Goal: Complete application form

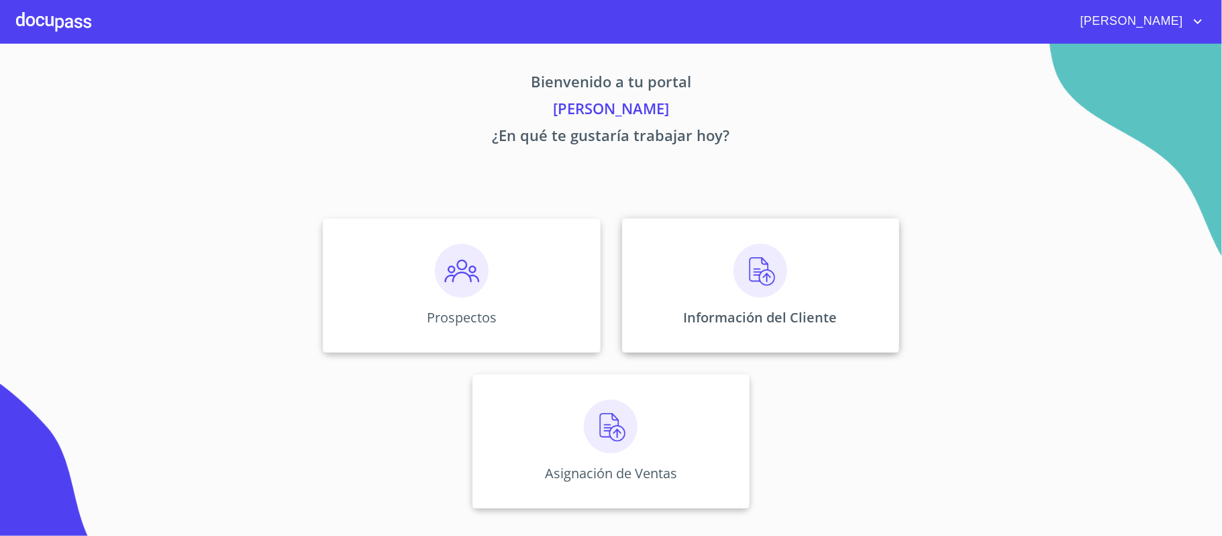
click at [742, 276] on img at bounding box center [761, 271] width 54 height 54
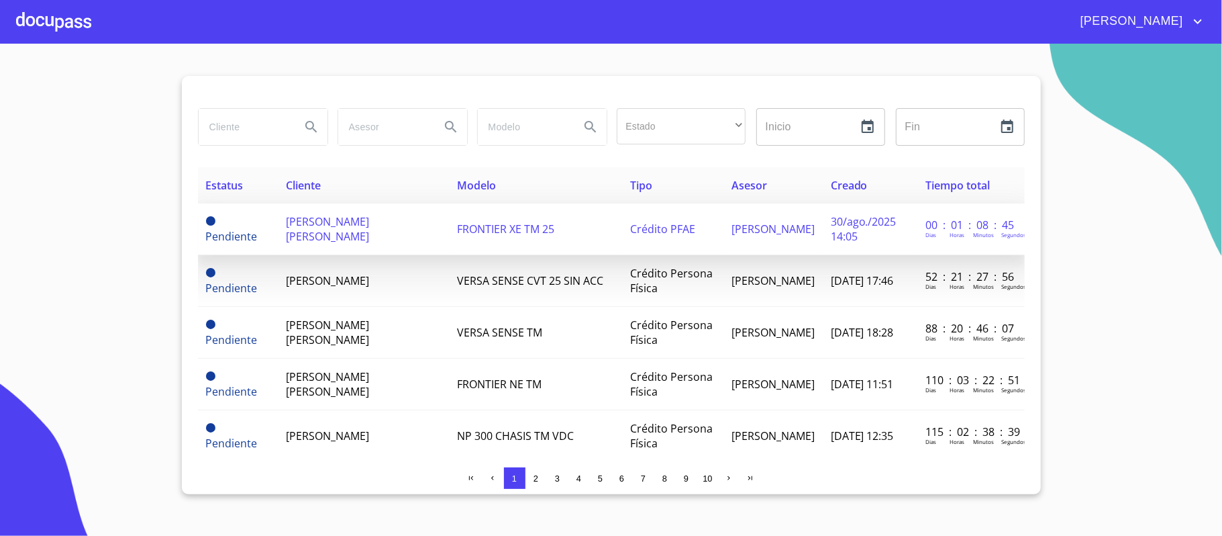
click at [328, 243] on span "[PERSON_NAME] [PERSON_NAME]" at bounding box center [327, 229] width 83 height 30
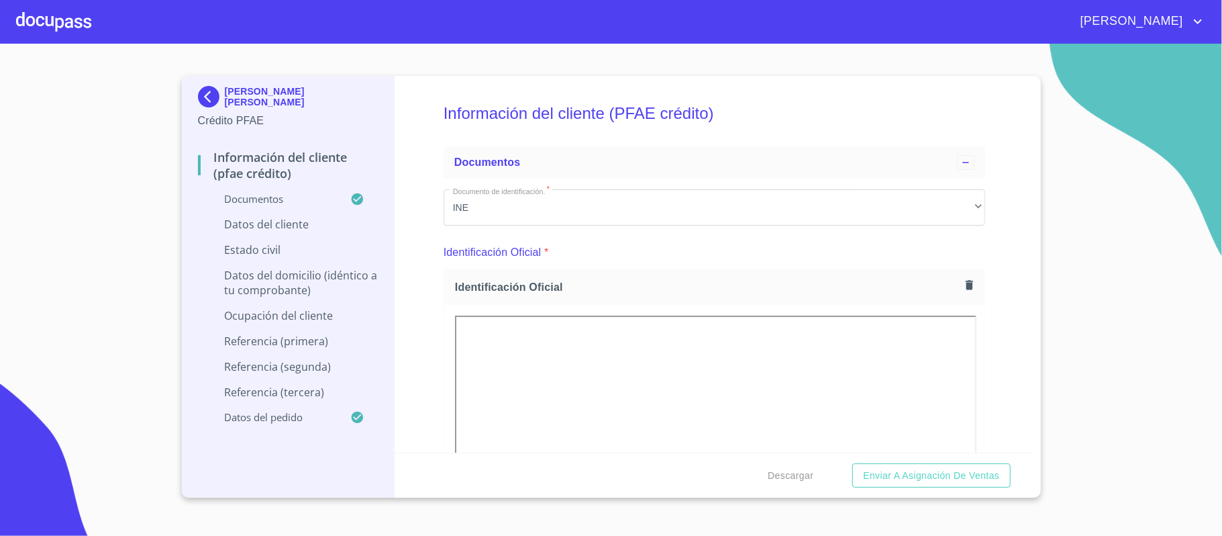
click at [997, 263] on div "Información del cliente (PFAE crédito) Documentos Documento de identificación. …" at bounding box center [715, 264] width 640 height 376
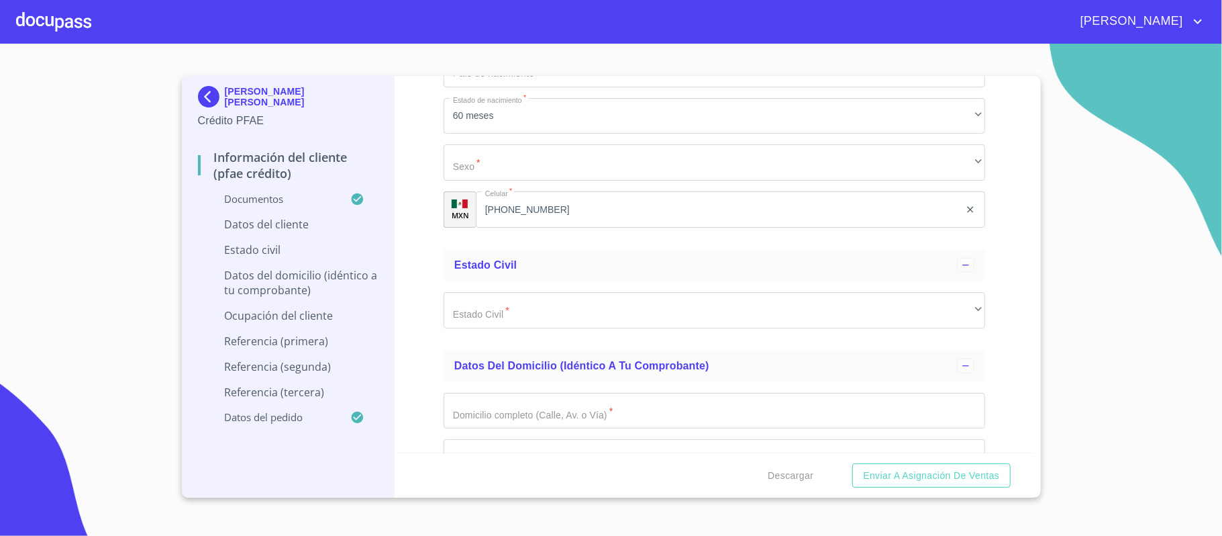
scroll to position [4921, 0]
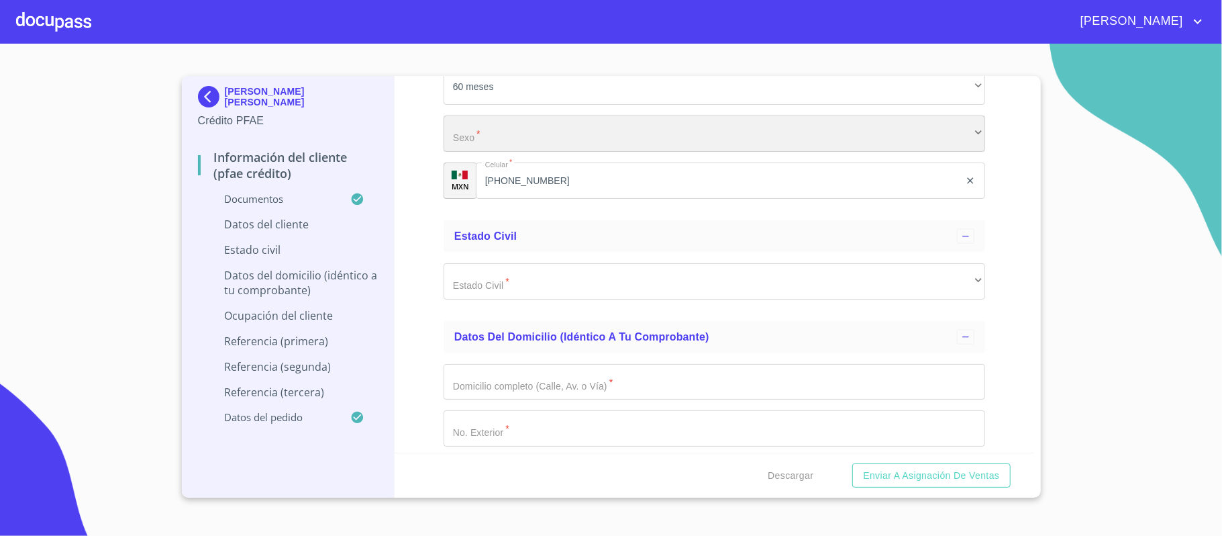
click at [492, 135] on div "​" at bounding box center [715, 133] width 542 height 36
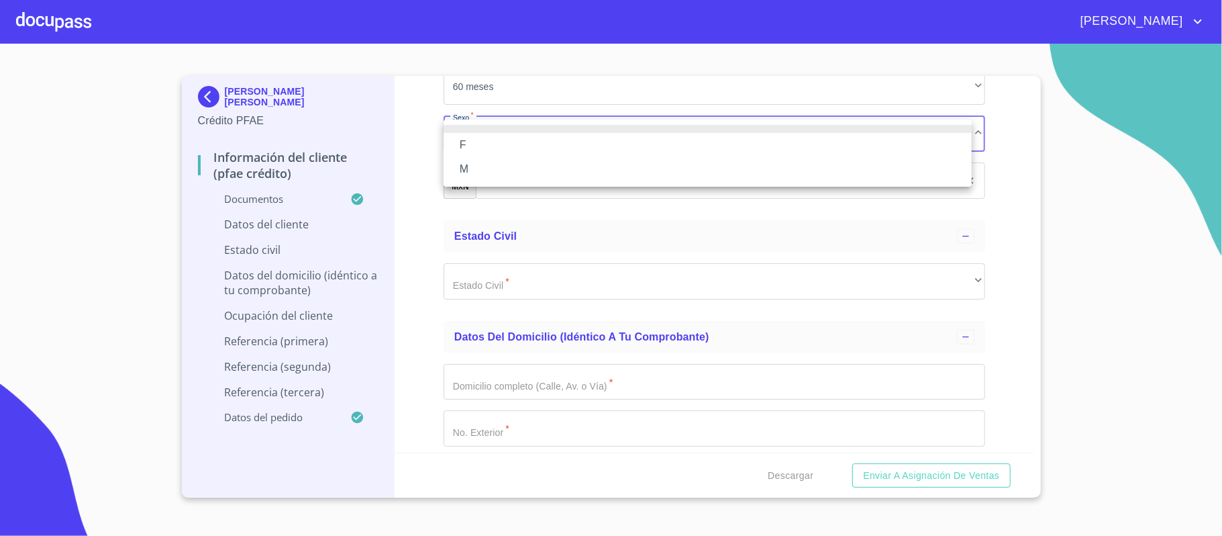
click at [482, 142] on li "F" at bounding box center [708, 145] width 528 height 24
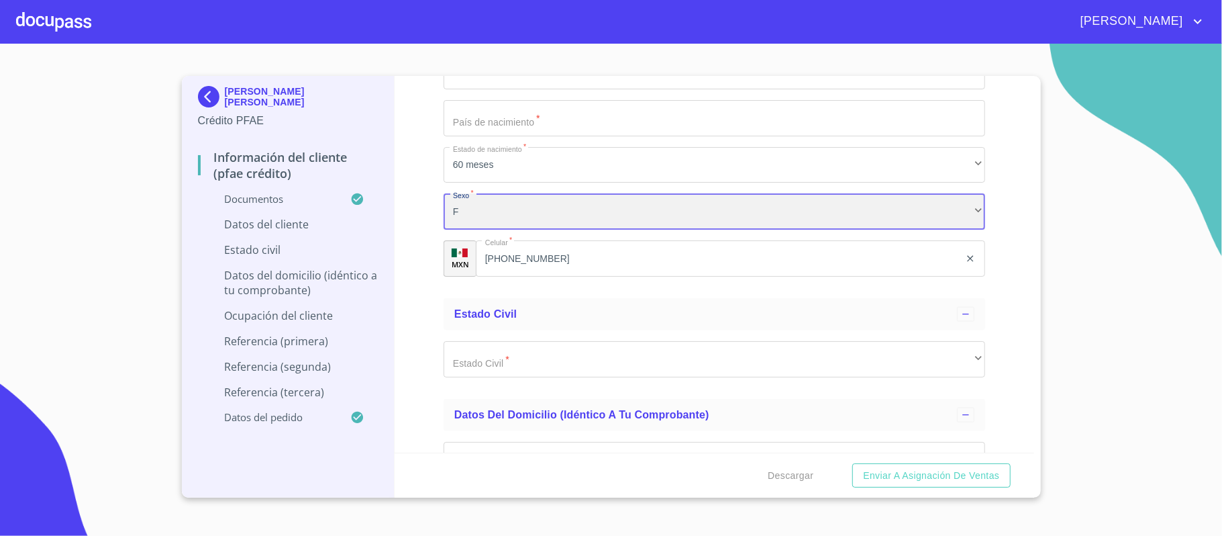
scroll to position [4742, 0]
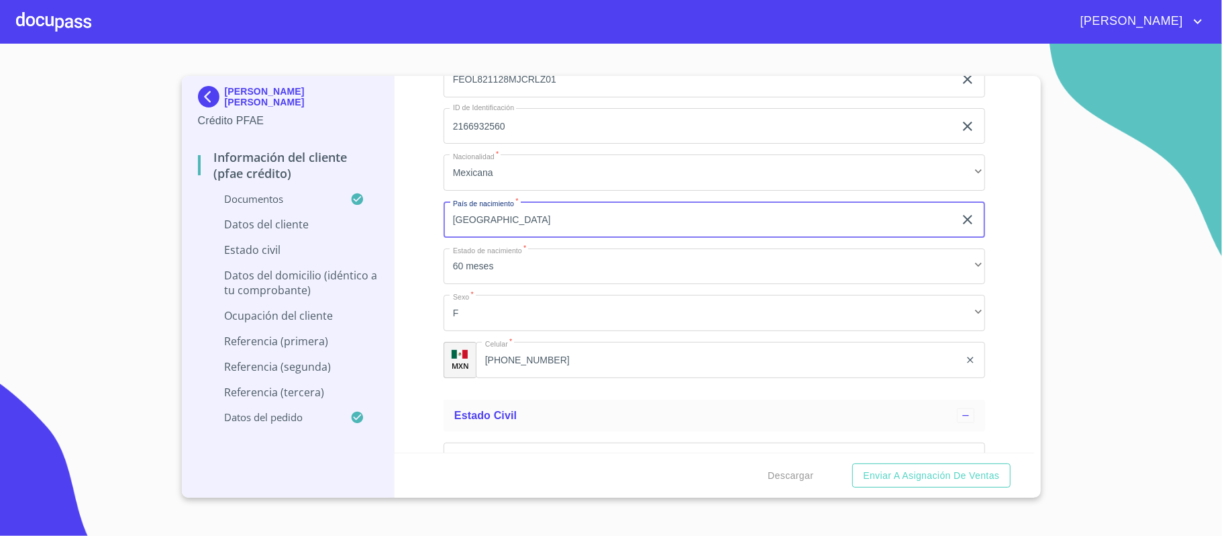
type input "[GEOGRAPHIC_DATA]"
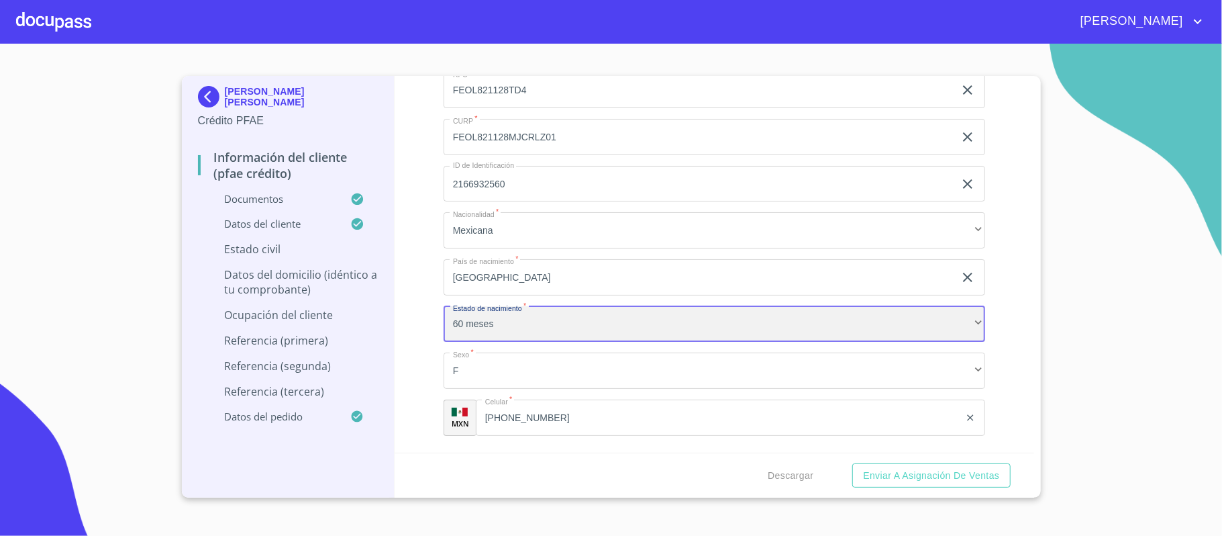
scroll to position [4653, 0]
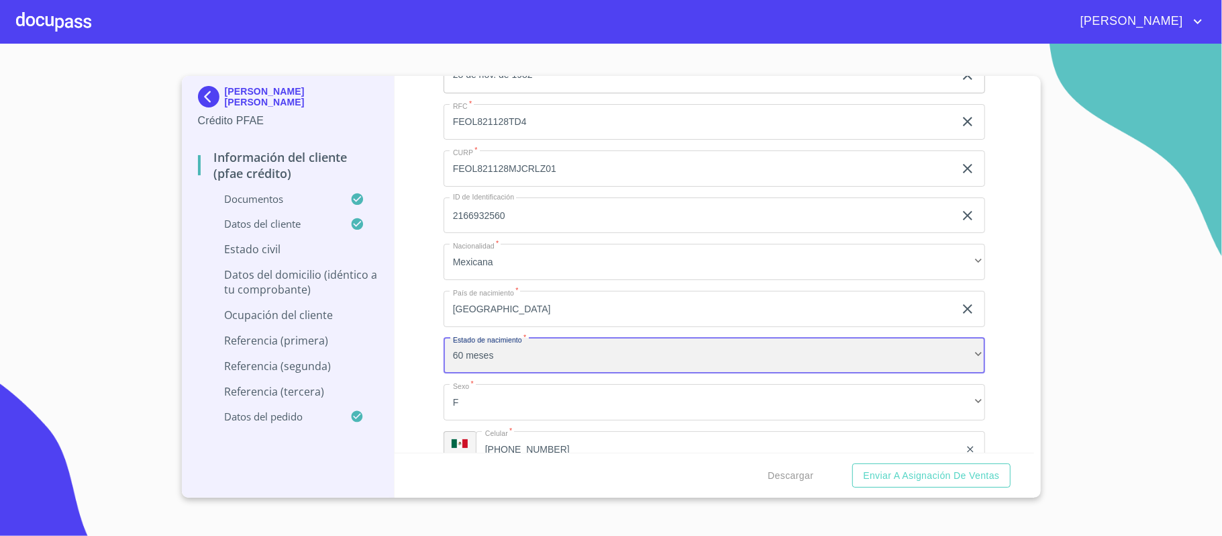
click at [487, 364] on div "60 meses" at bounding box center [715, 356] width 542 height 36
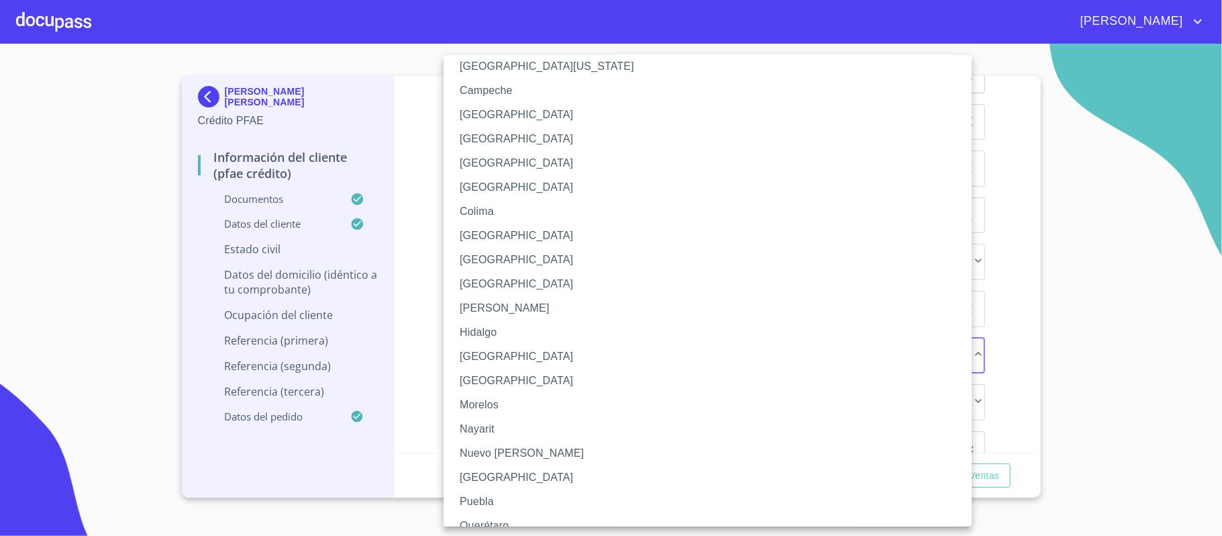
scroll to position [89, 0]
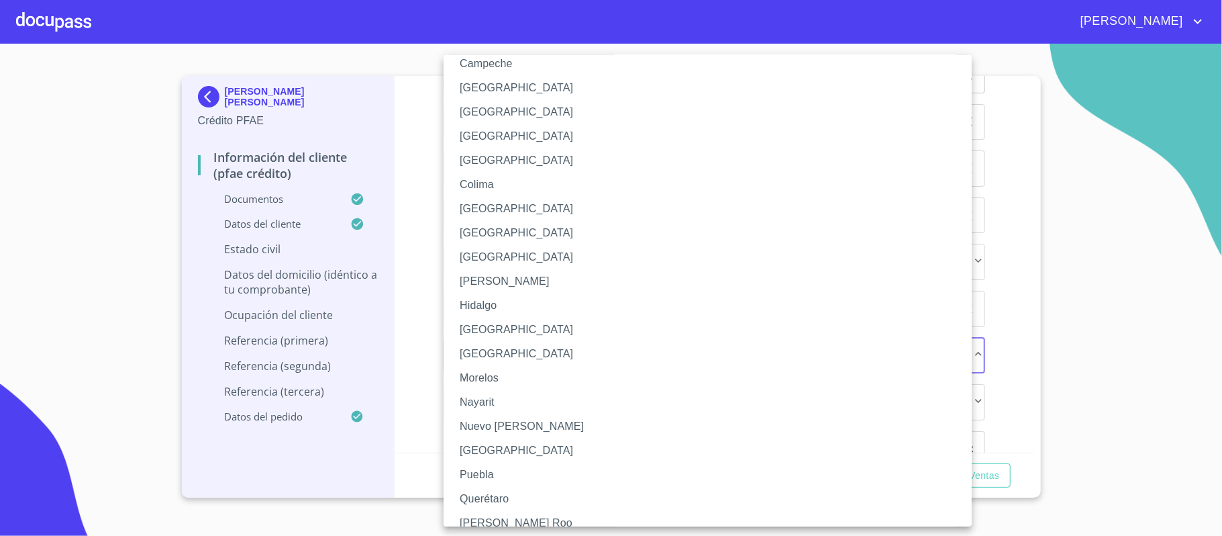
click at [483, 334] on li "[GEOGRAPHIC_DATA]" at bounding box center [715, 329] width 542 height 24
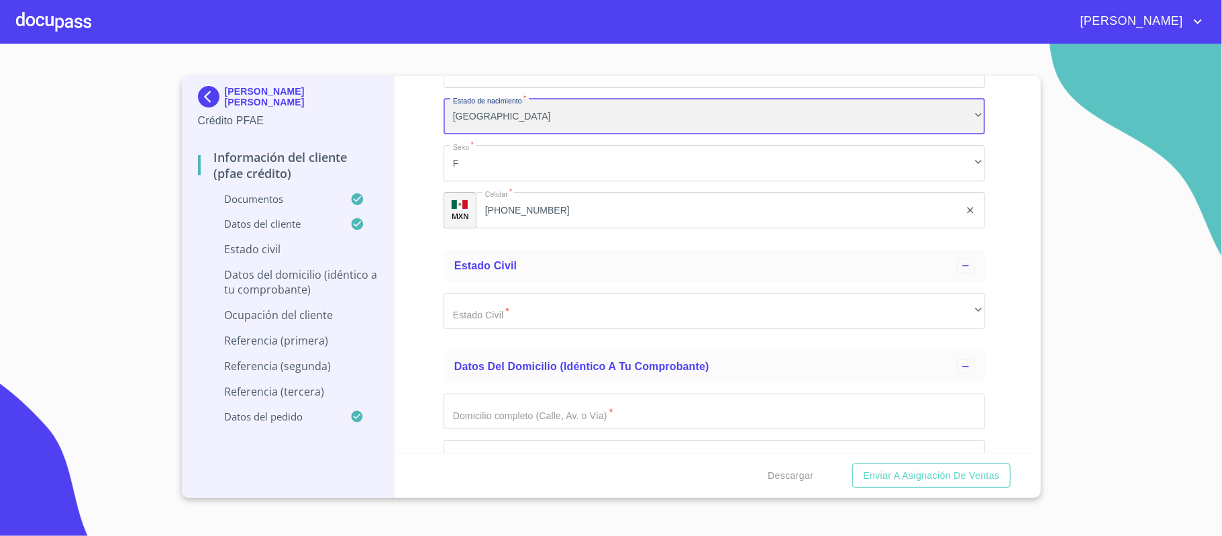
scroll to position [4921, 0]
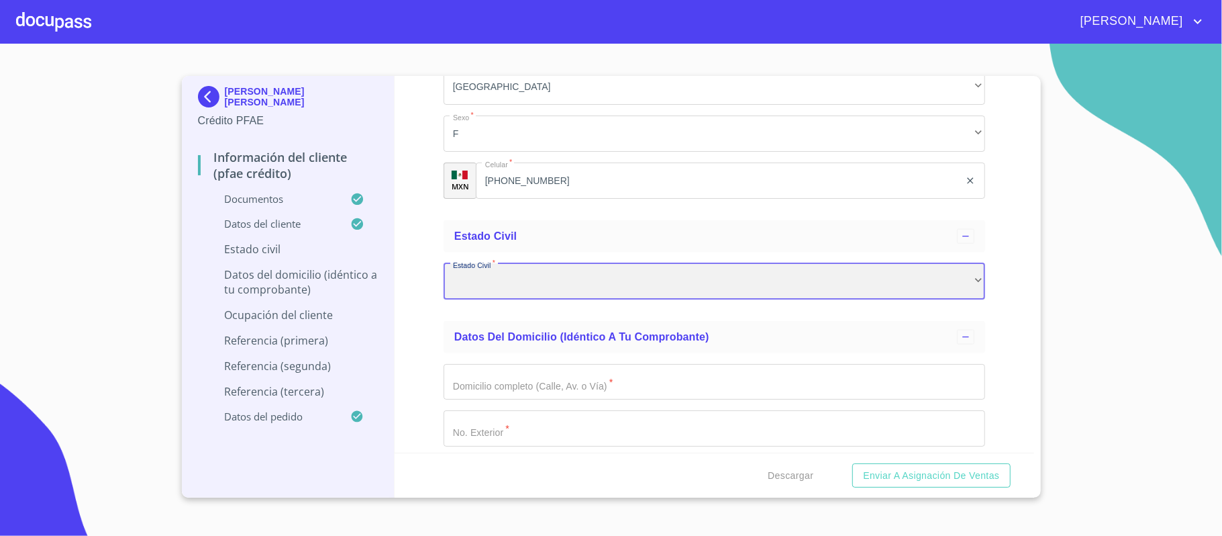
click at [518, 289] on div "​" at bounding box center [715, 281] width 542 height 36
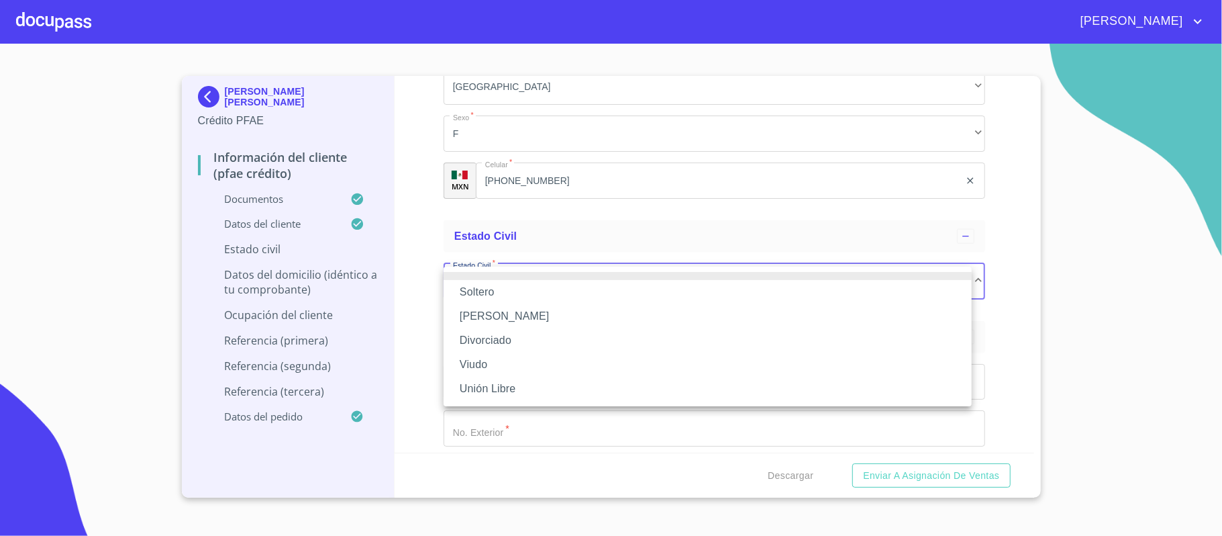
click at [495, 288] on li "Soltero" at bounding box center [708, 292] width 528 height 24
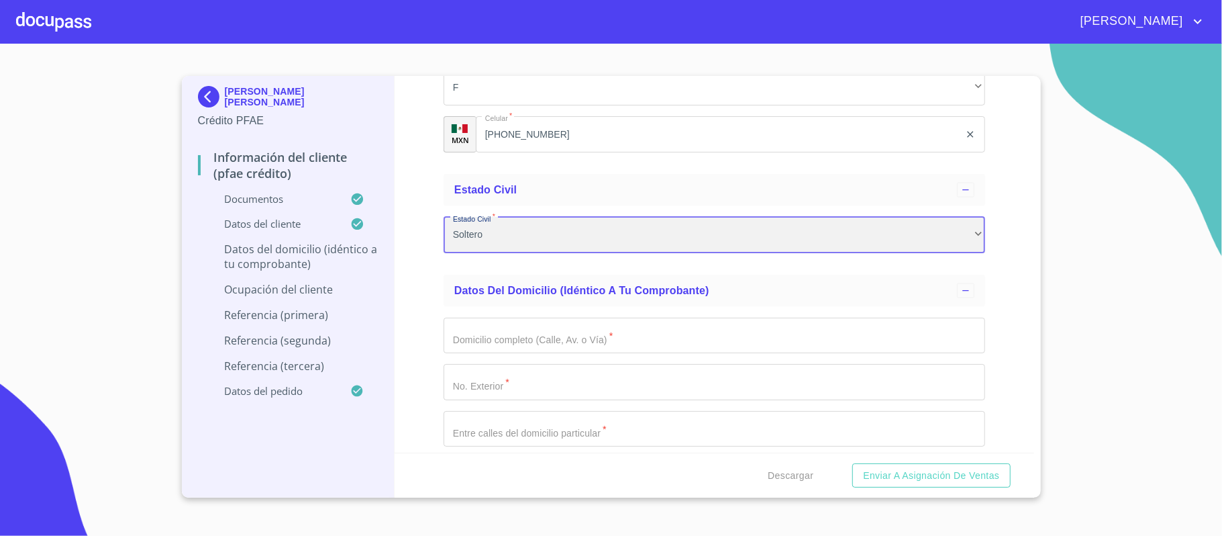
scroll to position [5011, 0]
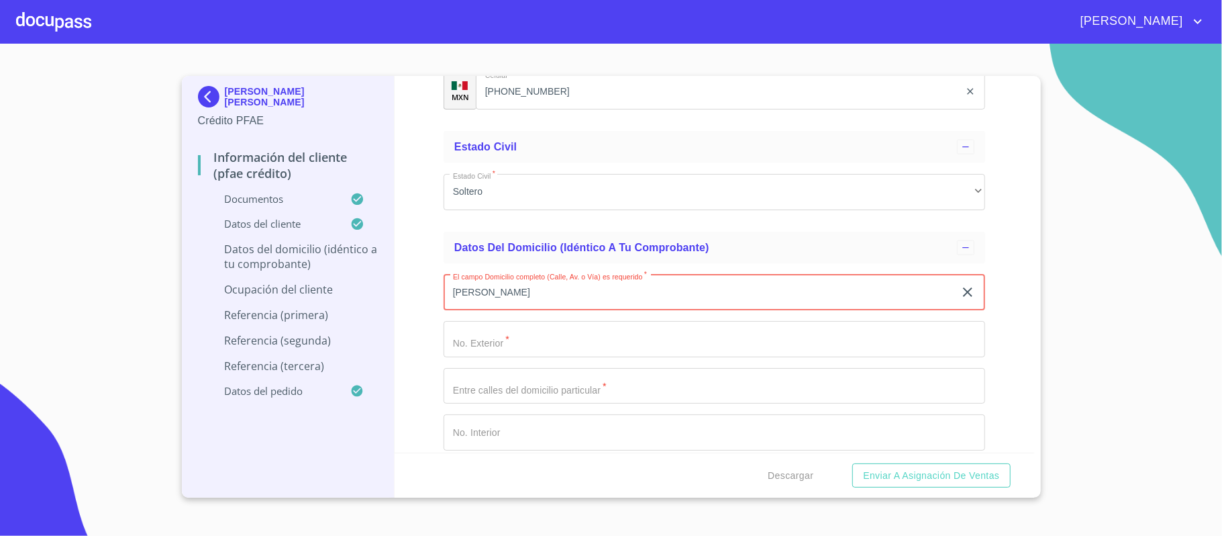
type input "[PERSON_NAME]"
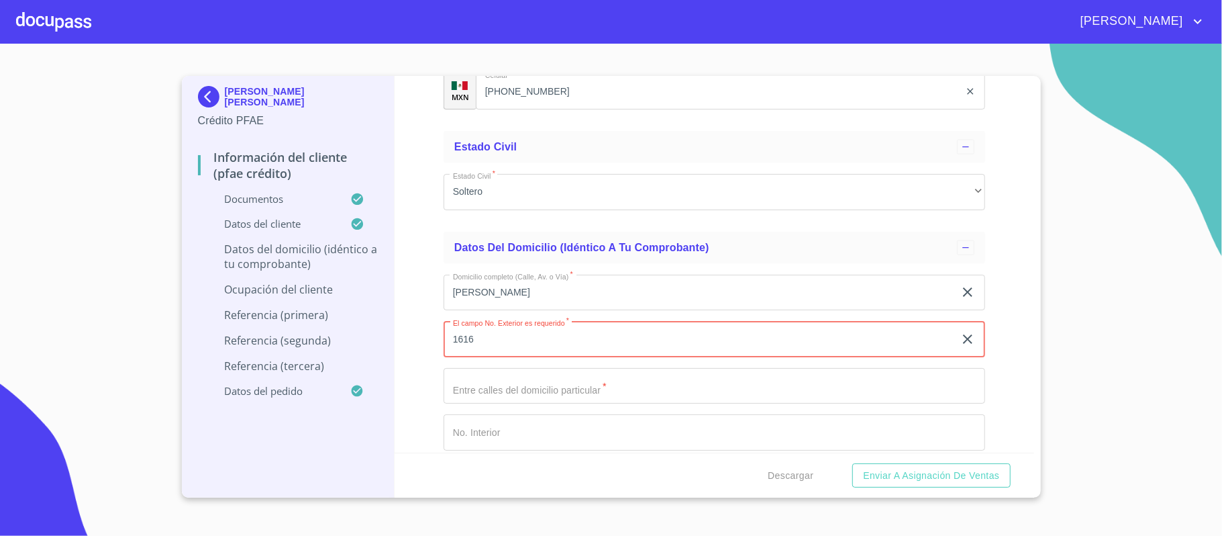
type input "1616"
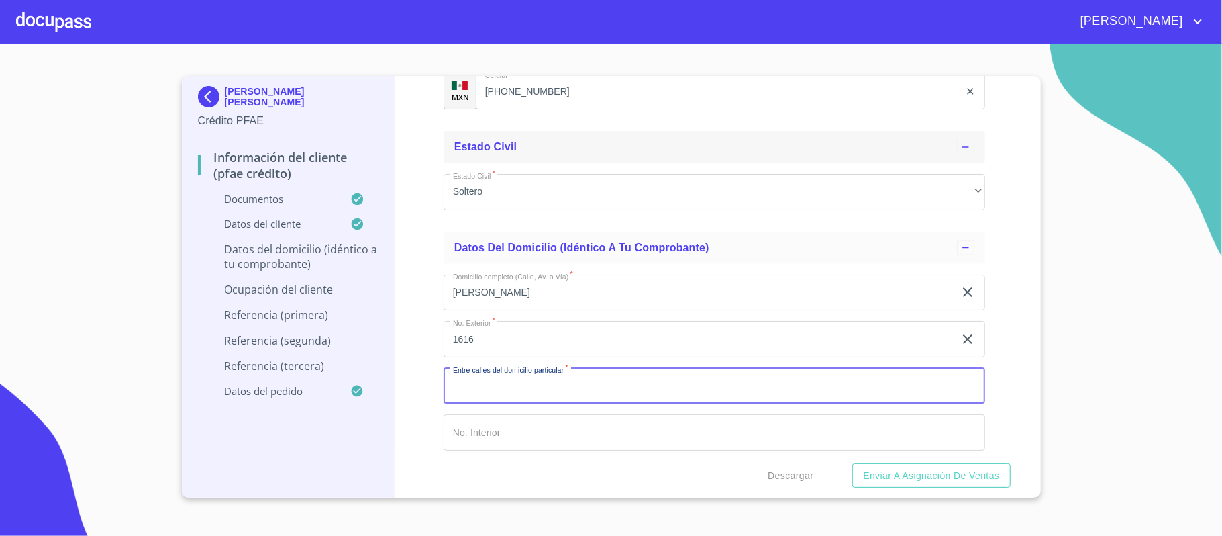
scroll to position [5100, 0]
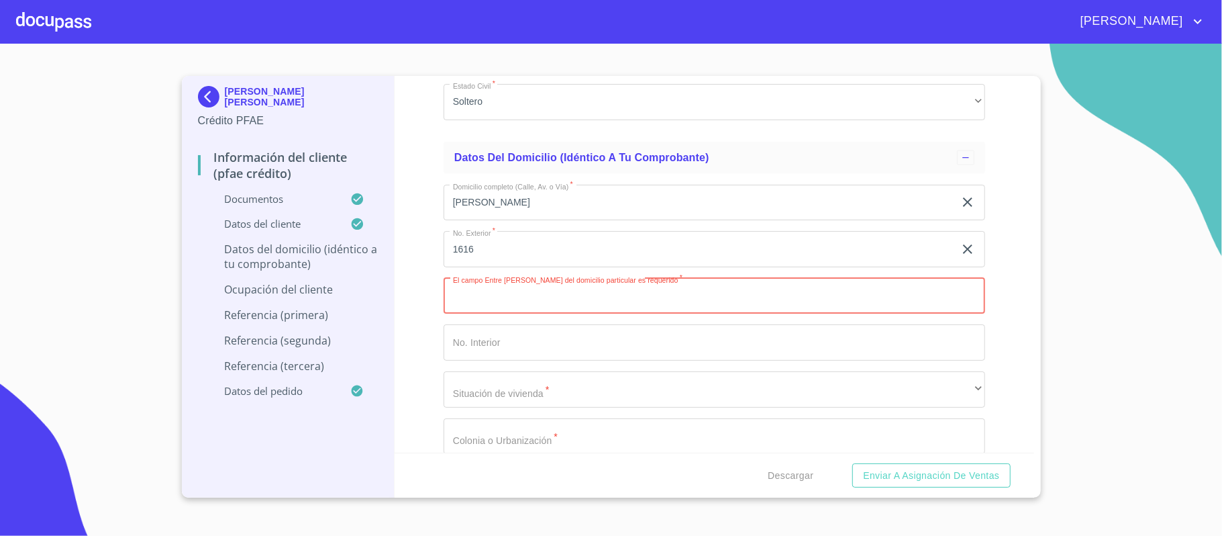
paste input "[PERSON_NAME] Y [PERSON_NAME]"
type input "[PERSON_NAME] Y [PERSON_NAME]"
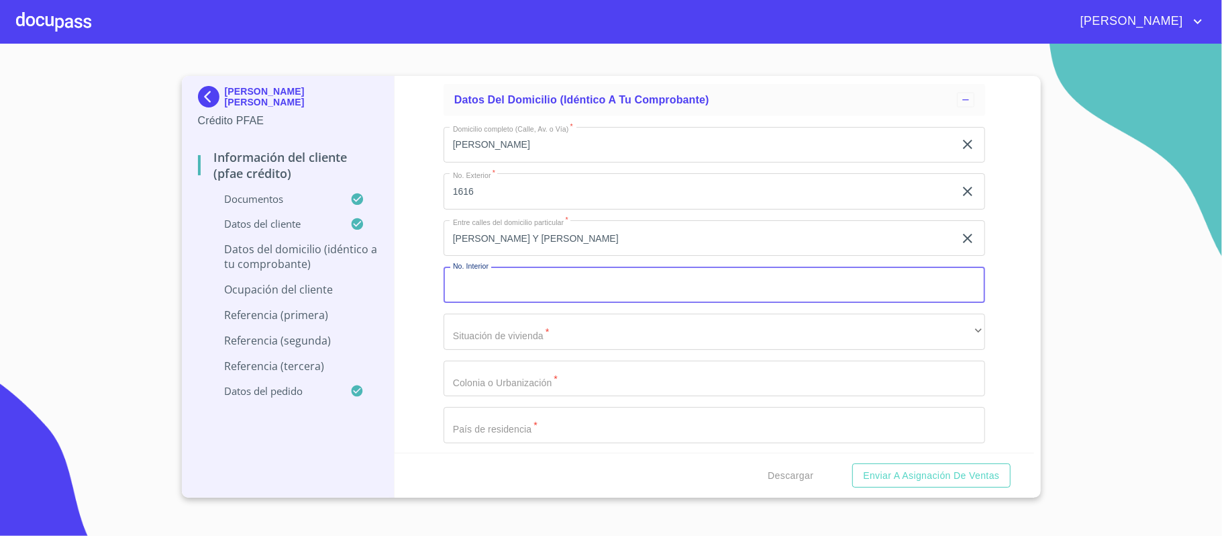
scroll to position [5279, 0]
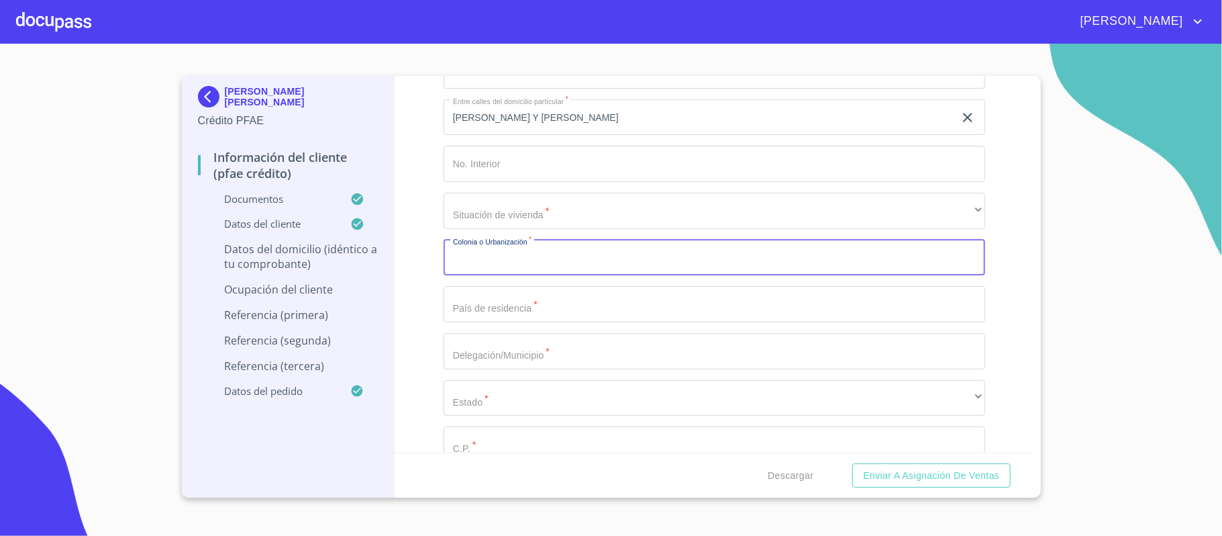
click at [489, 256] on input "Documento de identificación.   *" at bounding box center [715, 258] width 542 height 36
paste input "SANTA [PERSON_NAME] PTE"
type input "SANTA [PERSON_NAME] PTE"
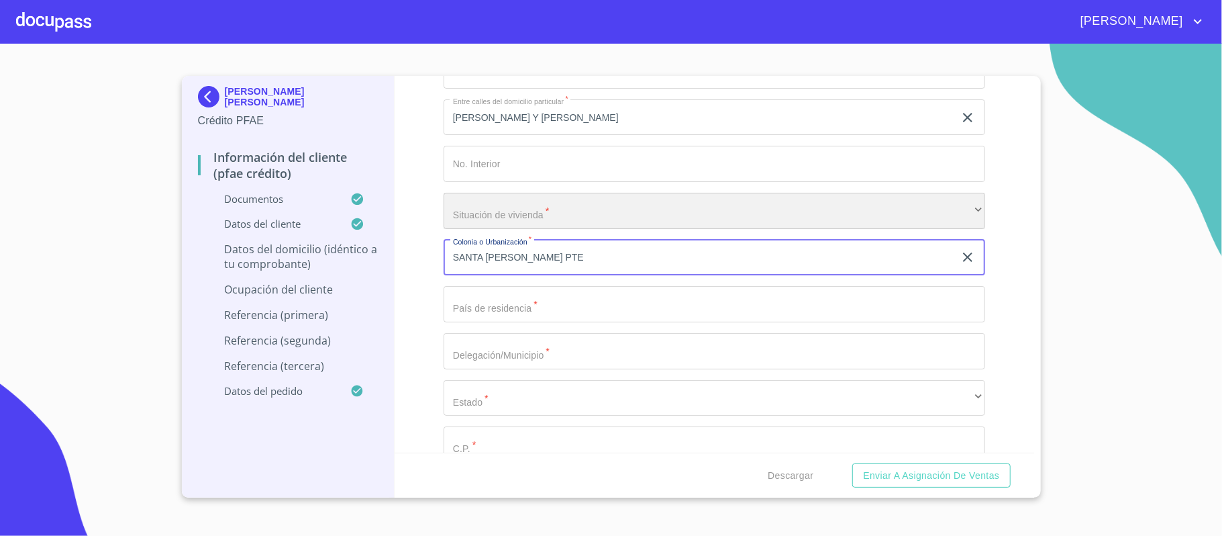
click at [481, 202] on div "​" at bounding box center [715, 211] width 542 height 36
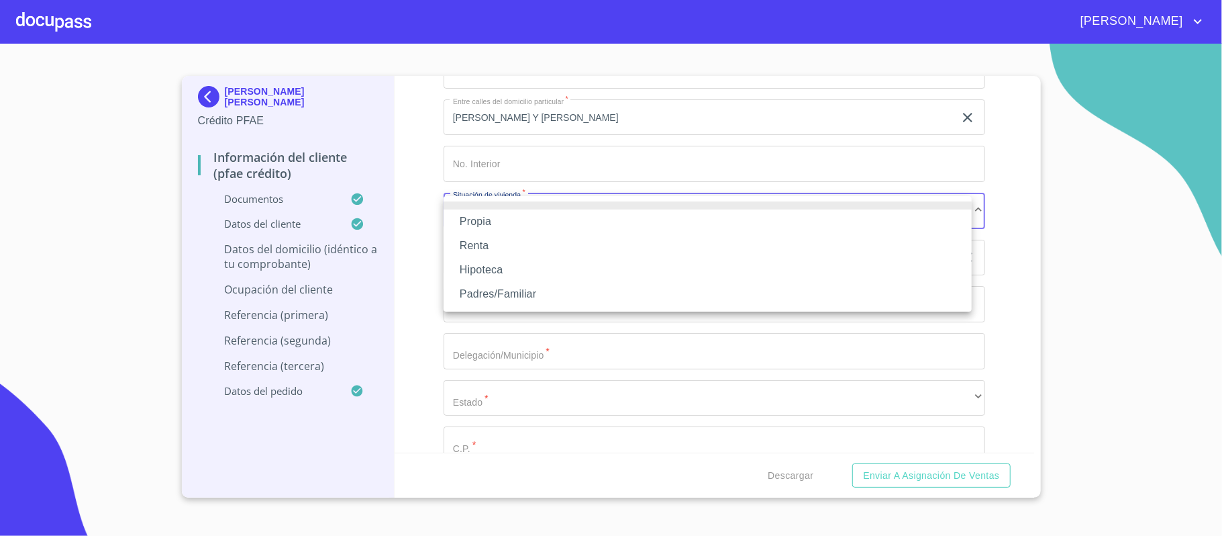
click at [489, 227] on li "Propia" at bounding box center [708, 221] width 528 height 24
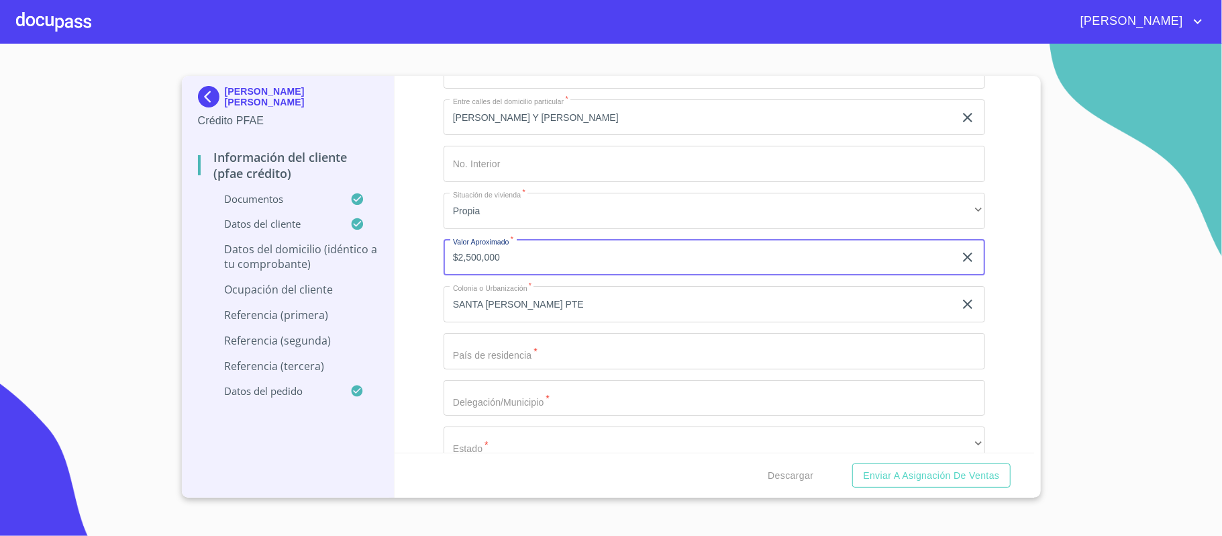
type input "$2,500,000"
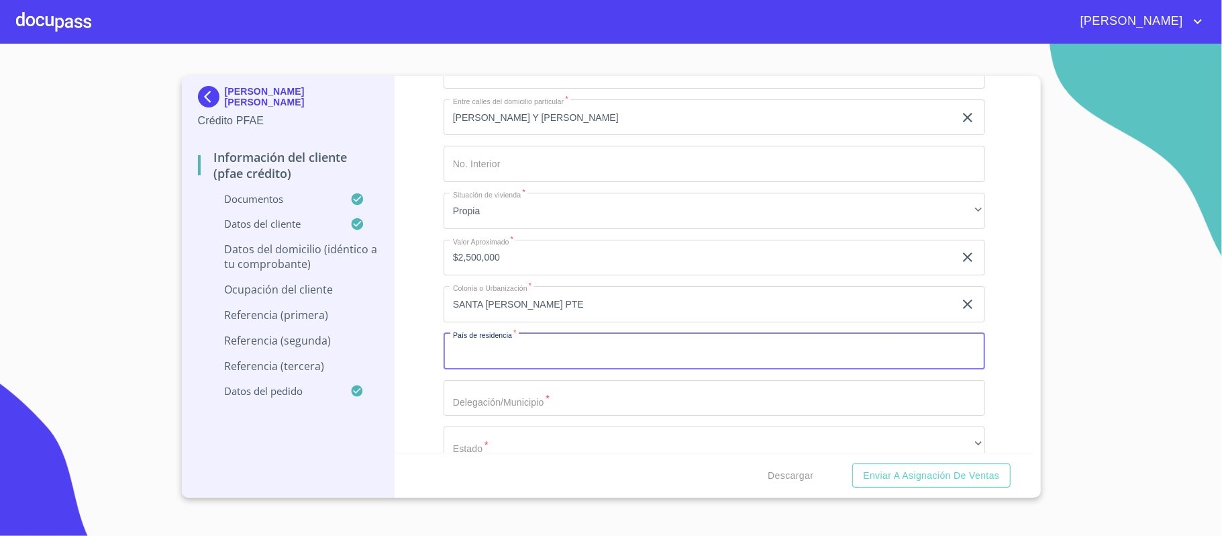
click at [495, 357] on input "Documento de identificación.   *" at bounding box center [715, 351] width 542 height 36
type input "[GEOGRAPHIC_DATA]"
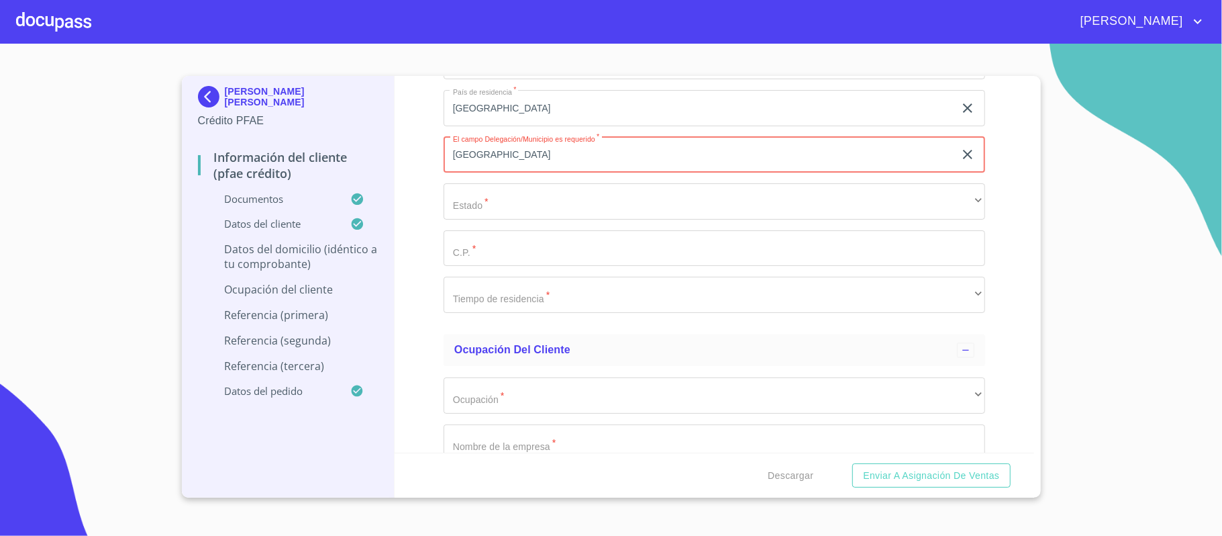
scroll to position [5547, 0]
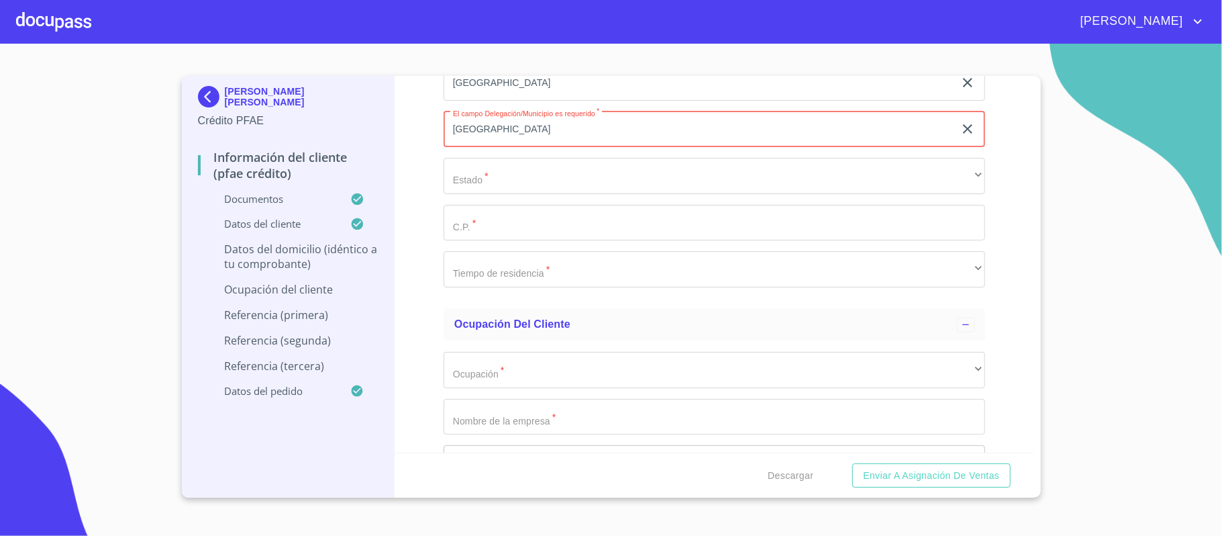
type input "[GEOGRAPHIC_DATA]"
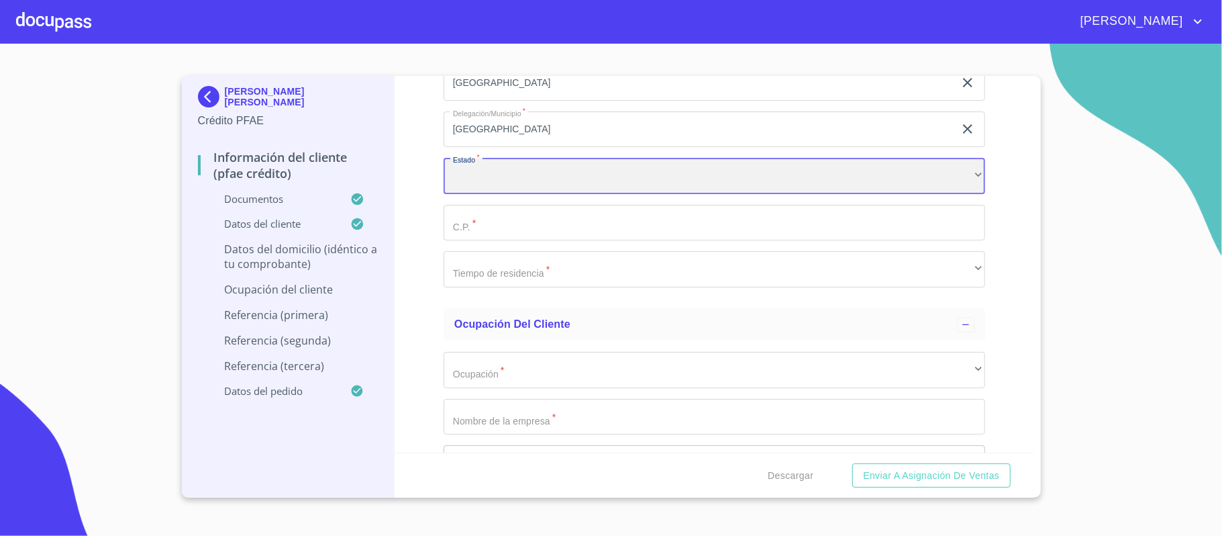
click at [505, 181] on div "​" at bounding box center [715, 176] width 542 height 36
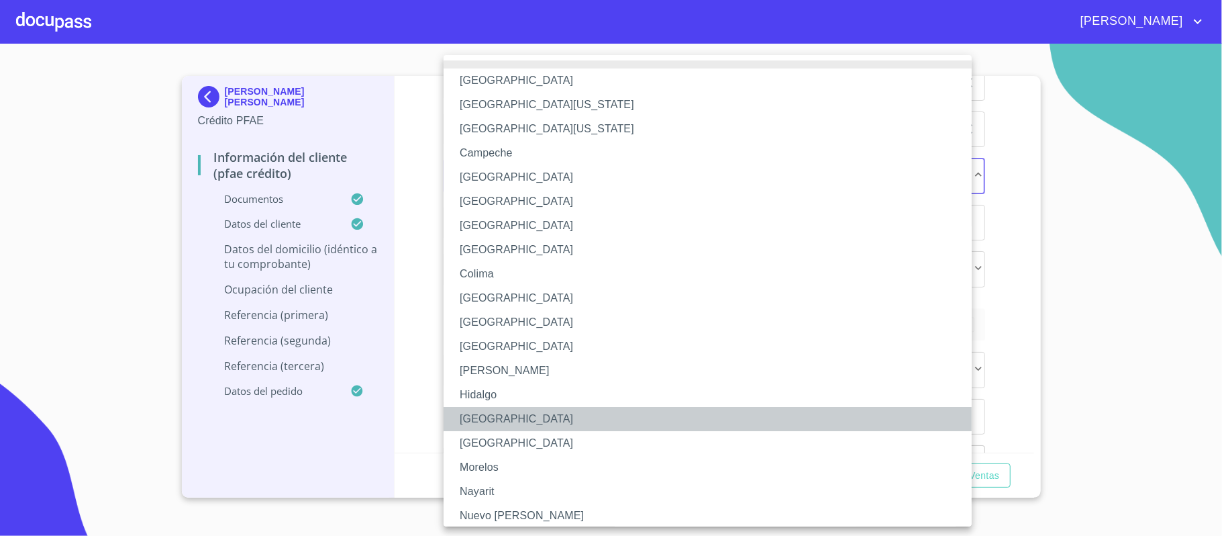
click at [476, 411] on li "[GEOGRAPHIC_DATA]" at bounding box center [715, 419] width 542 height 24
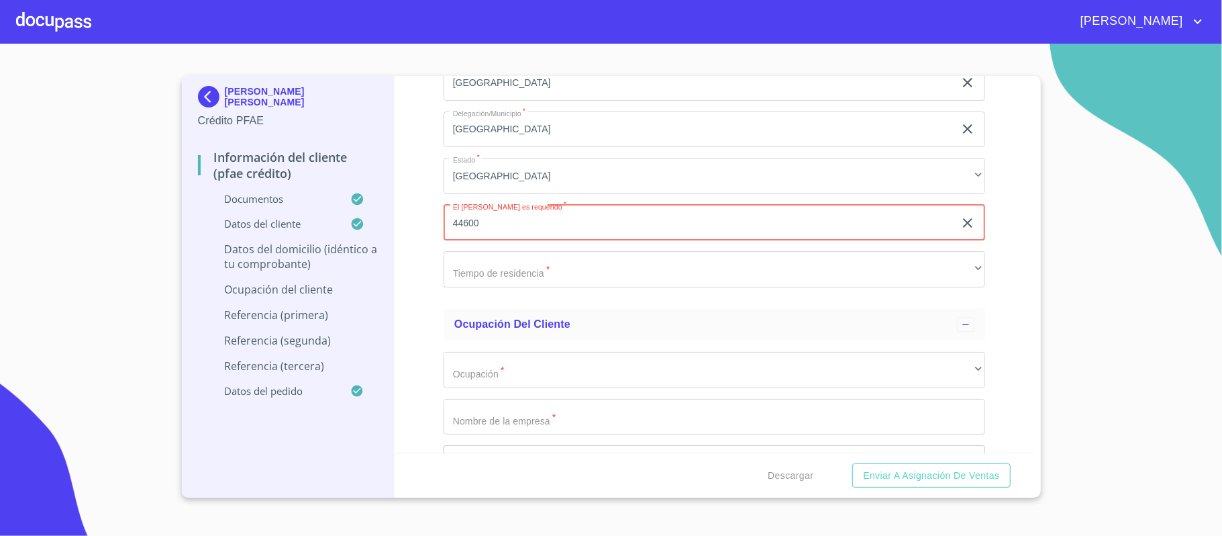
type input "44600"
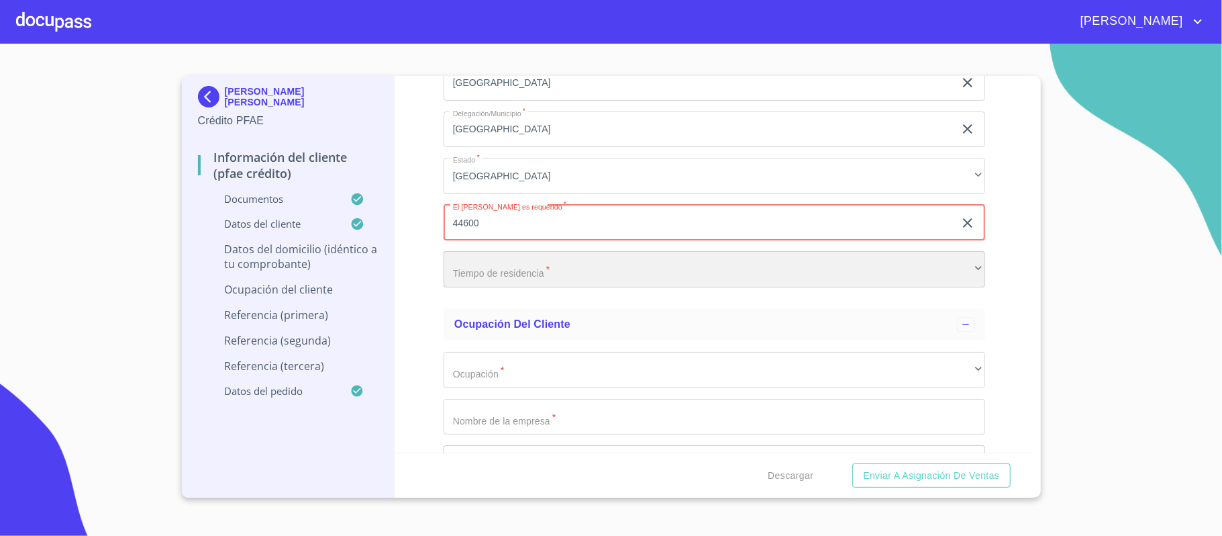
click at [487, 269] on div "​" at bounding box center [715, 269] width 542 height 36
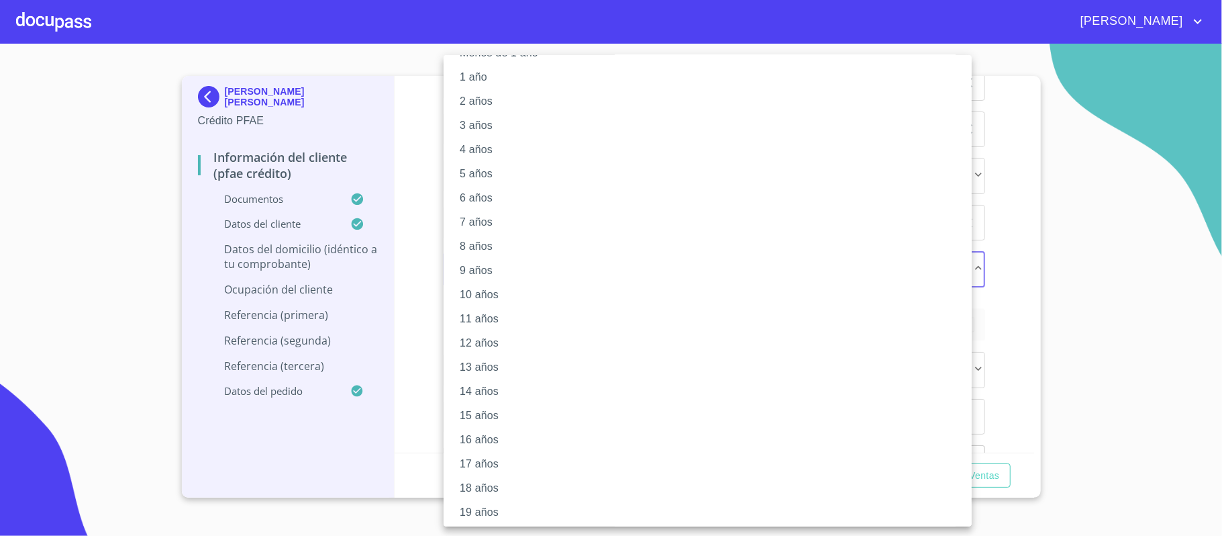
scroll to position [54, 0]
click at [495, 509] on li "20 años" at bounding box center [715, 509] width 542 height 24
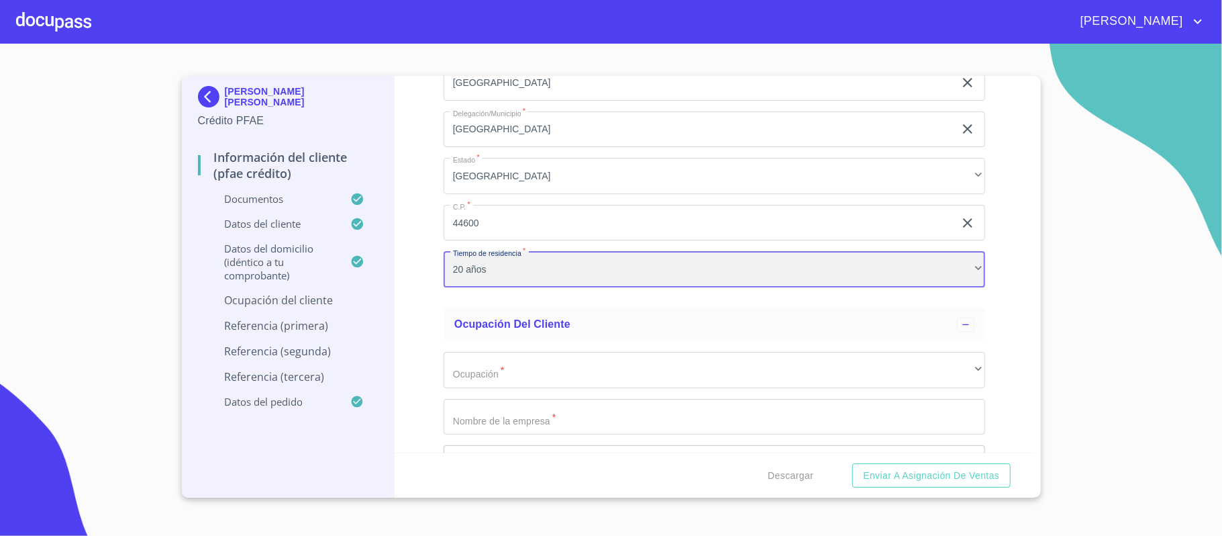
scroll to position [54, 0]
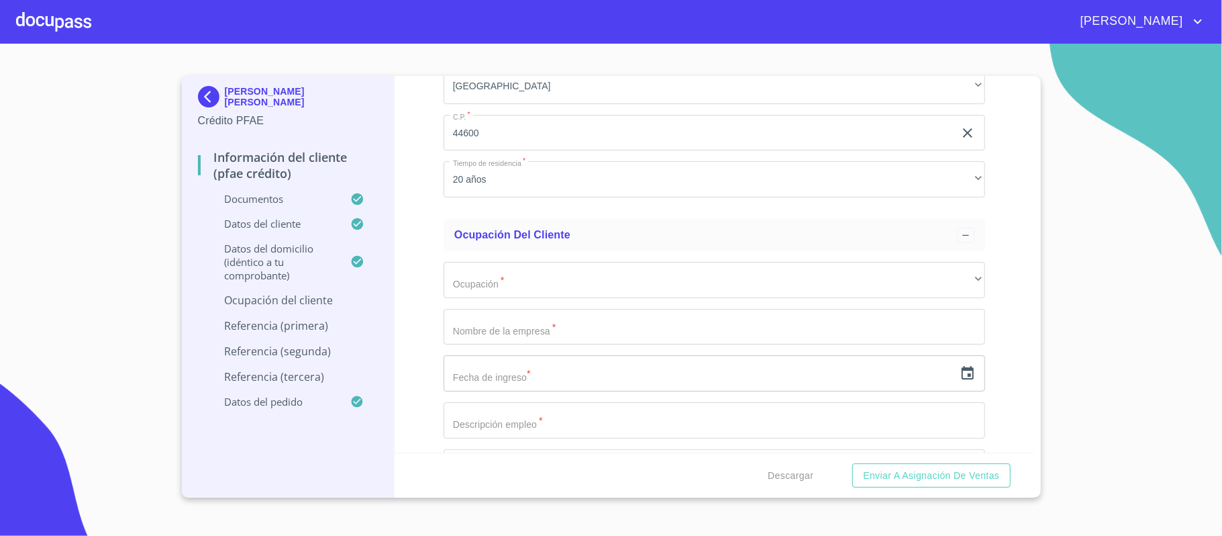
scroll to position [5727, 0]
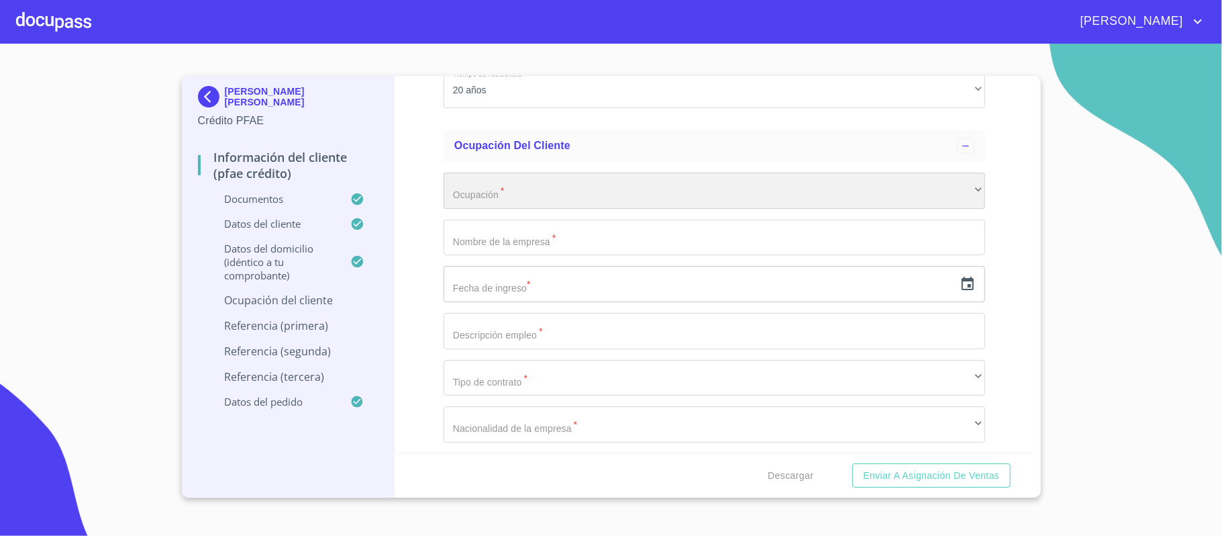
click at [489, 199] on div "​" at bounding box center [715, 190] width 542 height 36
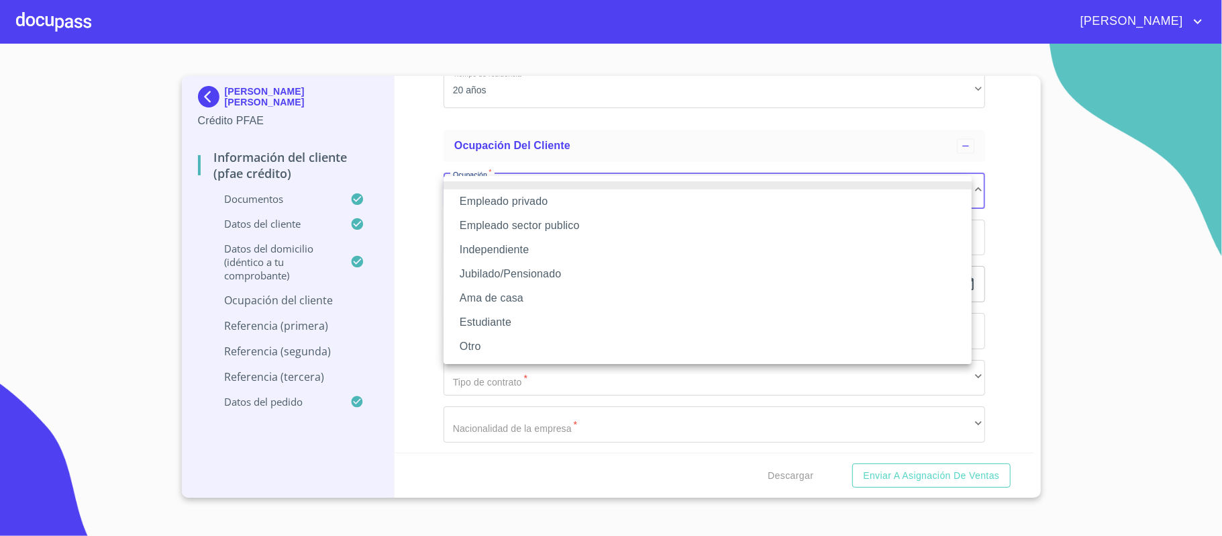
click at [495, 247] on li "Independiente" at bounding box center [708, 250] width 528 height 24
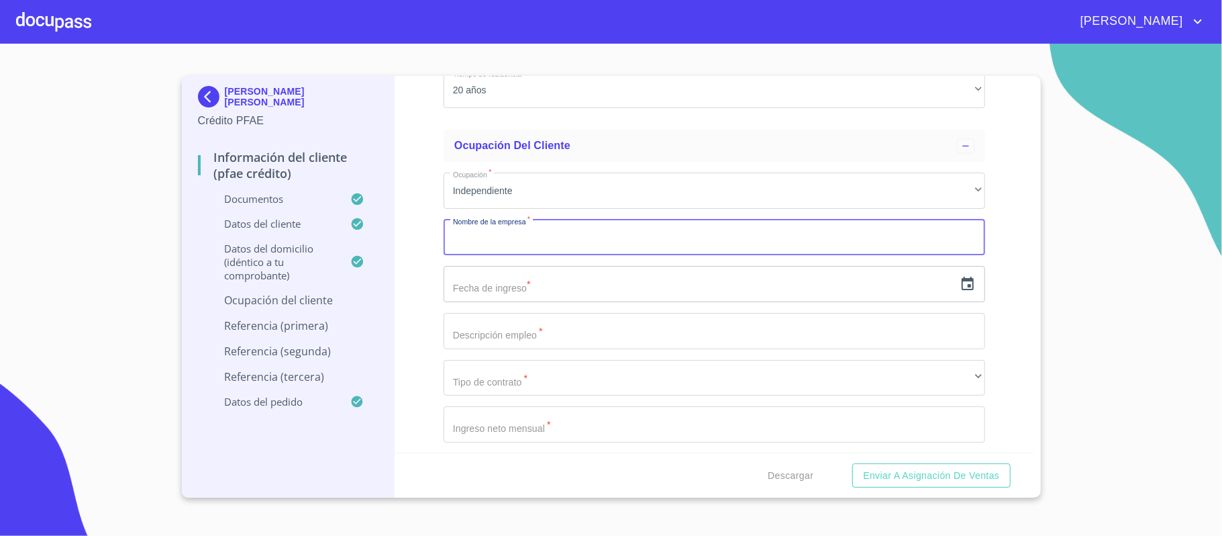
click at [495, 247] on input "Documento de identificación.   *" at bounding box center [715, 237] width 542 height 36
type input "[PERSON_NAME] [PERSON_NAME]"
click at [960, 291] on icon "button" at bounding box center [968, 284] width 16 height 16
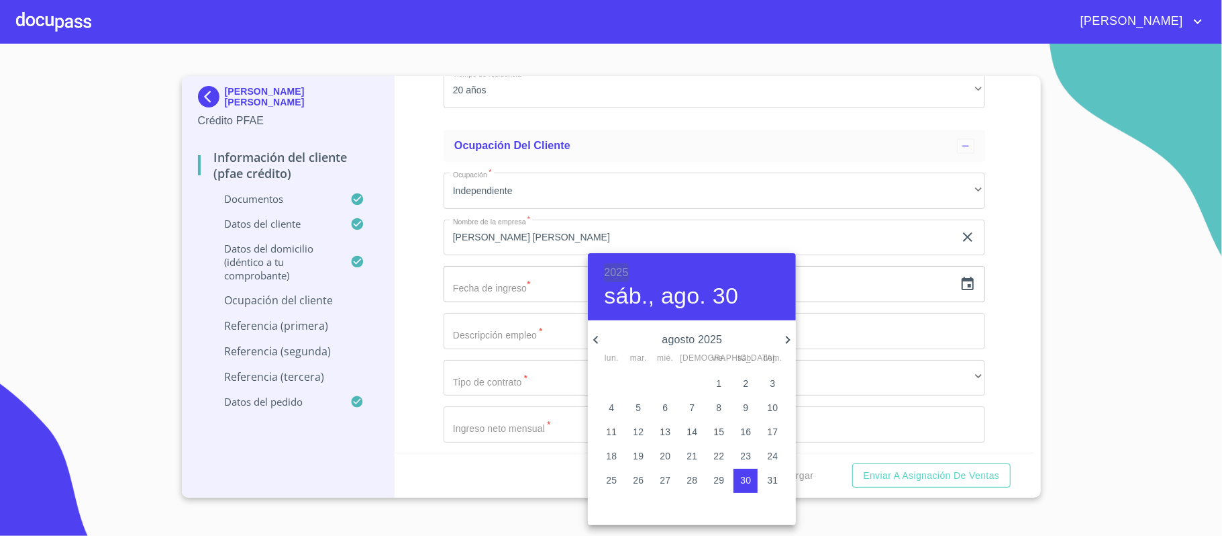
click at [607, 274] on h6 "2025" at bounding box center [616, 272] width 24 height 19
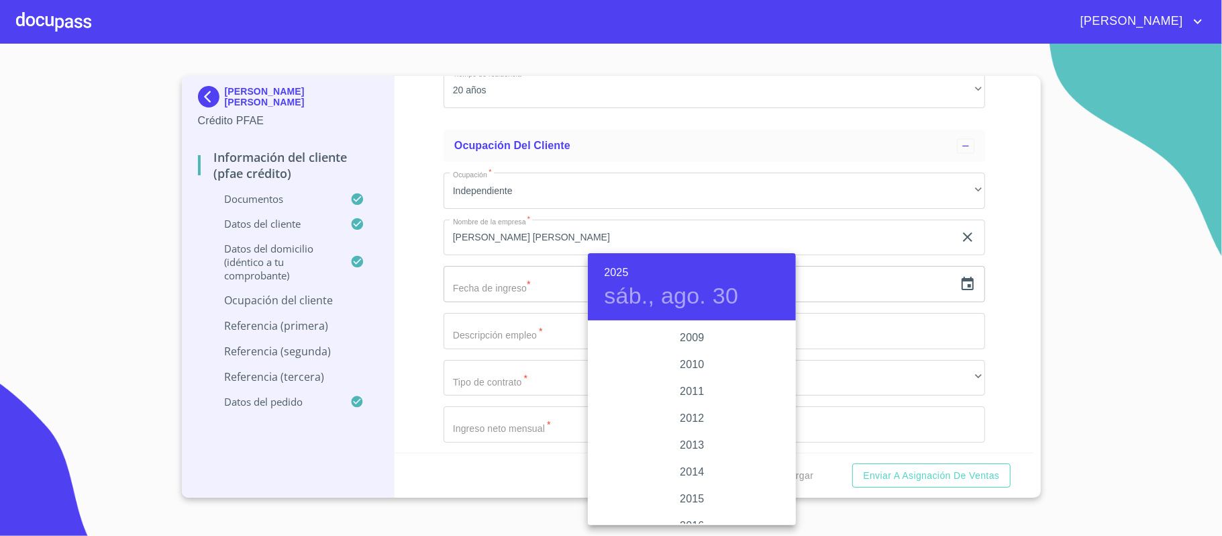
scroll to position [2078, 0]
click at [688, 491] on div "2008" at bounding box center [692, 485] width 208 height 27
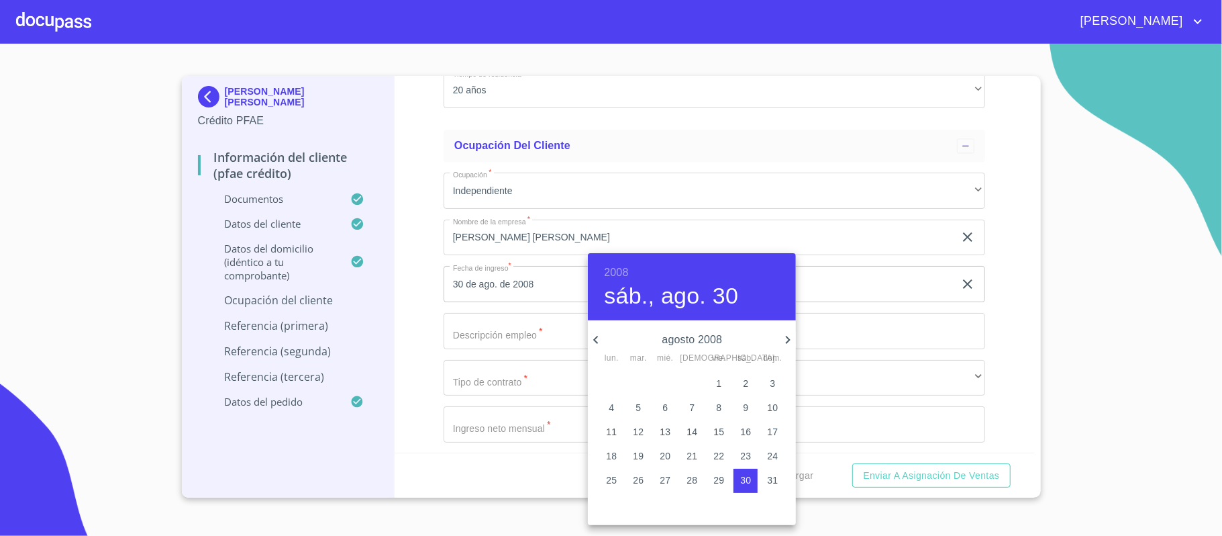
click at [597, 338] on icon "button" at bounding box center [596, 340] width 16 height 16
click at [636, 379] on p "1" at bounding box center [638, 382] width 5 height 13
type input "1 de [DATE]. de 2008"
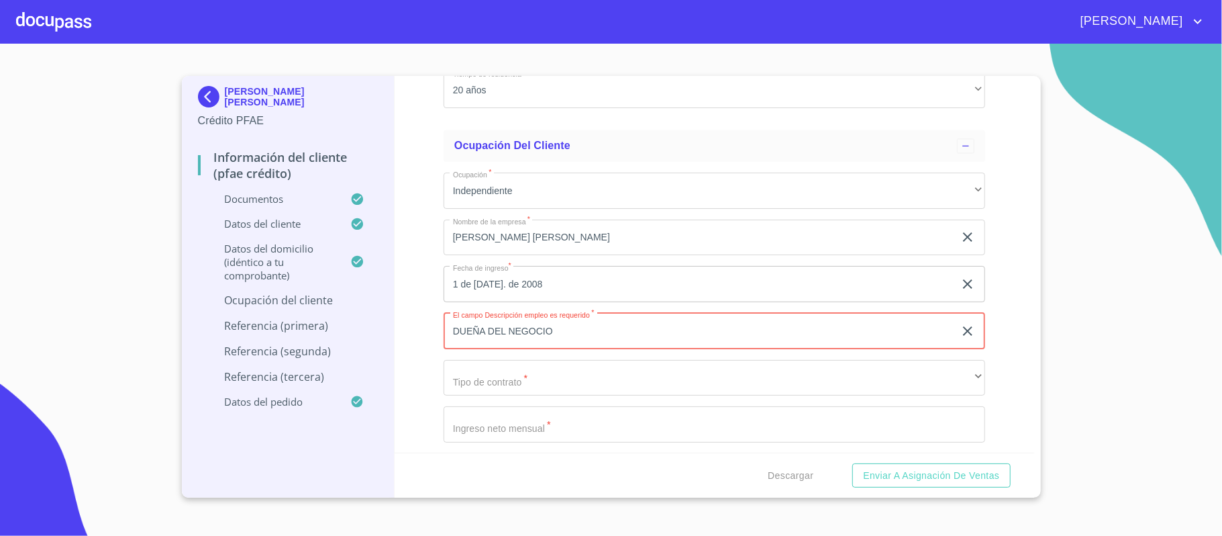
type input "DUEÑA DEL NEGOCIO"
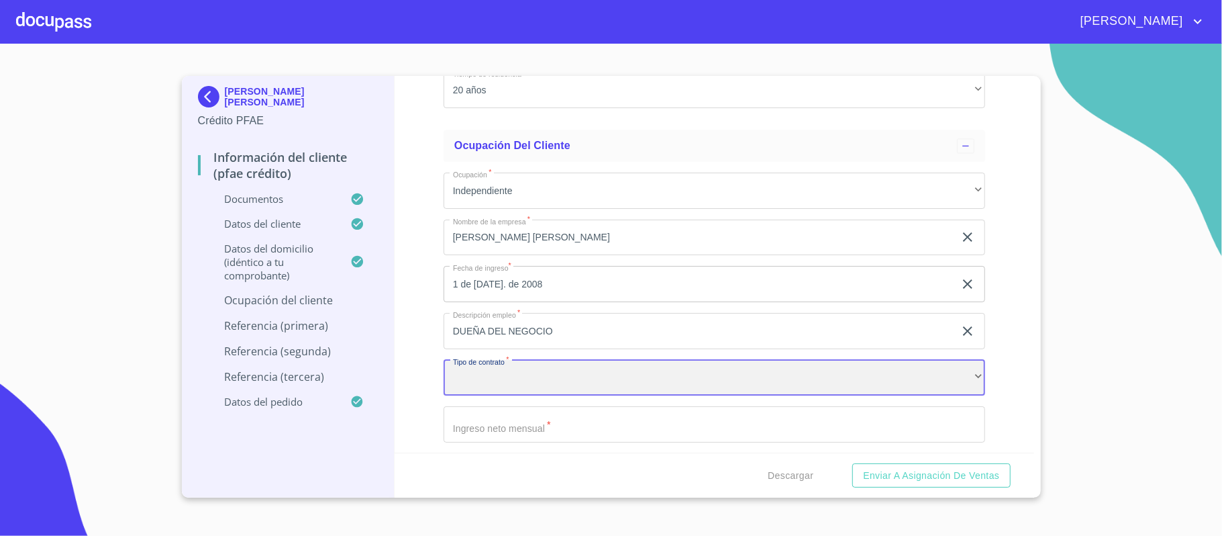
click at [503, 366] on div "​" at bounding box center [715, 378] width 542 height 36
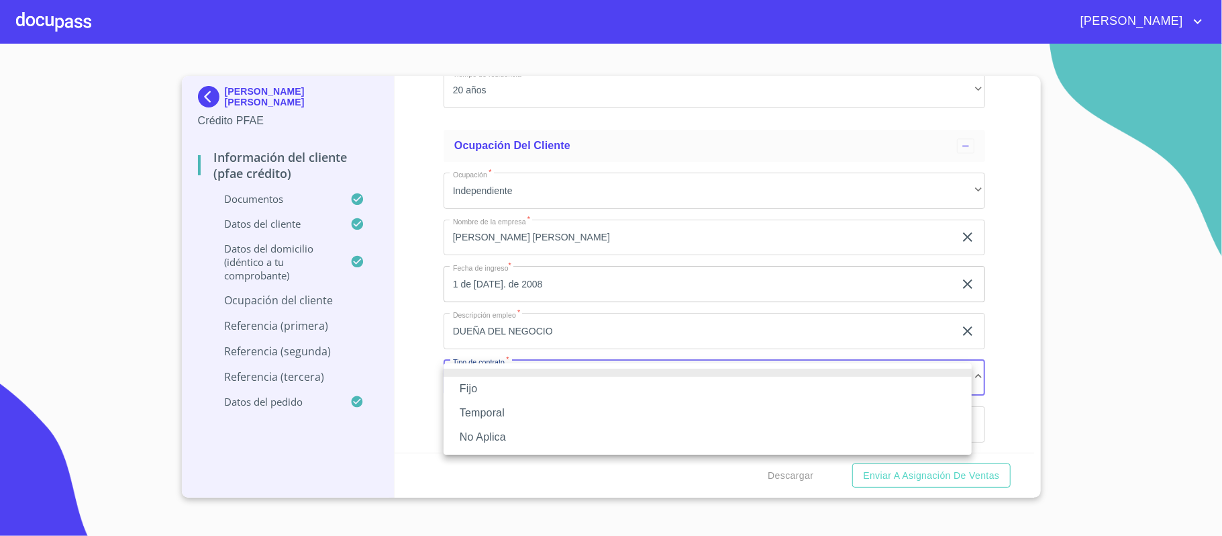
click at [479, 428] on li "No Aplica" at bounding box center [708, 437] width 528 height 24
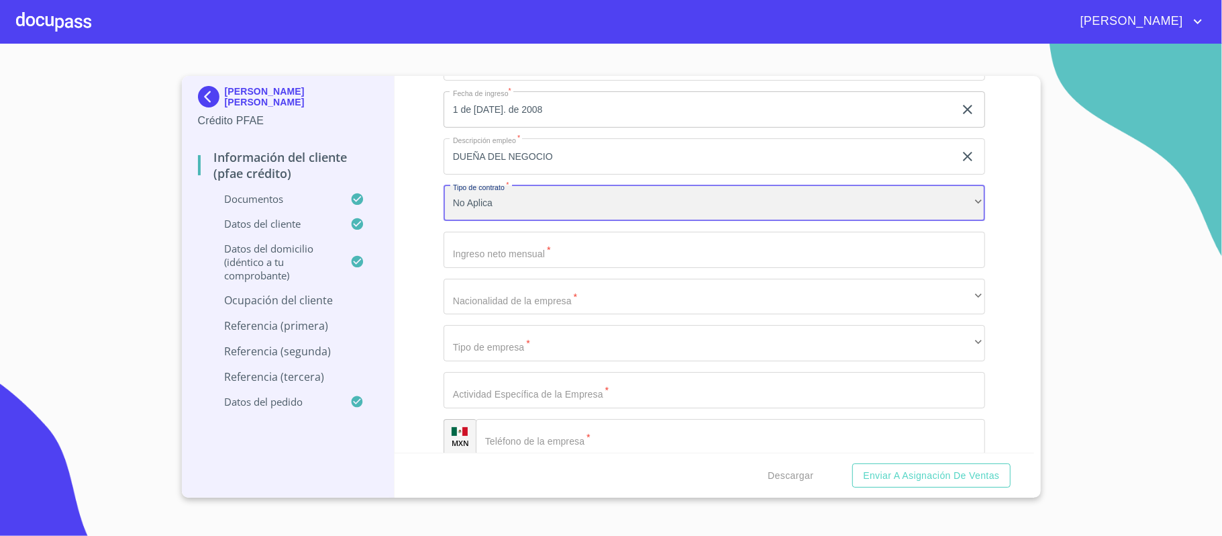
scroll to position [5906, 0]
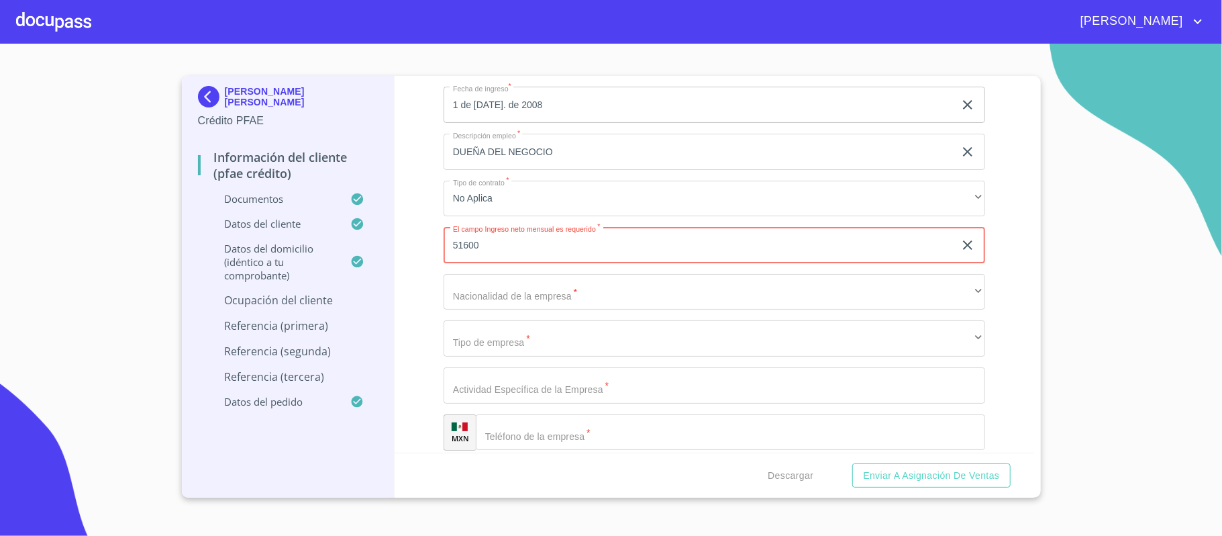
type input "51600"
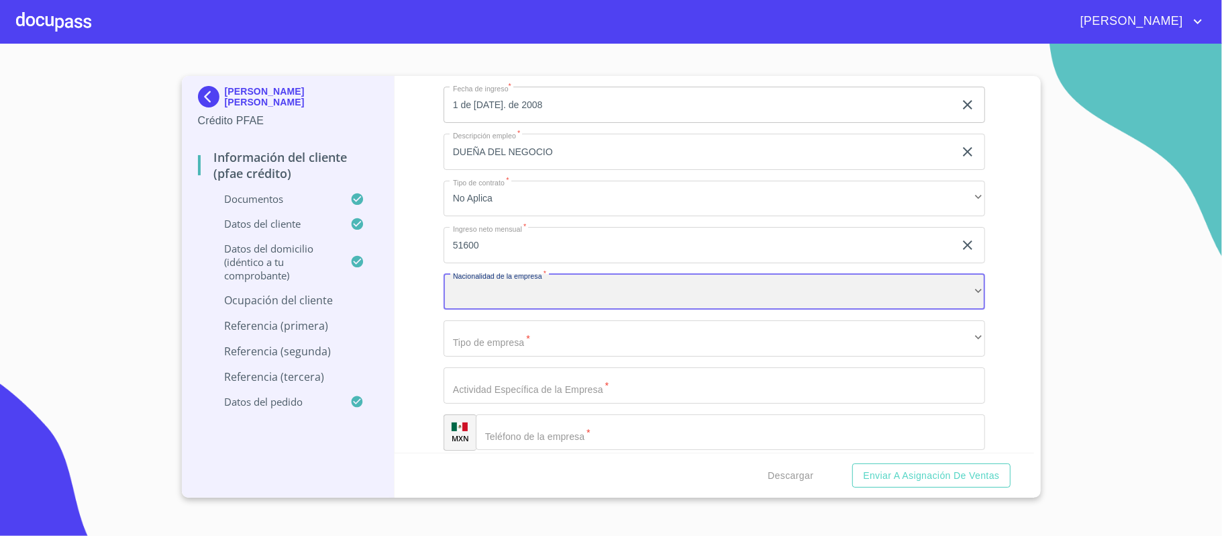
click at [462, 297] on div "​" at bounding box center [715, 292] width 542 height 36
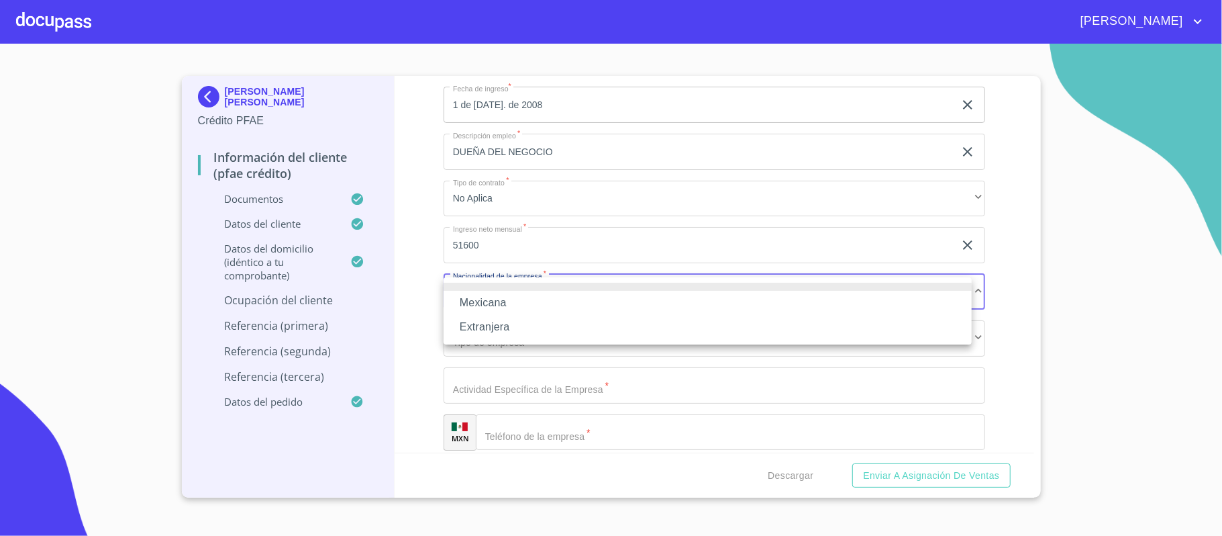
click at [467, 301] on li "Mexicana" at bounding box center [708, 303] width 528 height 24
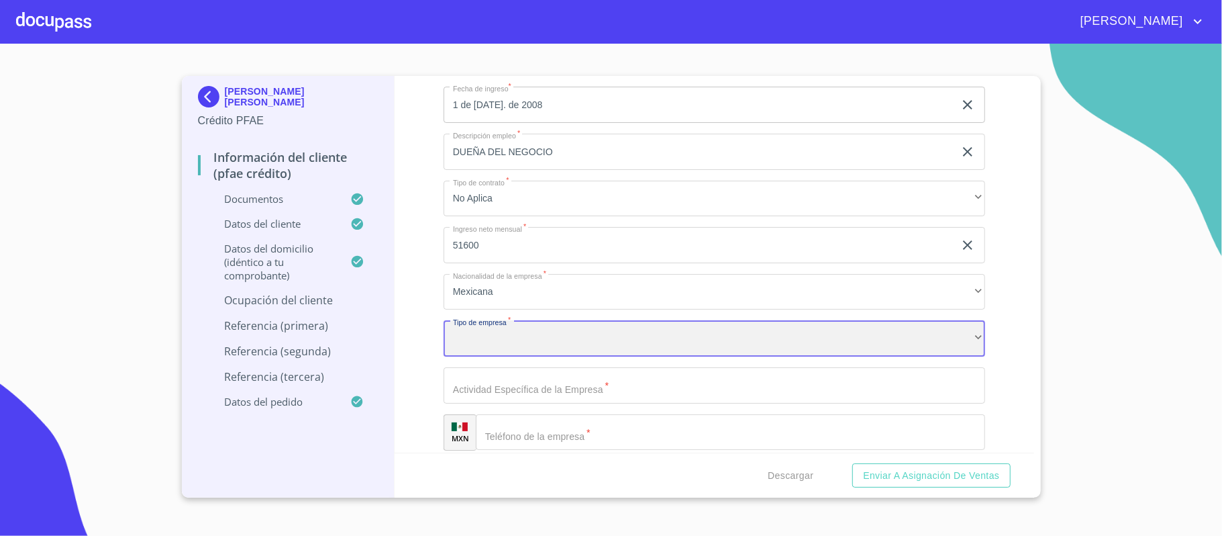
click at [478, 339] on div "​" at bounding box center [715, 338] width 542 height 36
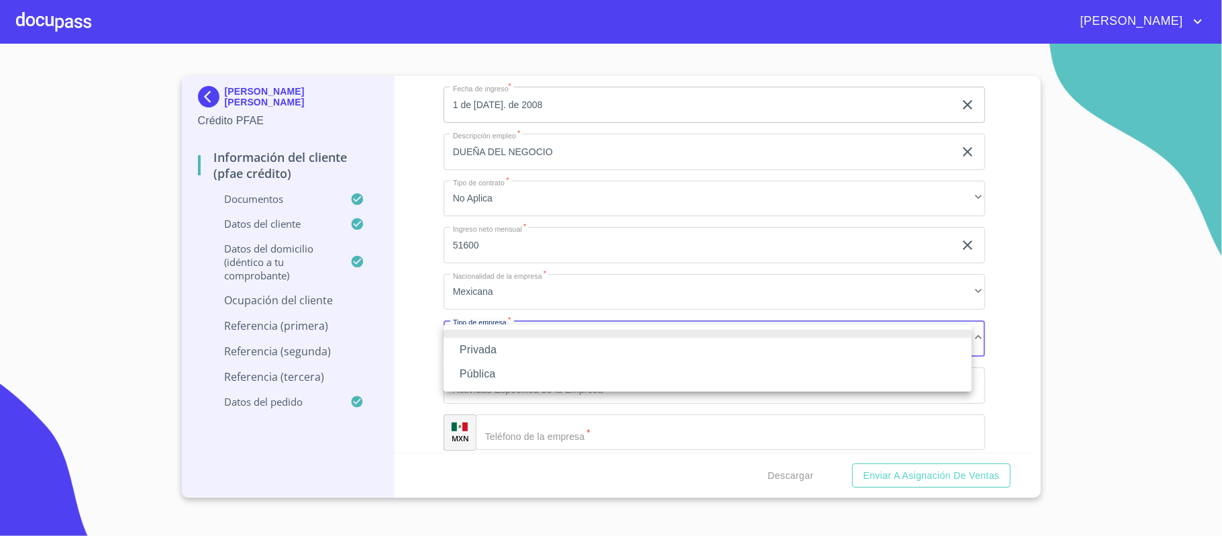
click at [473, 345] on li "Privada" at bounding box center [708, 350] width 528 height 24
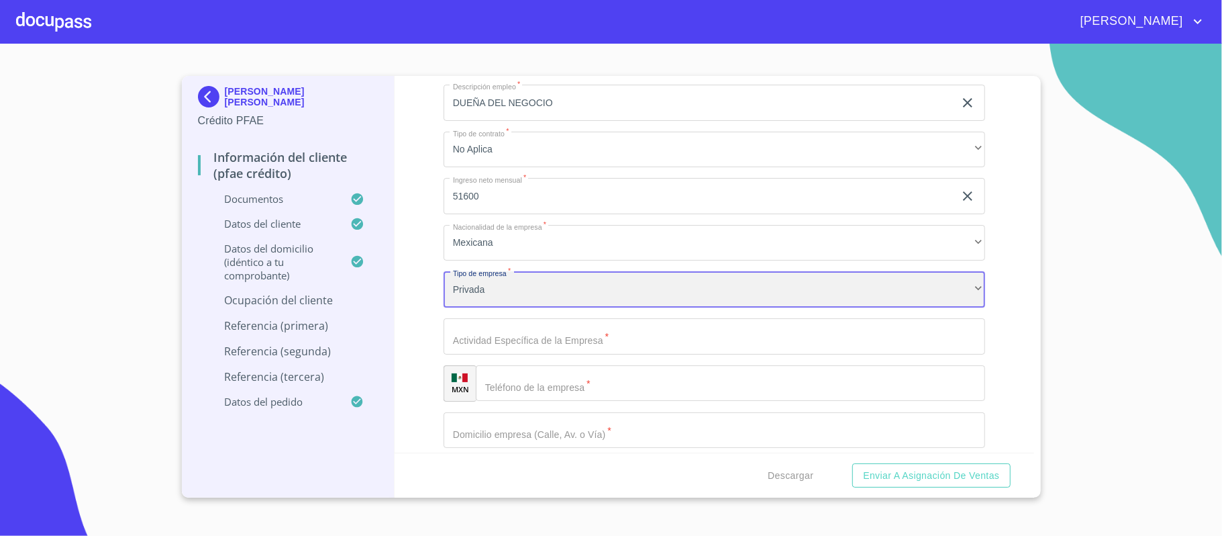
scroll to position [5995, 0]
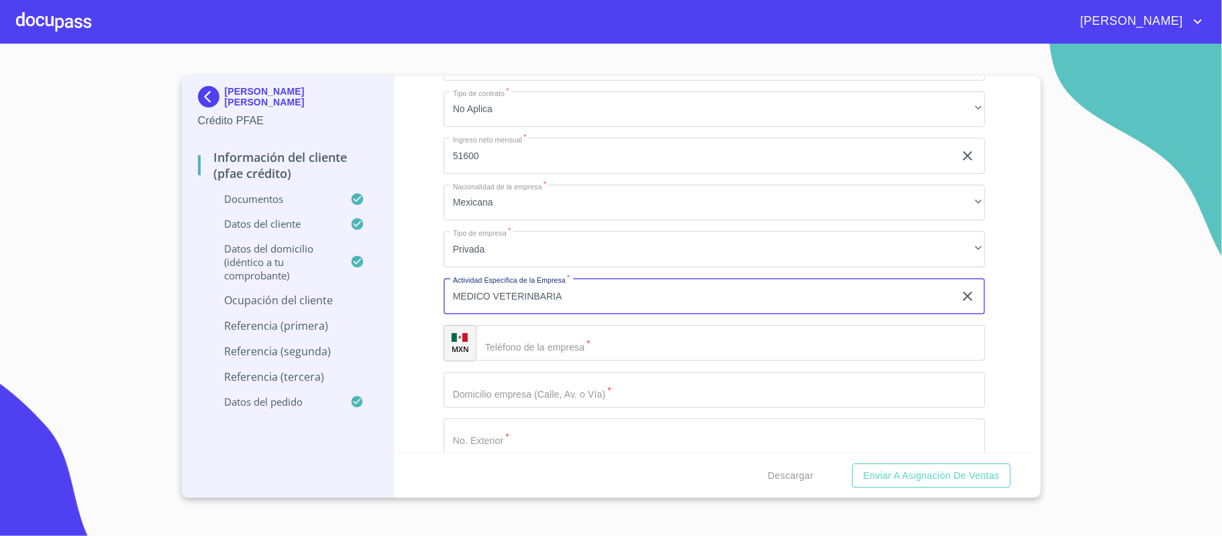
click at [533, 294] on input "MEDICO VETERINBARIA" at bounding box center [699, 296] width 511 height 36
type input "MEDICO VETERINARIA"
click at [560, 346] on input "Documento de identificación.   *" at bounding box center [730, 343] width 509 height 36
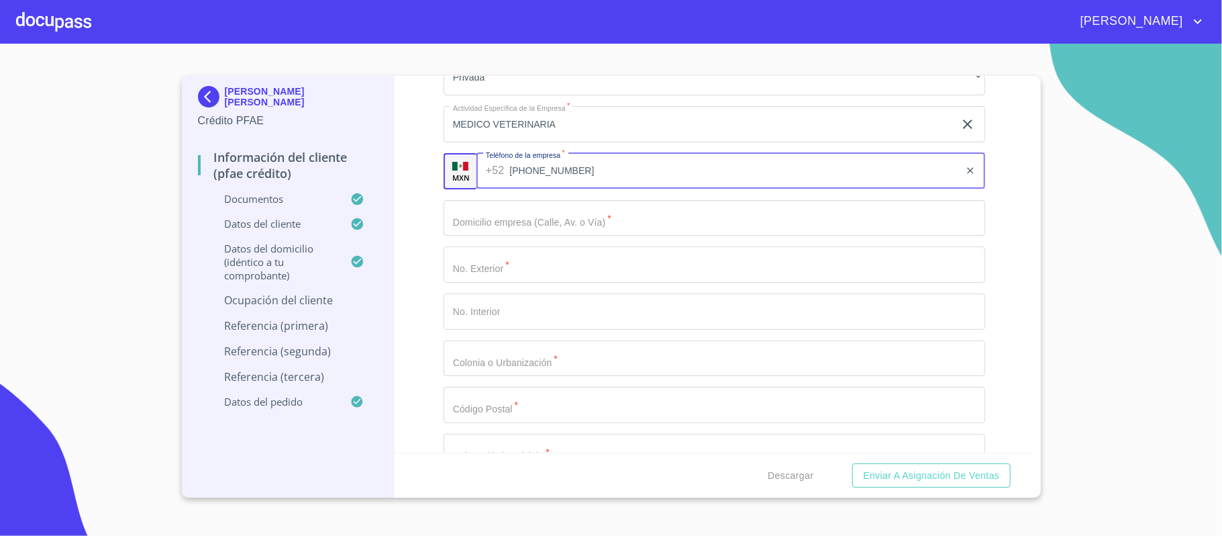
scroll to position [6174, 0]
type input "[PHONE_NUMBER]"
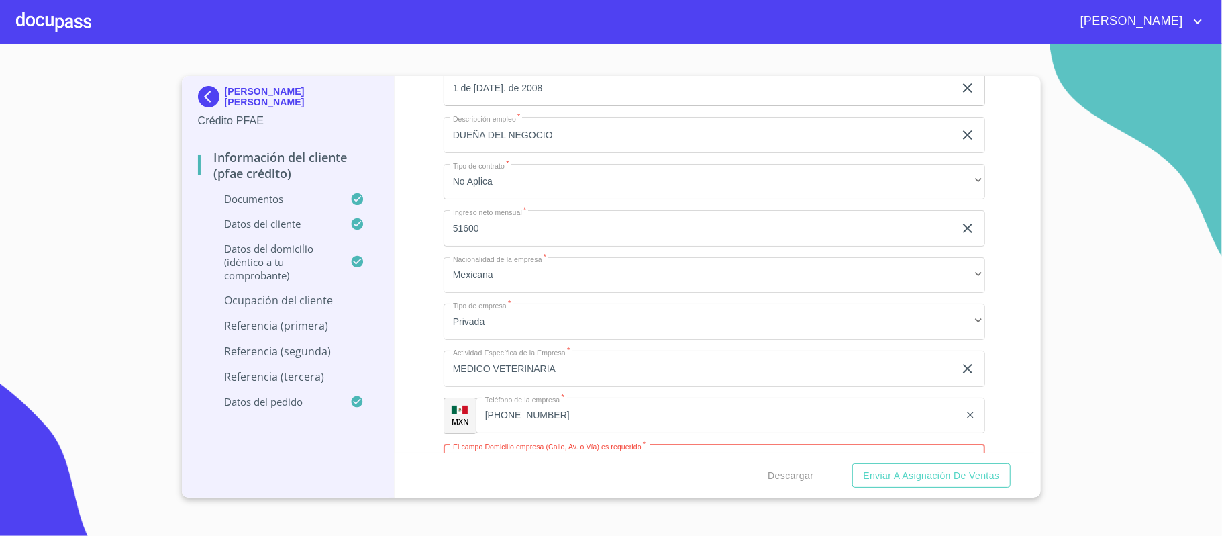
scroll to position [5906, 0]
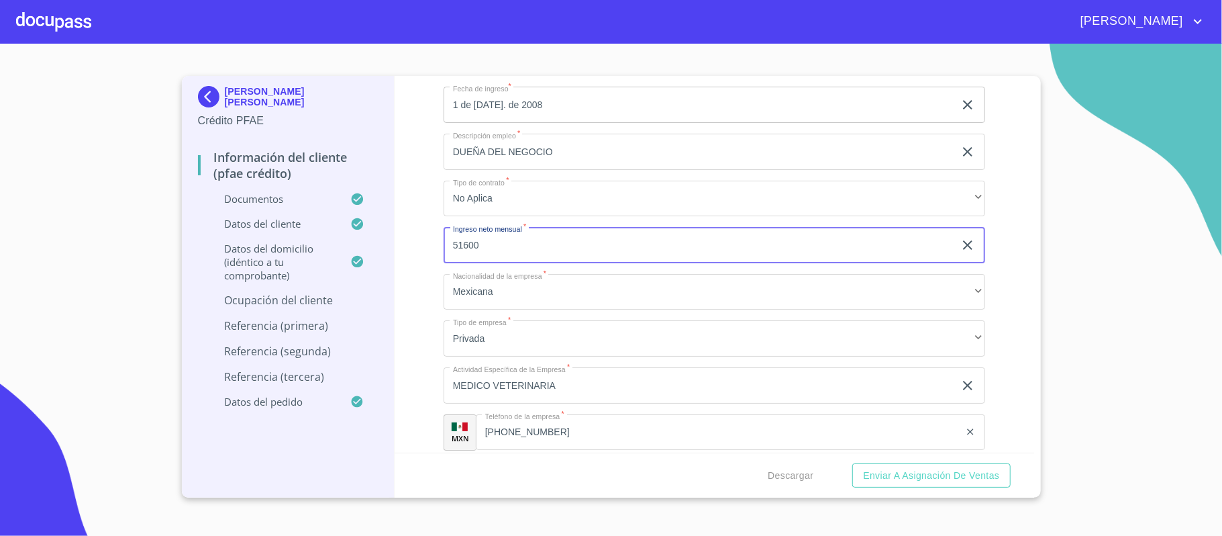
drag, startPoint x: 486, startPoint y: 252, endPoint x: 399, endPoint y: 243, distance: 87.7
click at [399, 243] on div "Información del cliente (PFAE crédito) Documentos Documento de identificación. …" at bounding box center [715, 264] width 640 height 376
type input "64100"
click at [422, 306] on div "Información del cliente (PFAE crédito) Documentos Documento de identificación. …" at bounding box center [715, 264] width 640 height 376
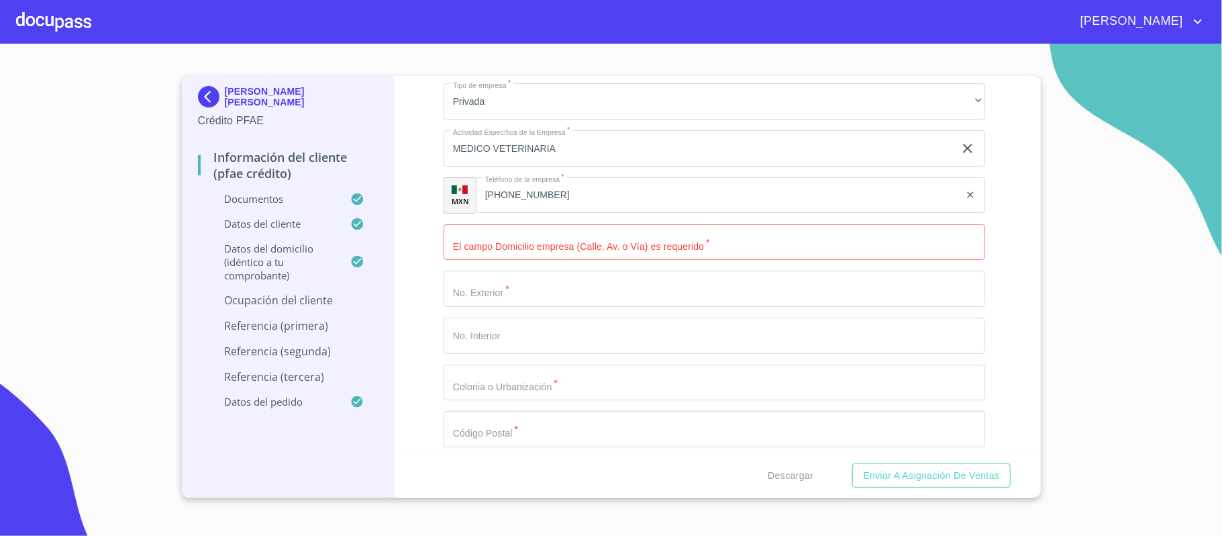
scroll to position [6174, 0]
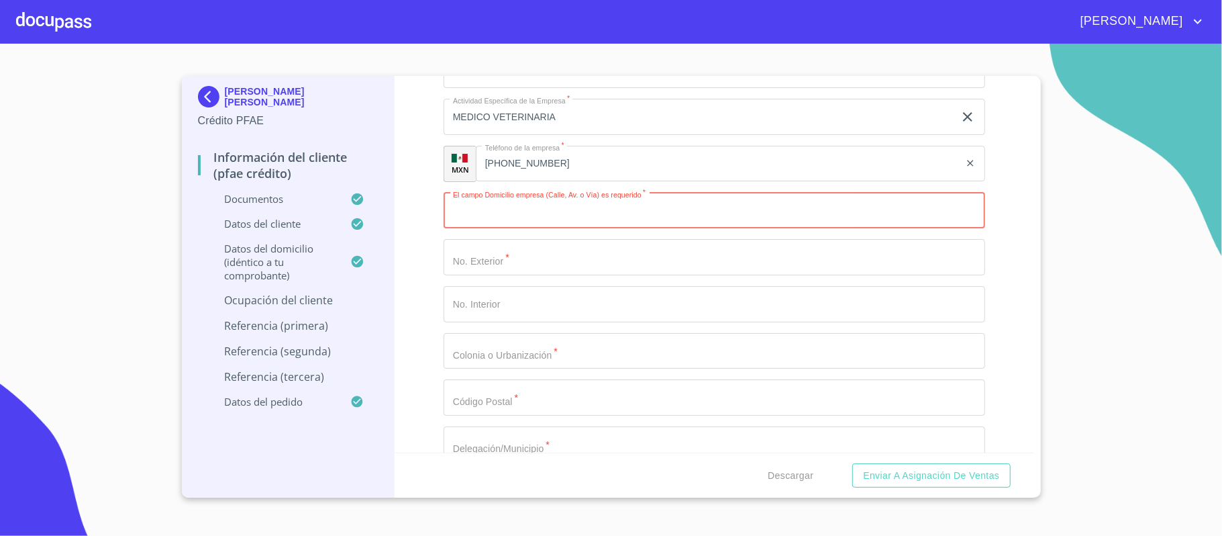
click at [489, 205] on input "Documento de identificación.   *" at bounding box center [715, 211] width 542 height 36
type input "[PERSON_NAME]"
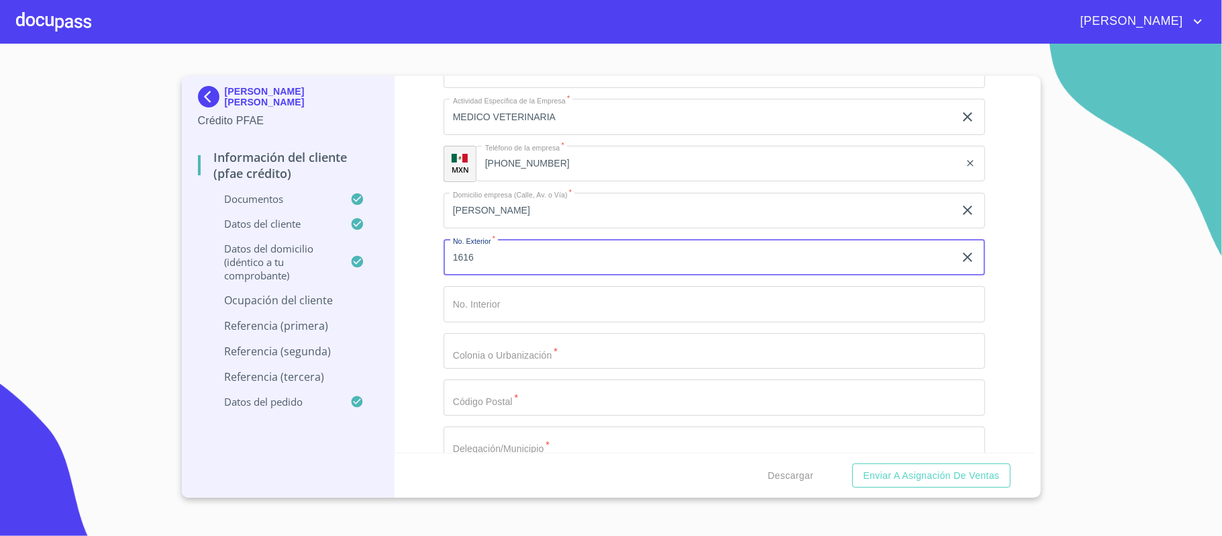
type input "1616"
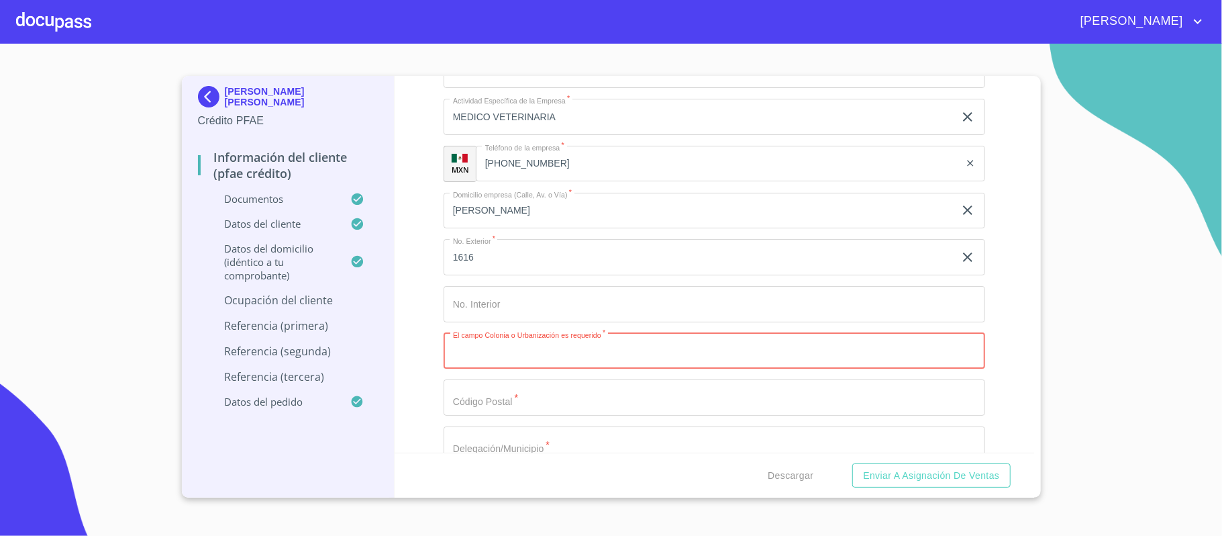
paste input "SANTA [PERSON_NAME] PTEC"
type input "SANTA [PERSON_NAME] PTE"
click at [852, 463] on button "Enviar a Asignación de Ventas" at bounding box center [931, 475] width 158 height 25
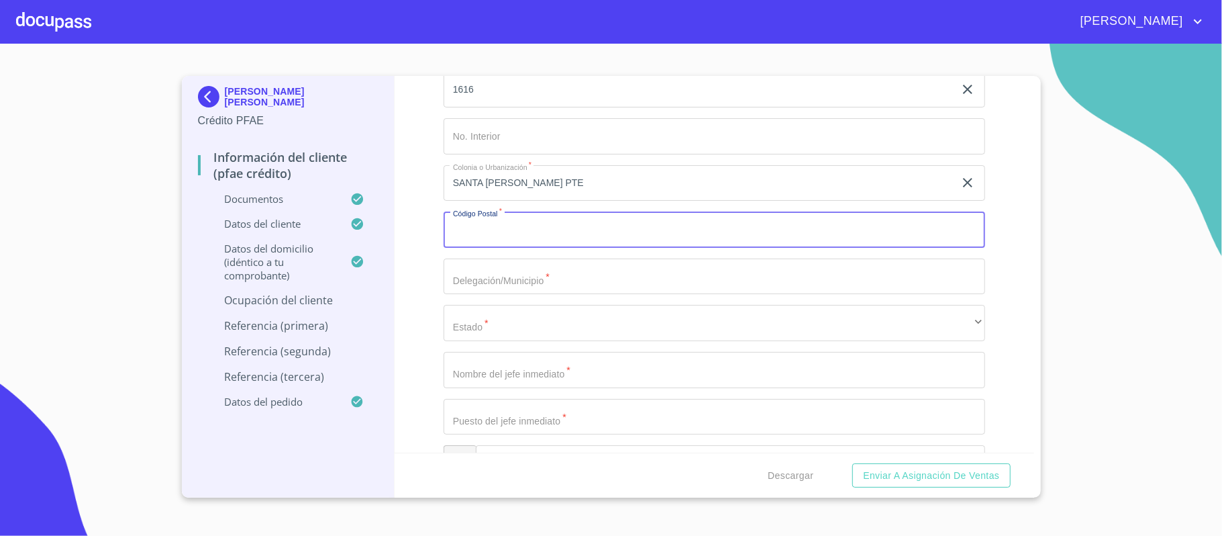
scroll to position [6353, 0]
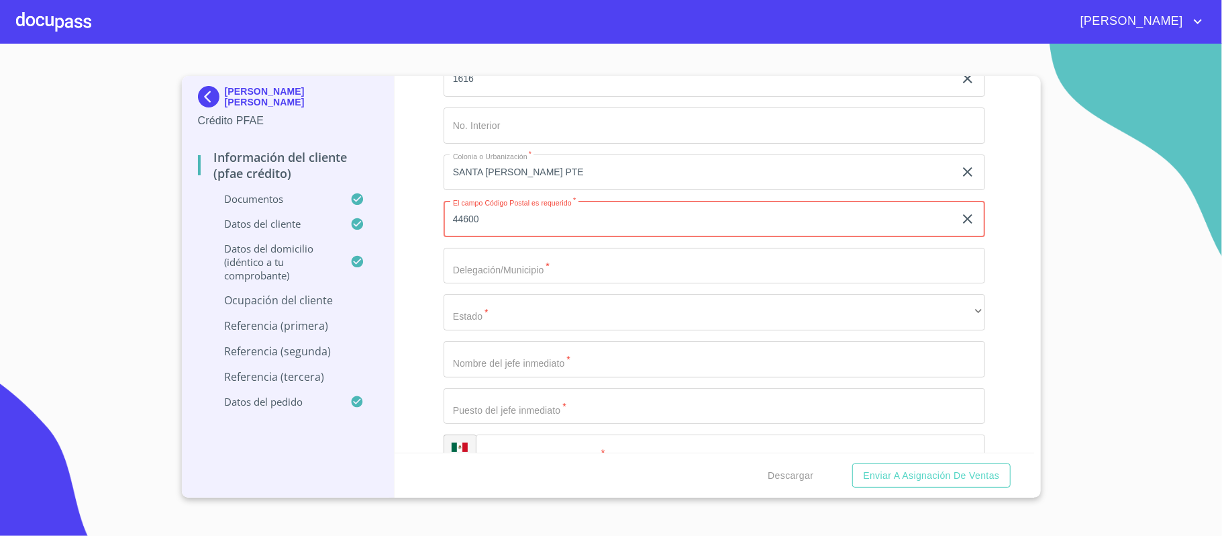
type input "44600"
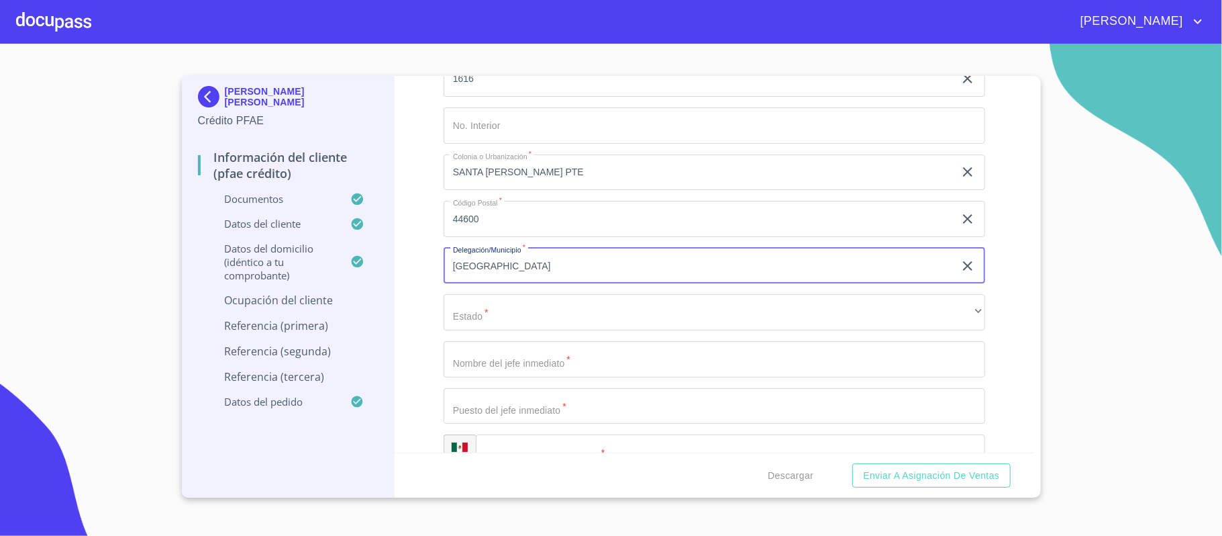
type input "[GEOGRAPHIC_DATA]"
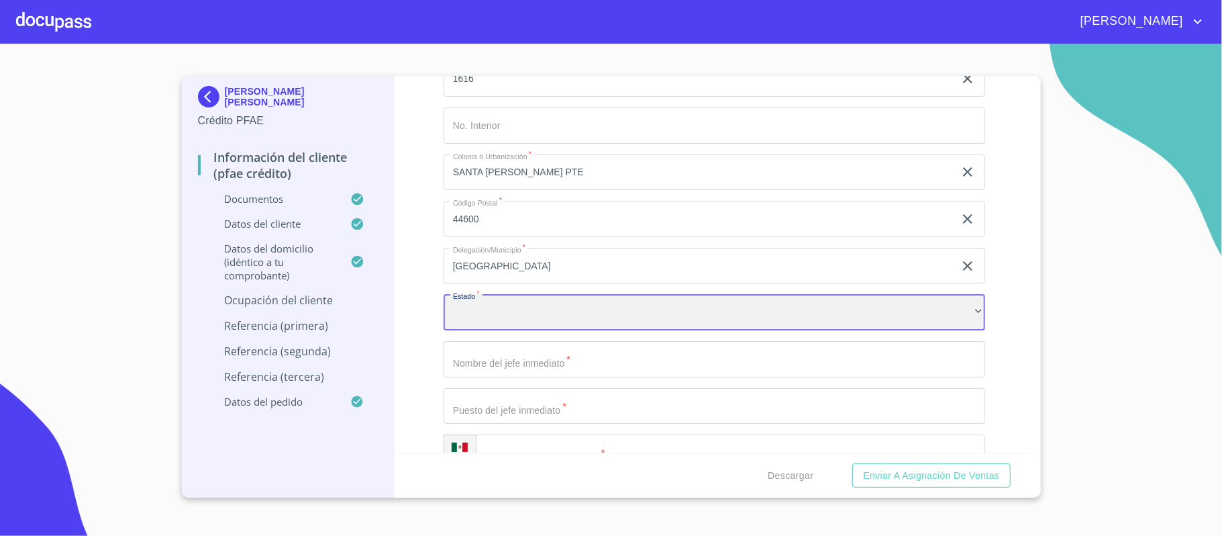
click at [491, 310] on div "​" at bounding box center [715, 312] width 542 height 36
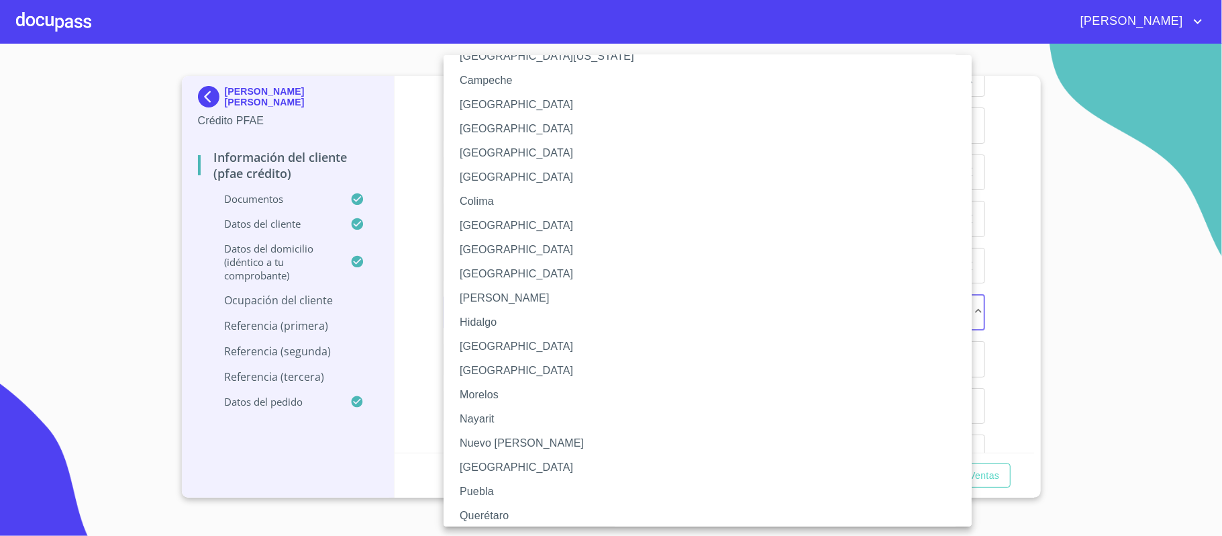
scroll to position [179, 0]
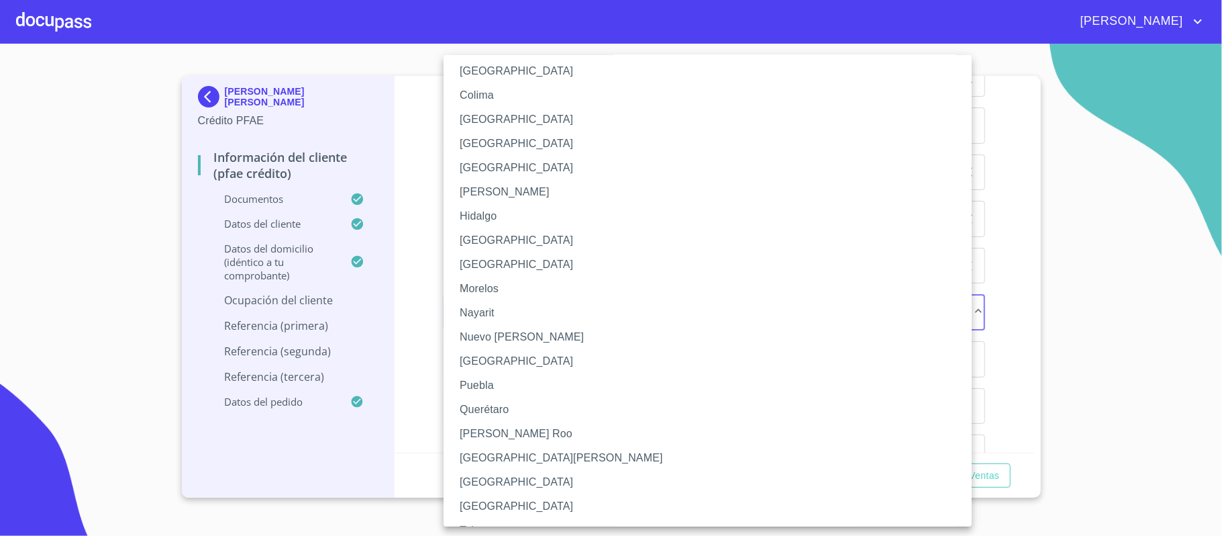
click at [470, 240] on li "[GEOGRAPHIC_DATA]" at bounding box center [715, 240] width 542 height 24
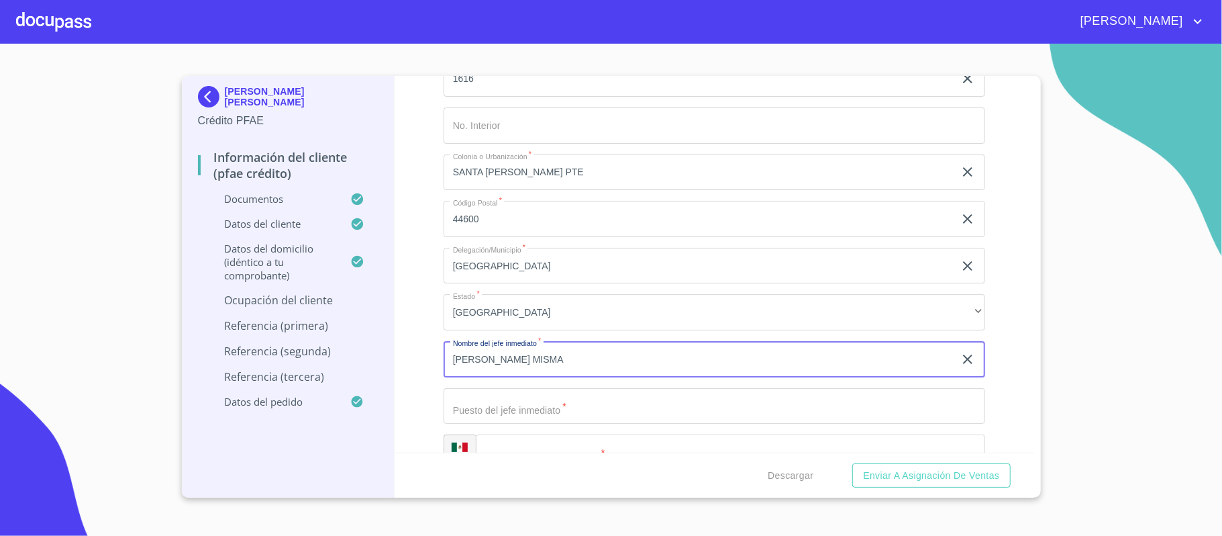
type input "[PERSON_NAME] MISMA"
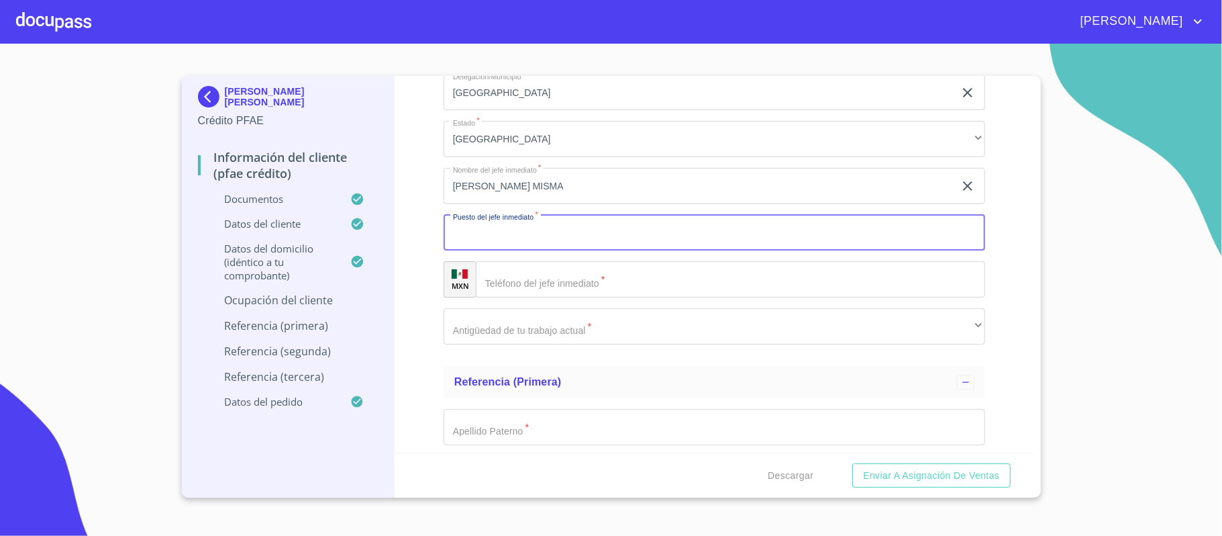
scroll to position [6532, 0]
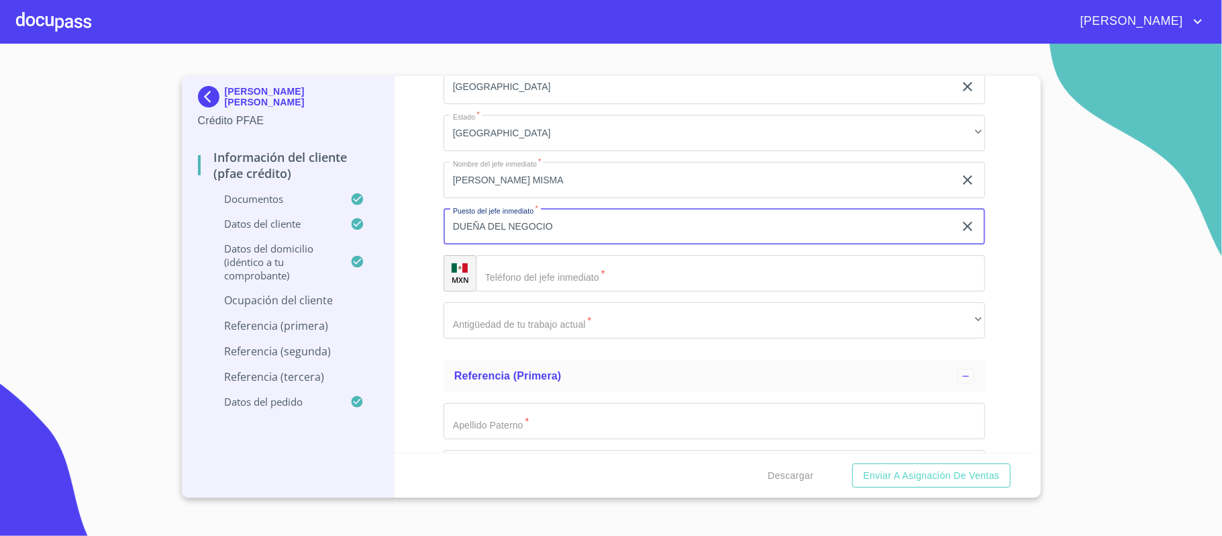
type input "DUEÑA DEL NEGOCIO"
click at [548, 278] on input "Documento de identificación.   *" at bounding box center [730, 273] width 509 height 36
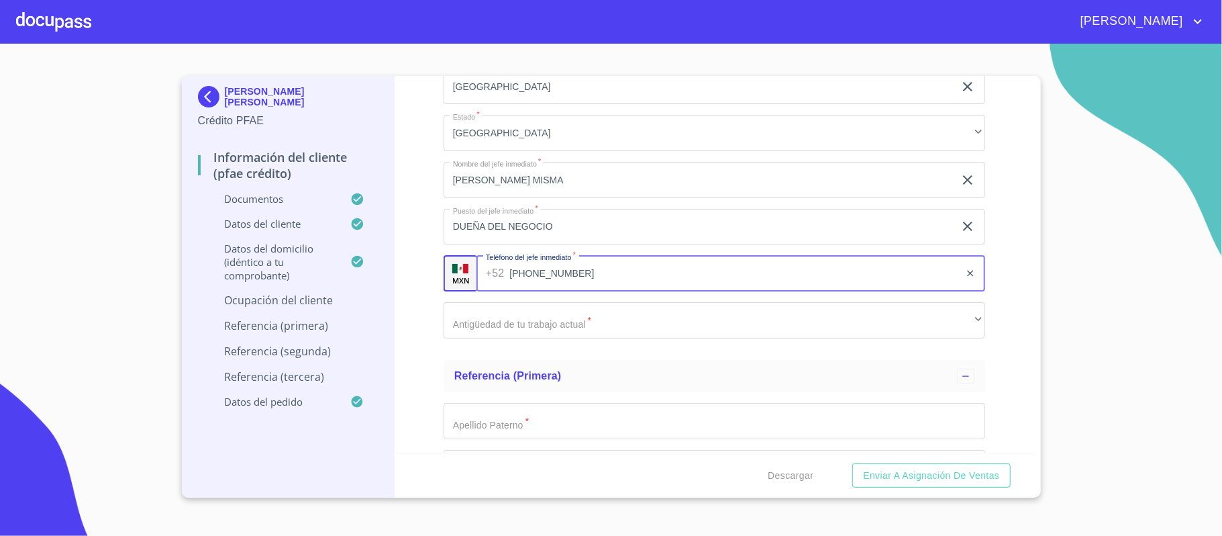
type input "[PHONE_NUMBER]"
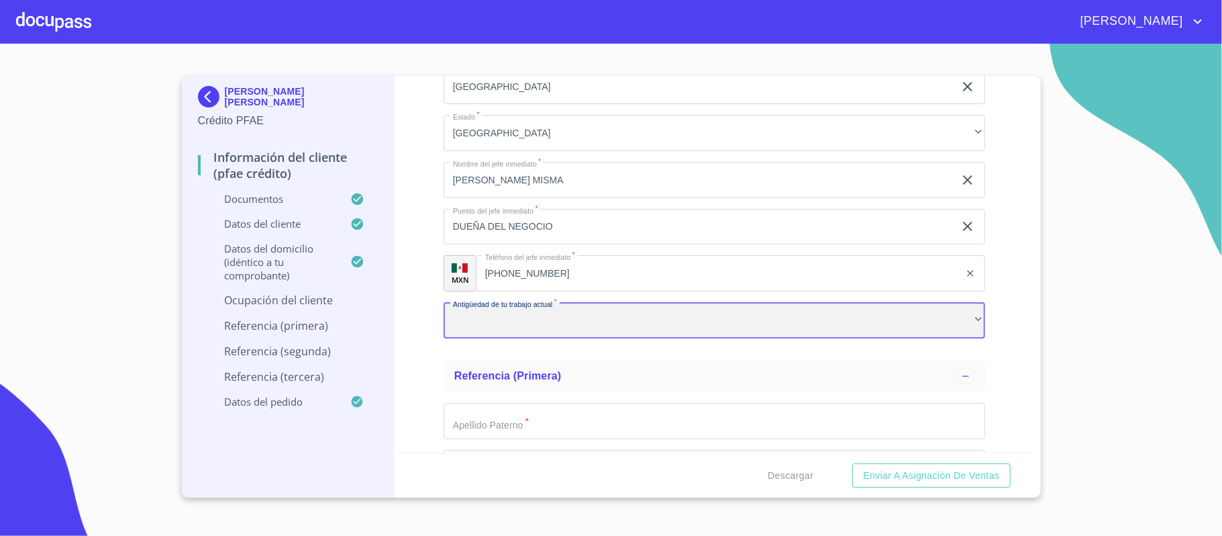
click at [515, 306] on div "​" at bounding box center [715, 320] width 542 height 36
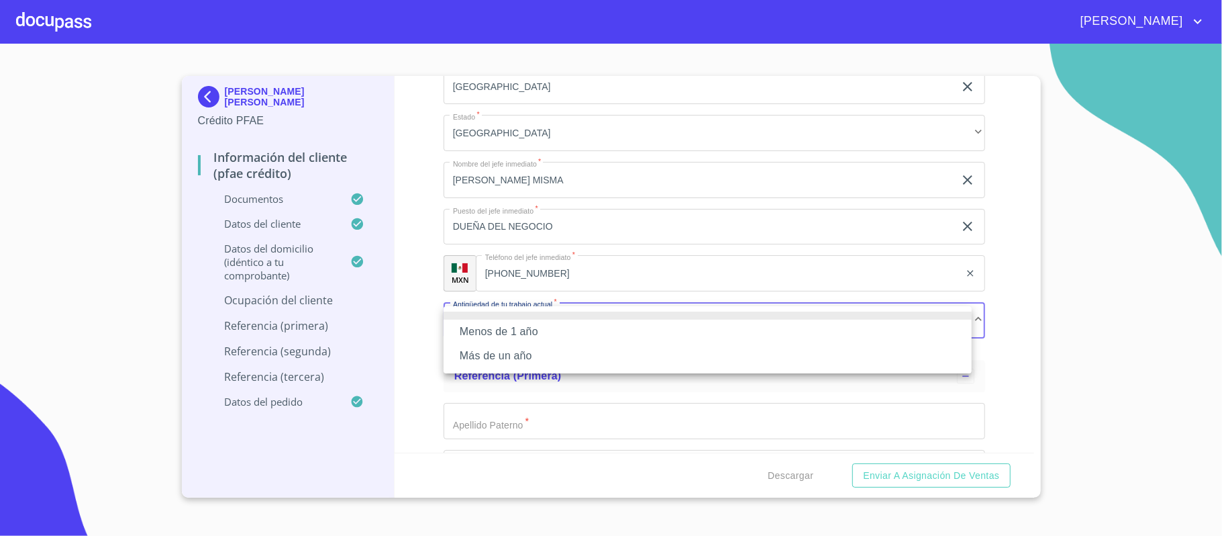
click at [476, 361] on li "Más de un año" at bounding box center [708, 356] width 528 height 24
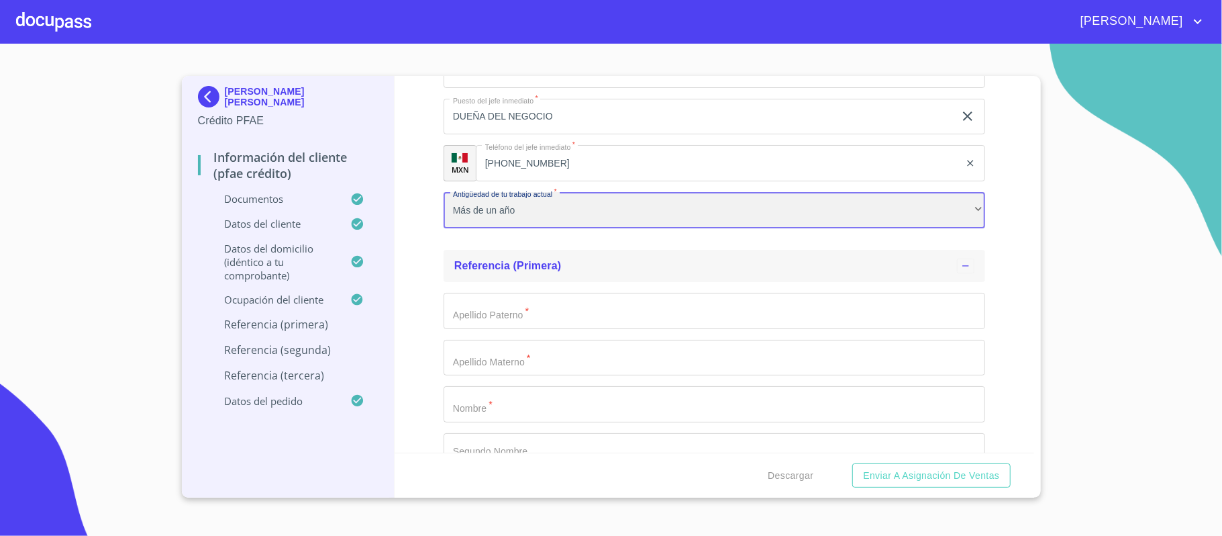
scroll to position [6711, 0]
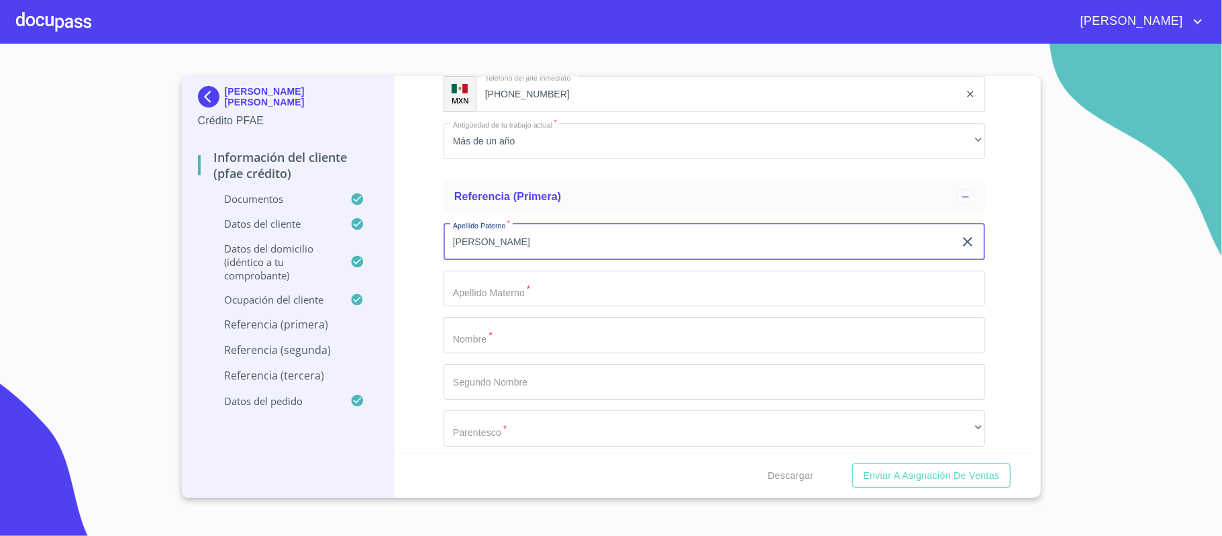
type input "[PERSON_NAME]"
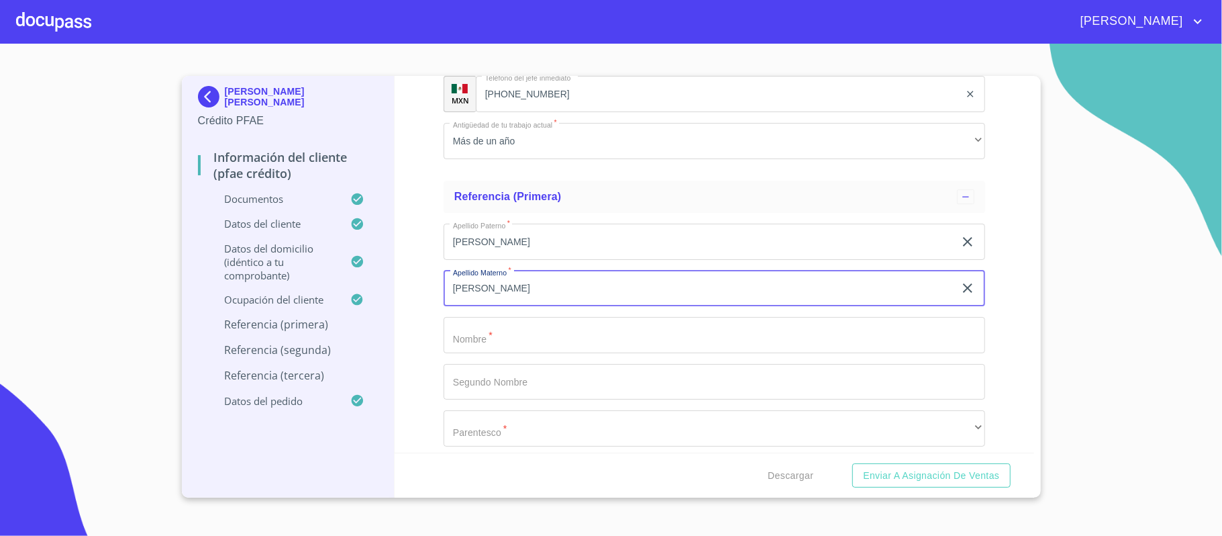
type input "[PERSON_NAME]"
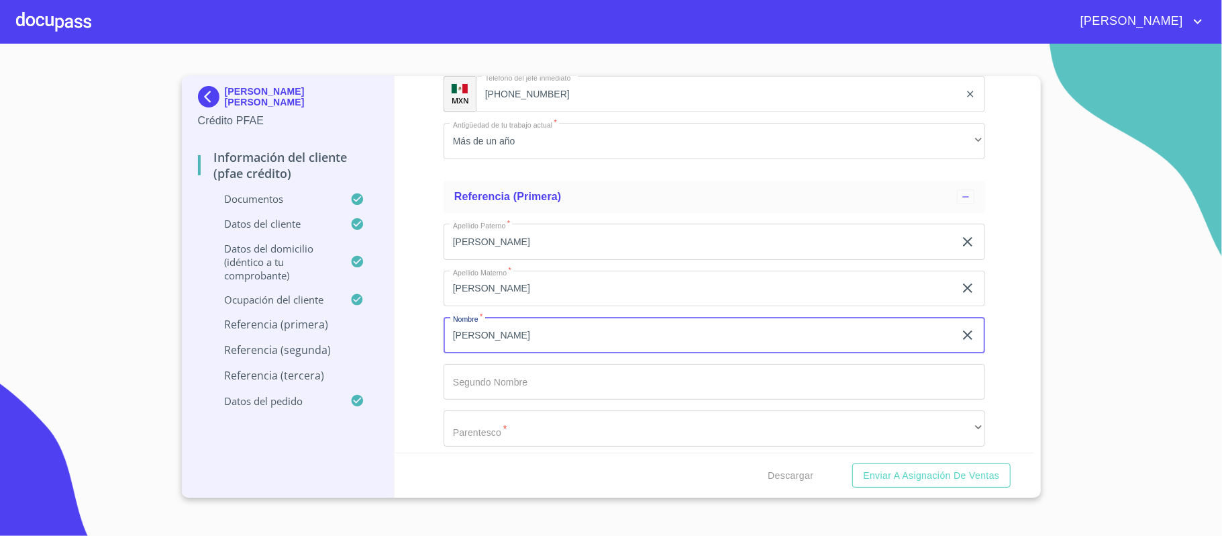
type input "[PERSON_NAME]"
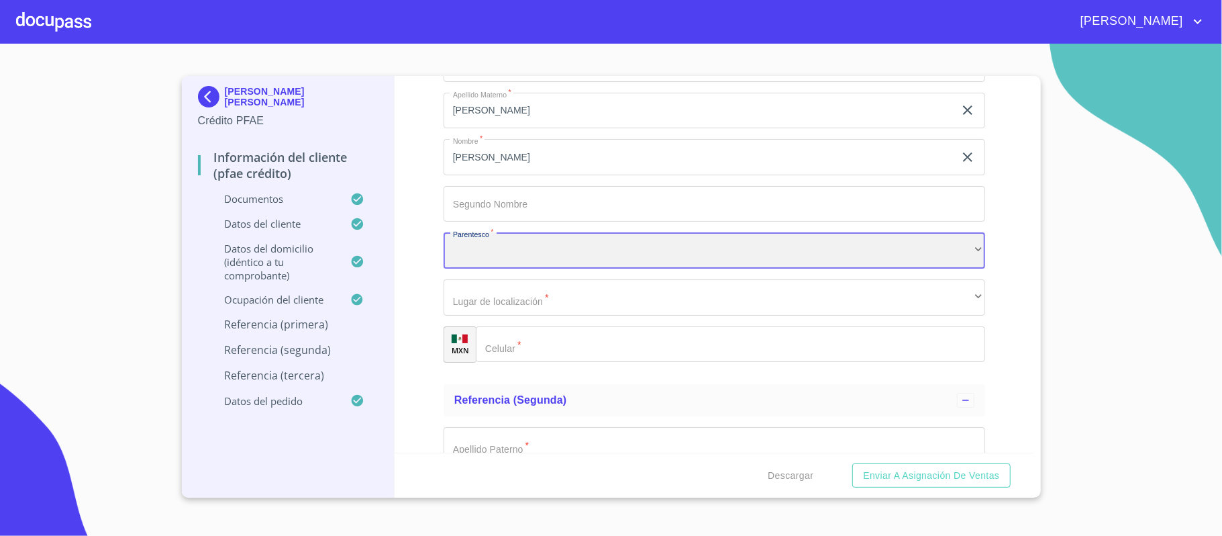
scroll to position [6890, 0]
click at [583, 248] on div "​" at bounding box center [715, 250] width 542 height 36
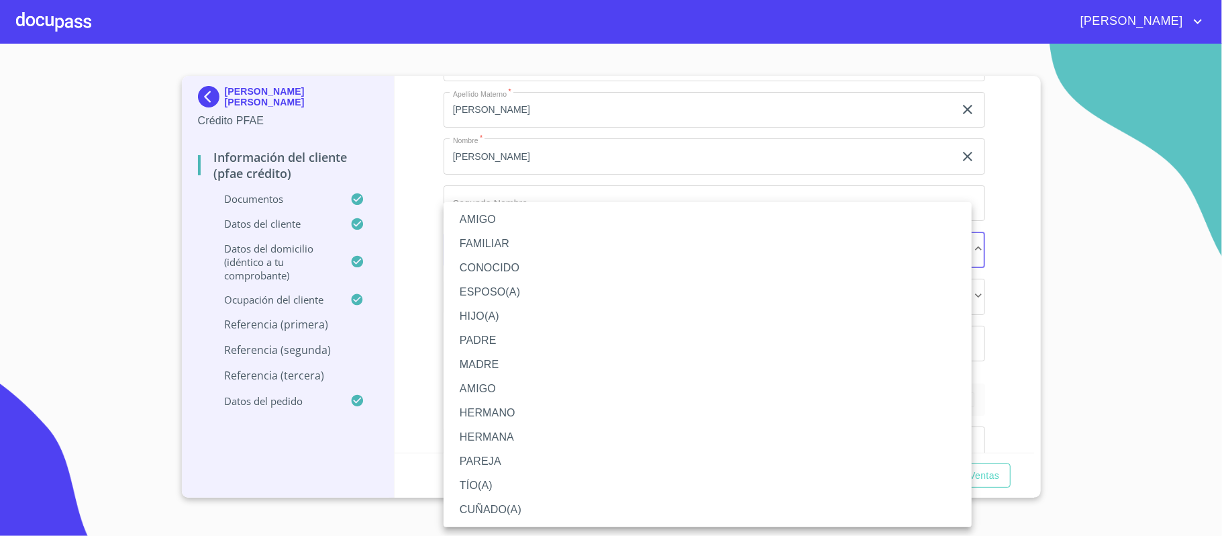
click at [483, 221] on li "AMIGO" at bounding box center [708, 219] width 528 height 24
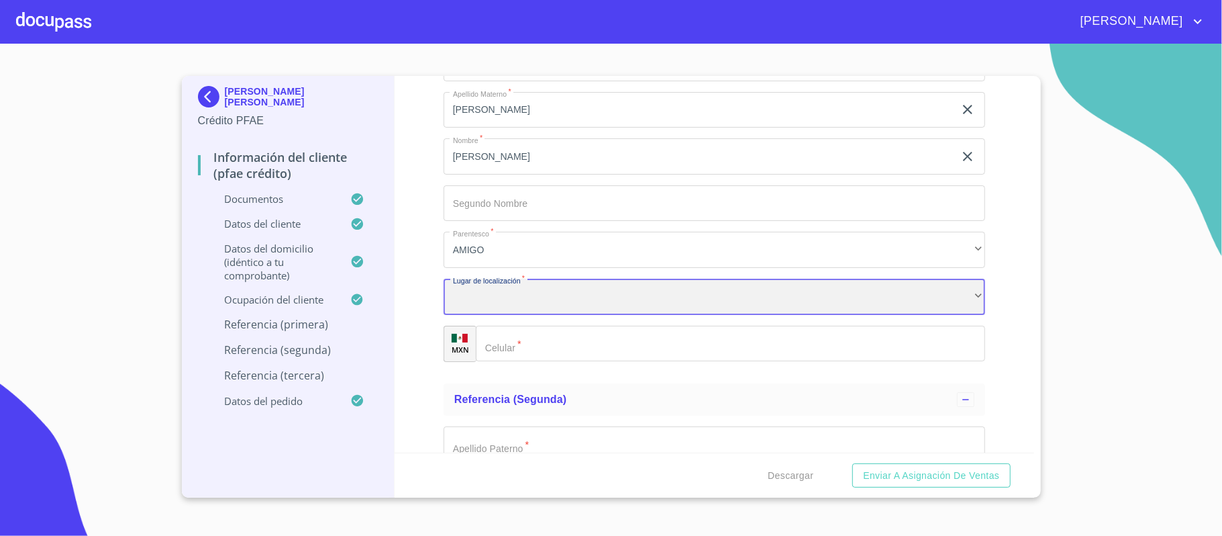
click at [503, 301] on div "​" at bounding box center [715, 297] width 542 height 36
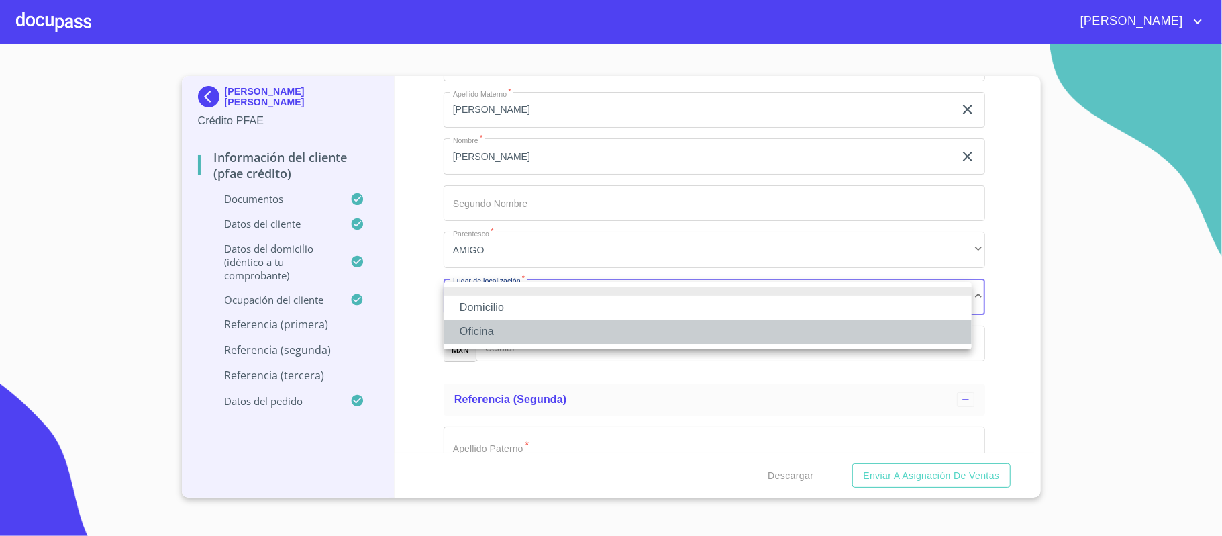
click at [483, 323] on li "Oficina" at bounding box center [708, 331] width 528 height 24
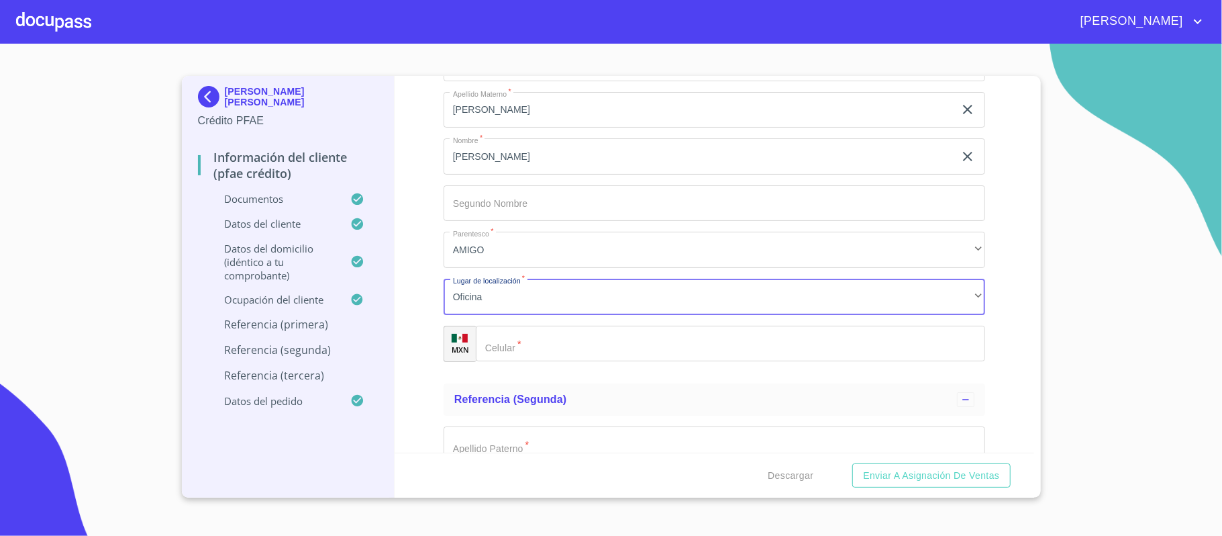
click at [523, 348] on input "Documento de identificación.   *" at bounding box center [730, 343] width 509 height 36
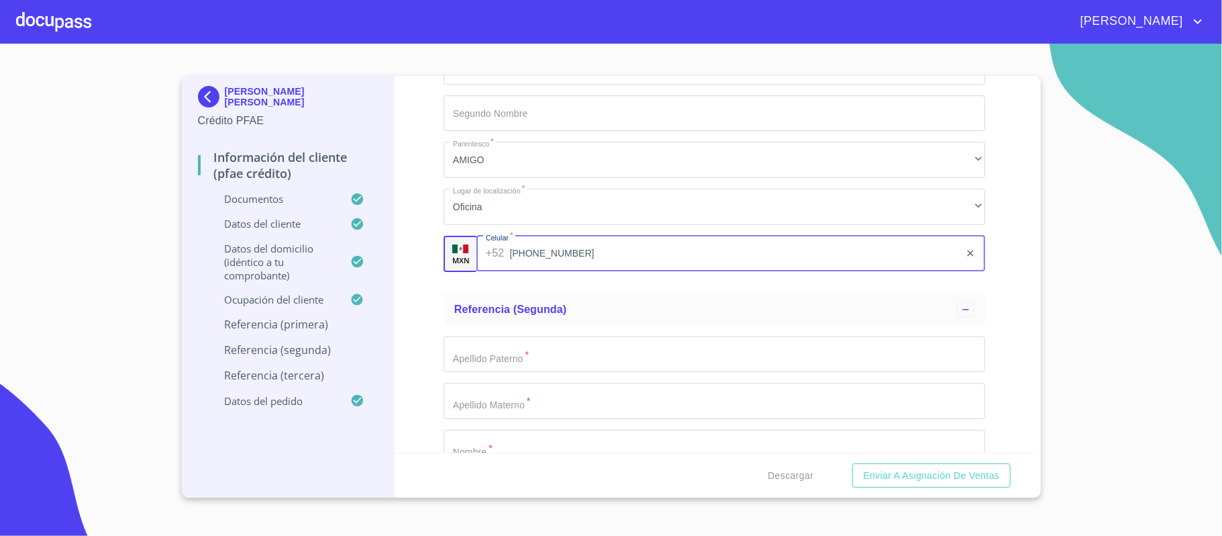
scroll to position [7069, 0]
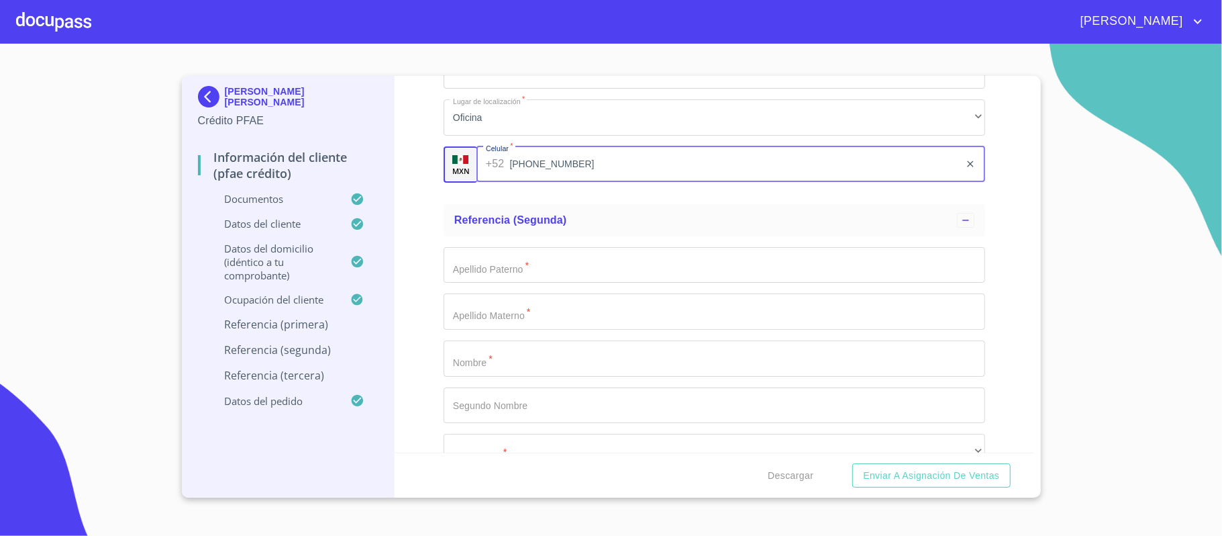
type input "[PHONE_NUMBER]"
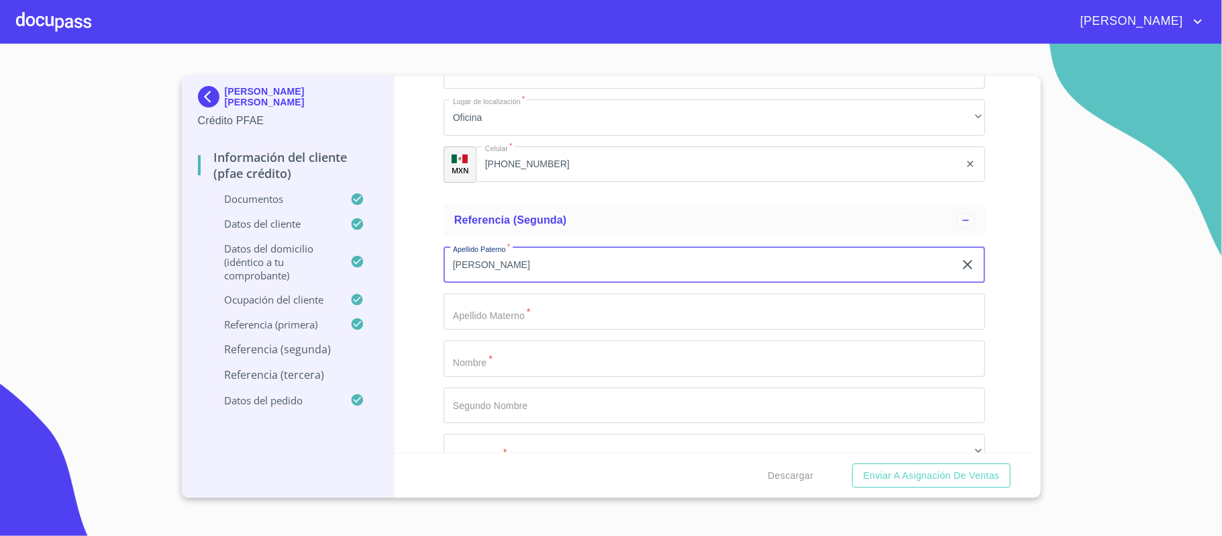
type input "[PERSON_NAME]"
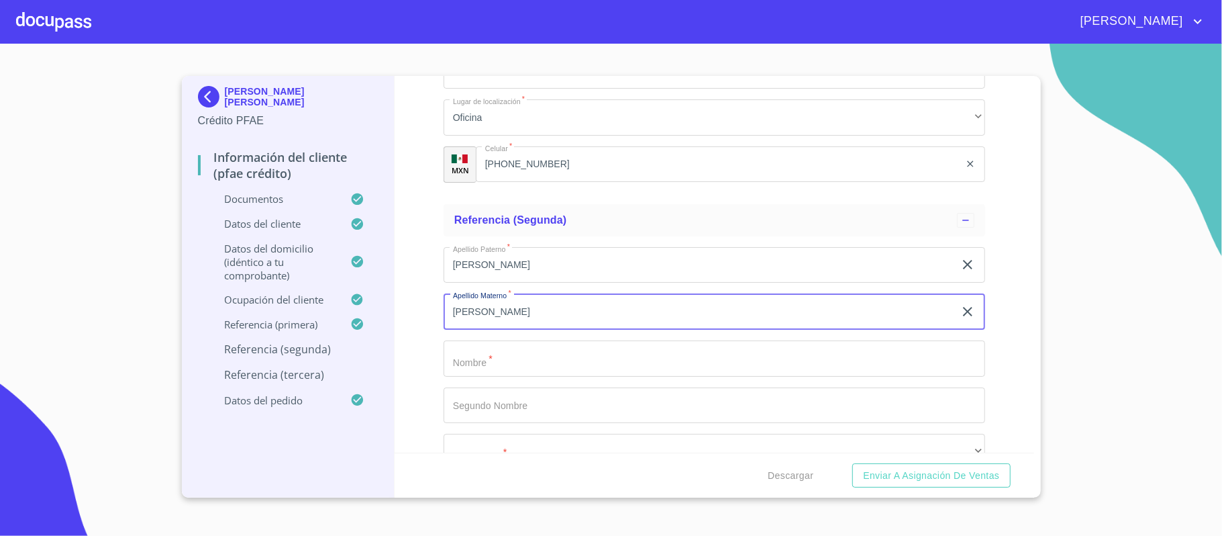
type input "[PERSON_NAME]"
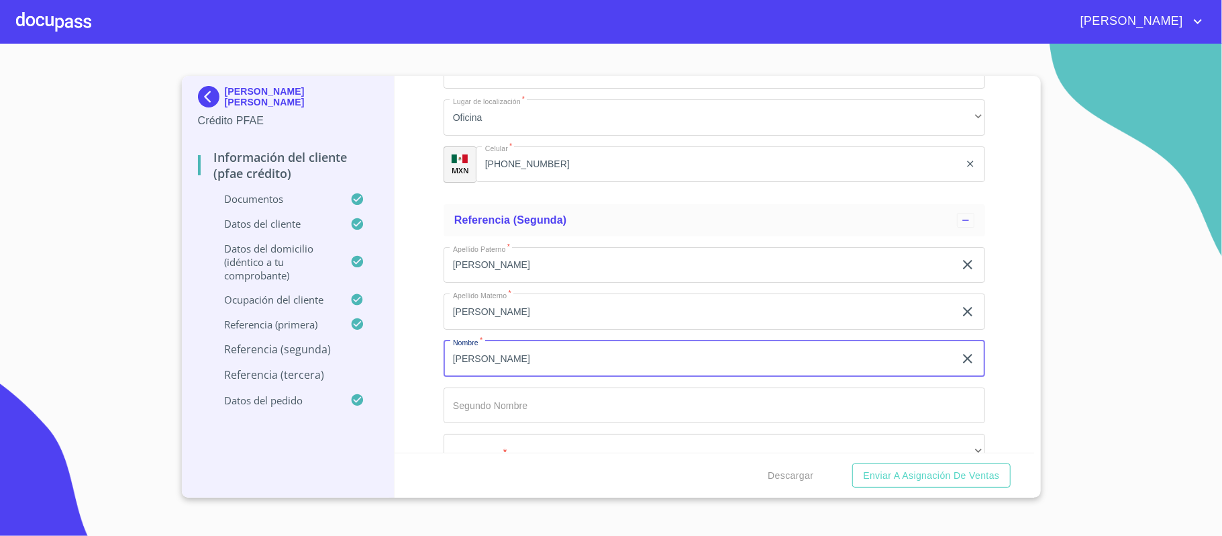
type input "[PERSON_NAME]"
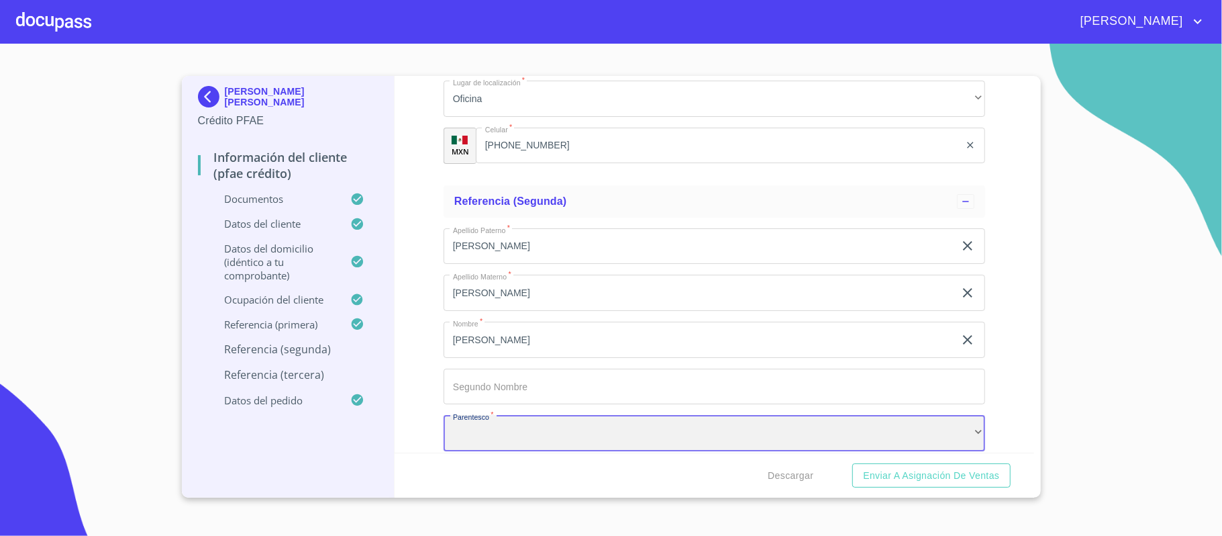
scroll to position [7177, 0]
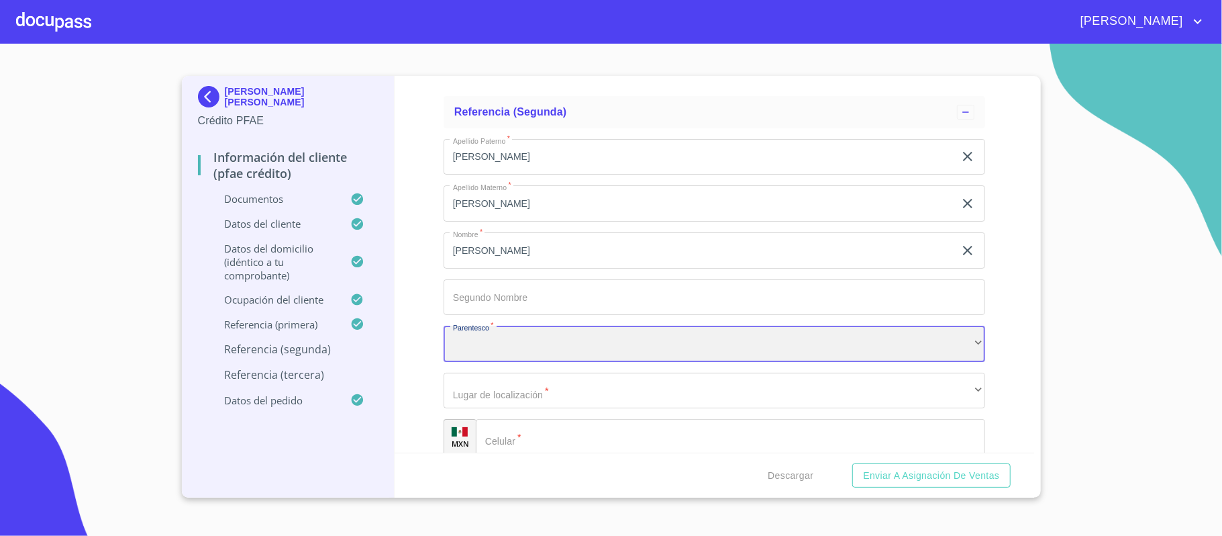
click at [495, 336] on div "​" at bounding box center [715, 343] width 542 height 36
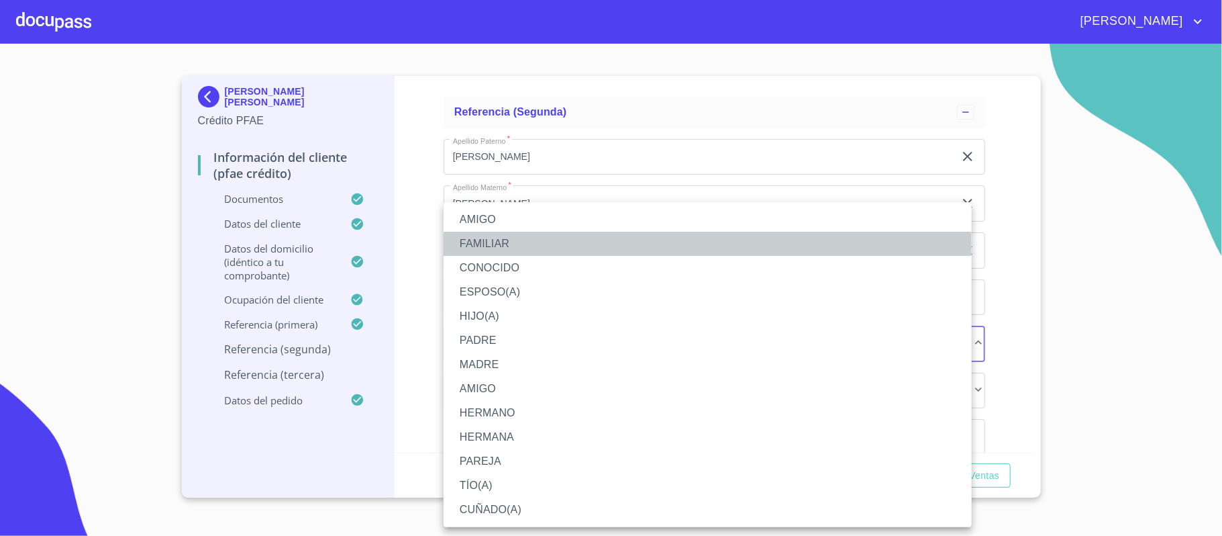
click at [475, 244] on li "FAMILIAR" at bounding box center [708, 244] width 528 height 24
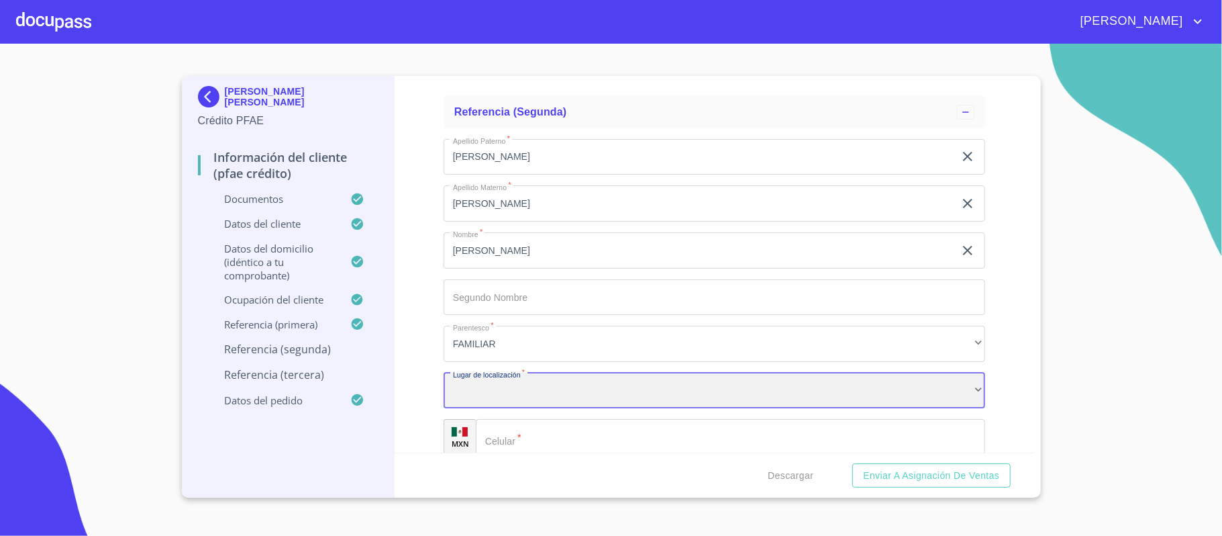
click at [484, 395] on div "​" at bounding box center [715, 390] width 542 height 36
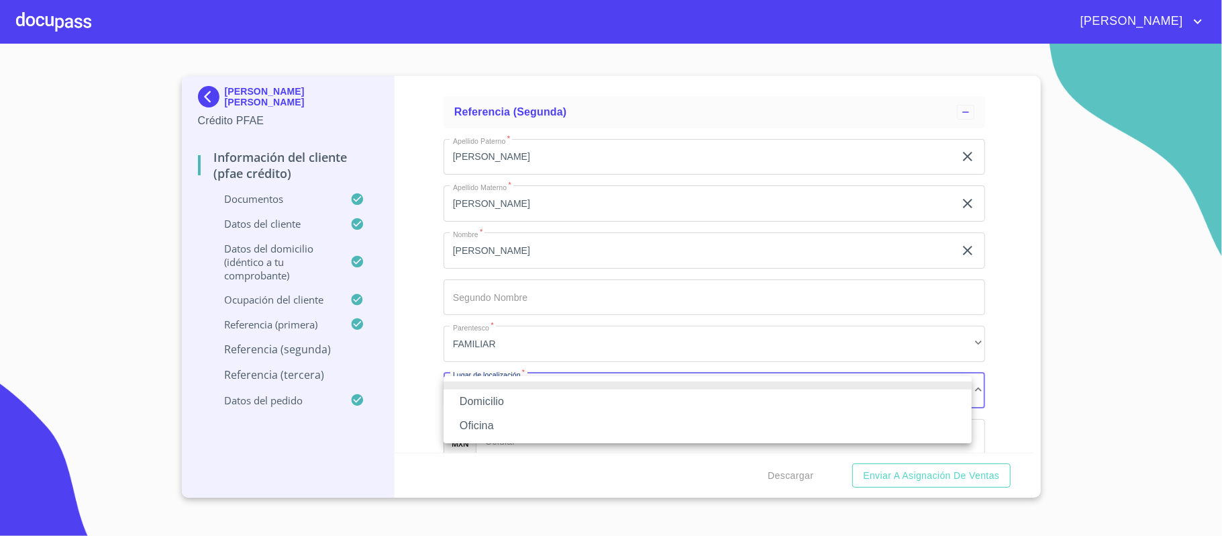
click at [481, 419] on li "Oficina" at bounding box center [708, 425] width 528 height 24
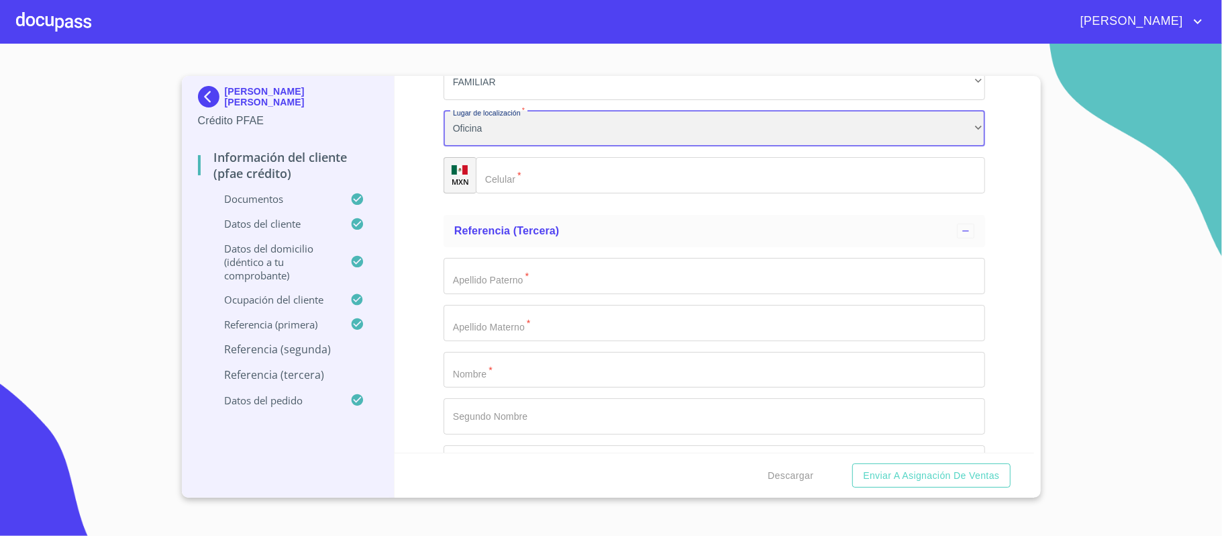
scroll to position [7445, 0]
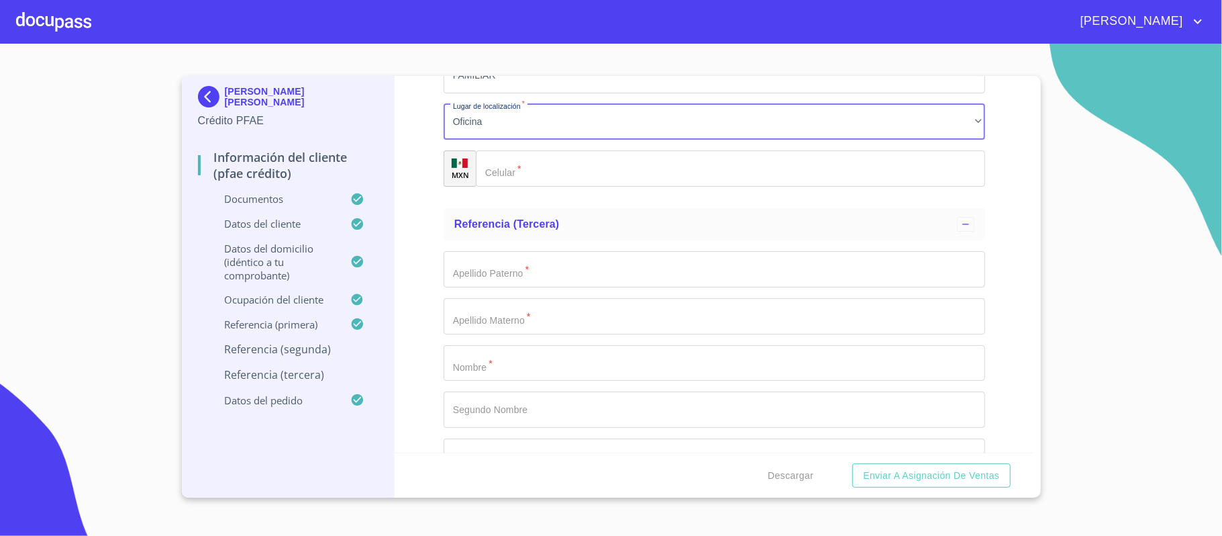
click at [543, 164] on input "Documento de identificación.   *" at bounding box center [730, 168] width 509 height 36
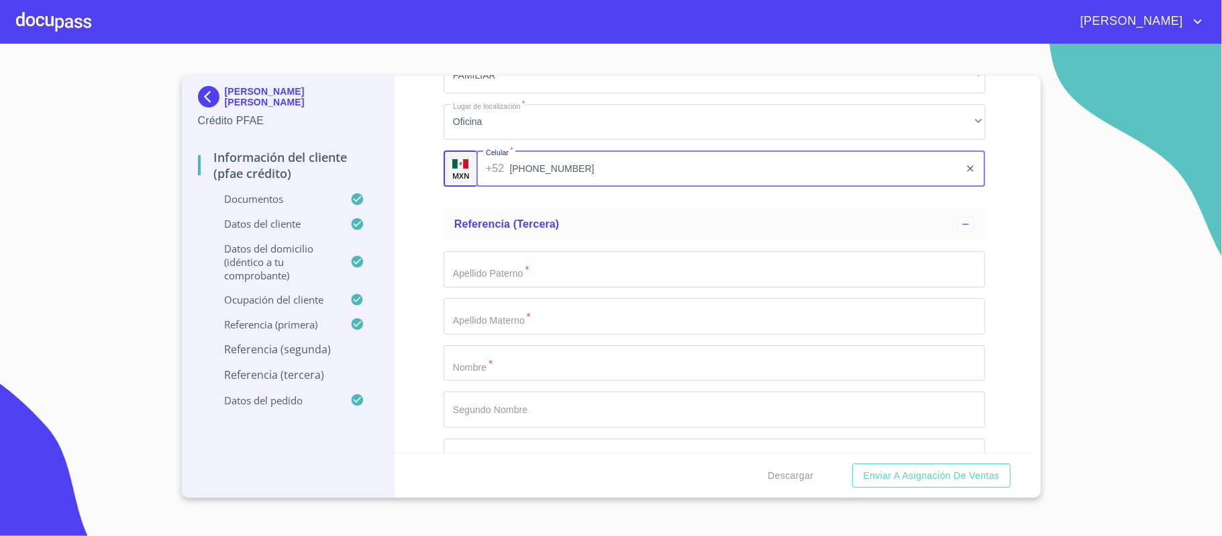
type input "[PHONE_NUMBER]"
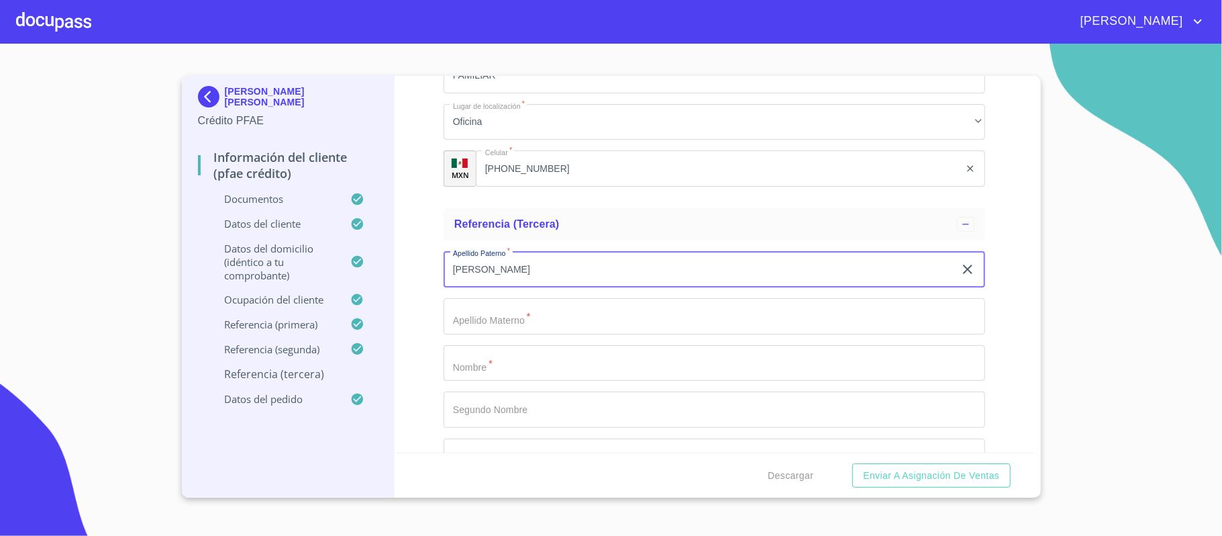
type input "[PERSON_NAME]"
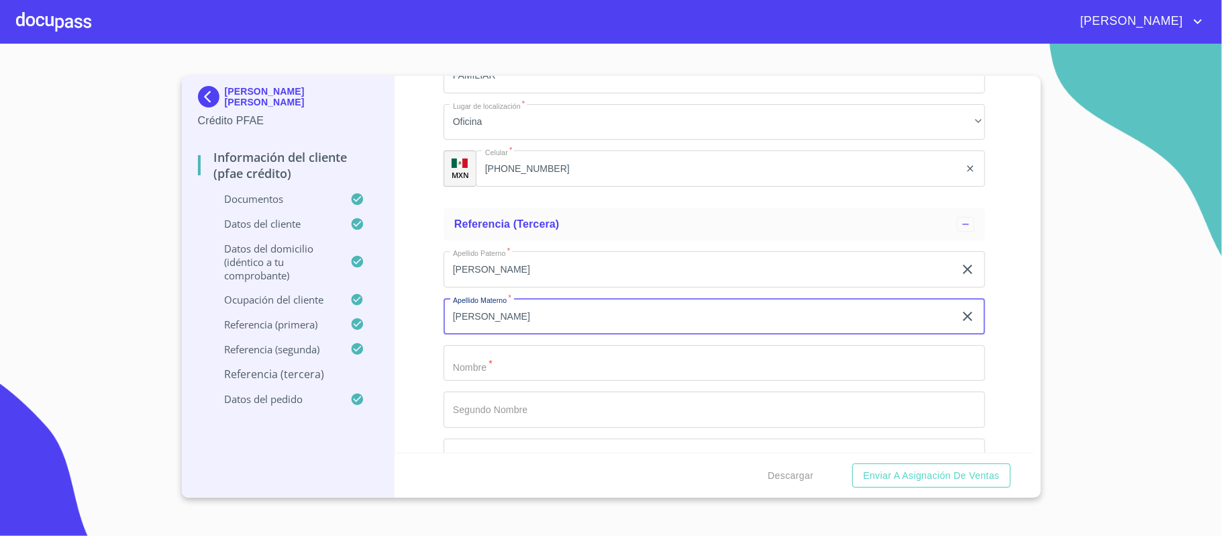
type input "[PERSON_NAME]"
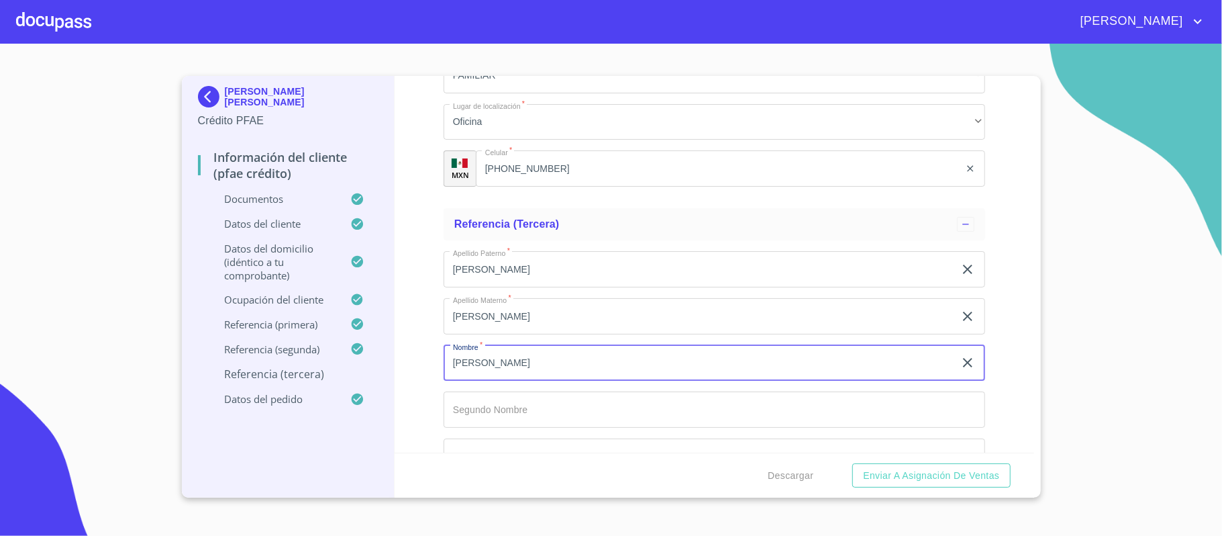
type input "[PERSON_NAME]"
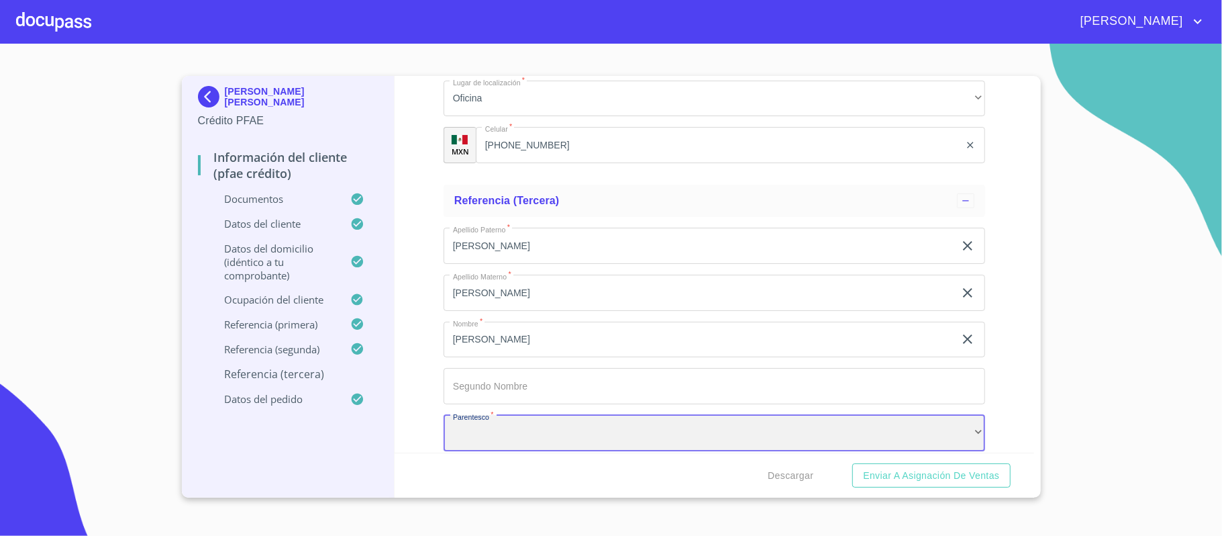
scroll to position [7648, 0]
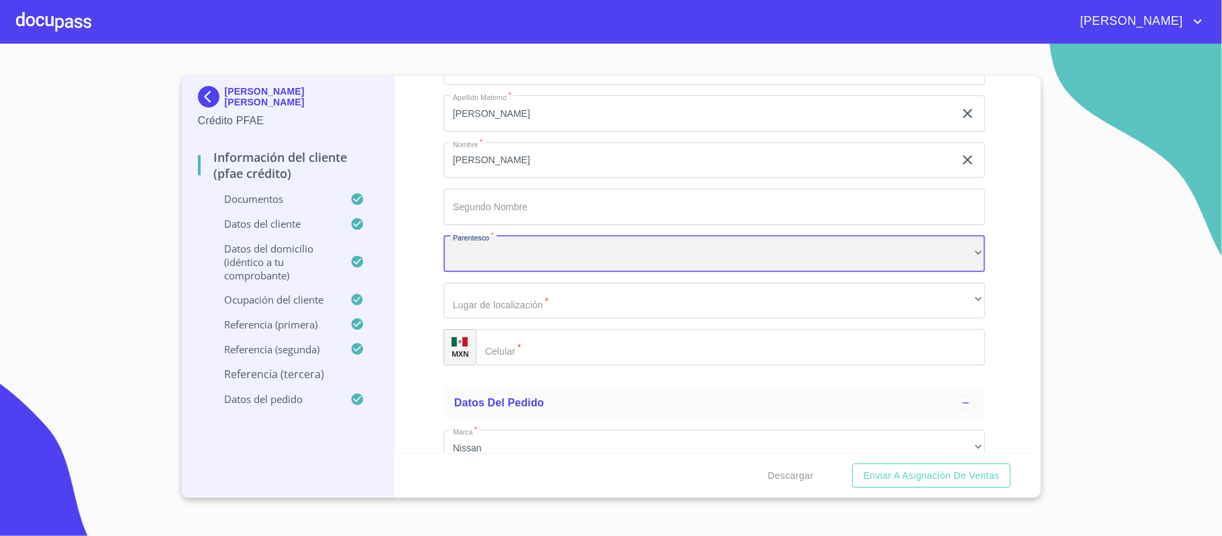
click at [478, 252] on div "​" at bounding box center [715, 254] width 542 height 36
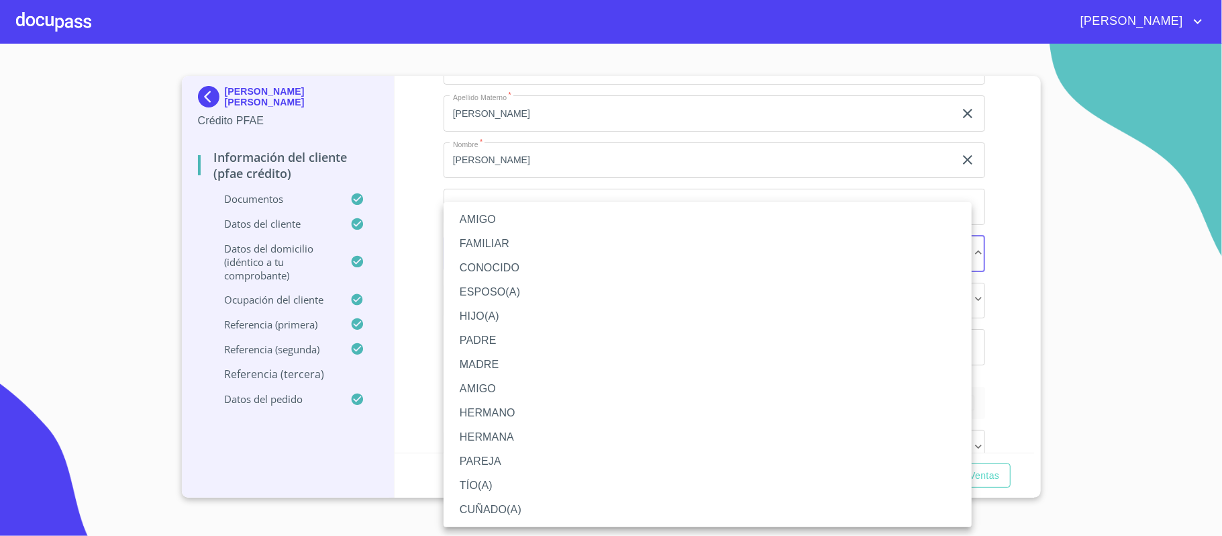
click at [489, 239] on li "FAMILIAR" at bounding box center [708, 244] width 528 height 24
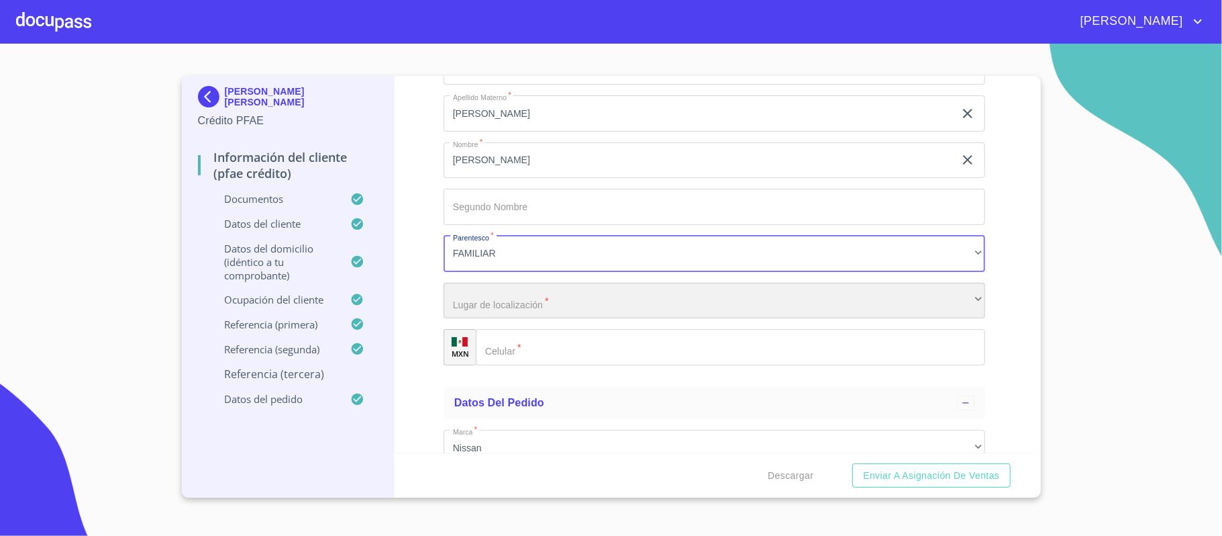
click at [514, 301] on div "​" at bounding box center [715, 301] width 542 height 36
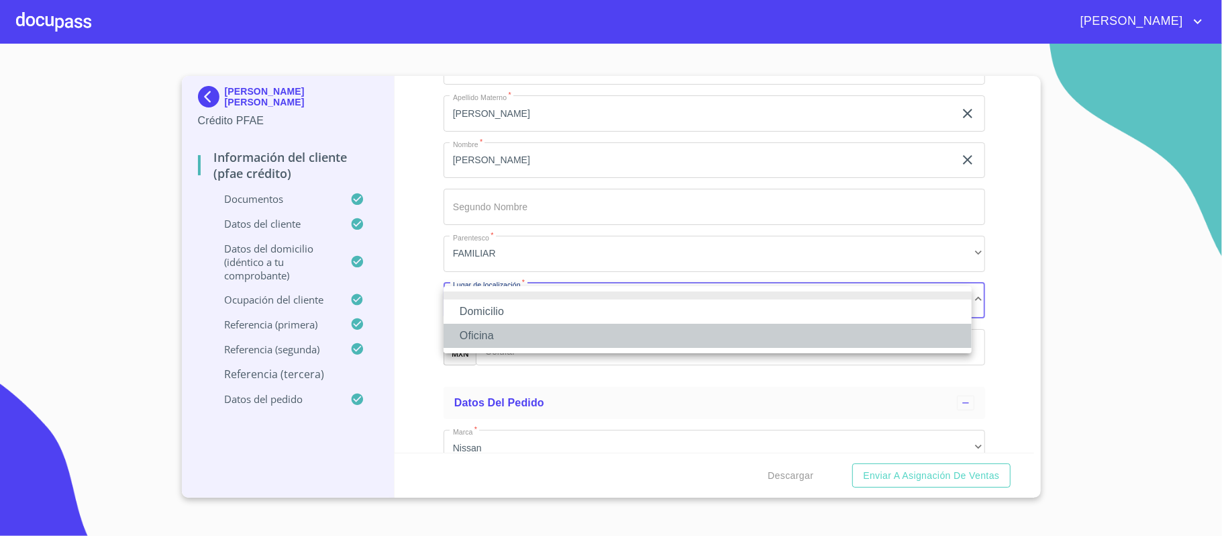
click at [470, 338] on li "Oficina" at bounding box center [708, 335] width 528 height 24
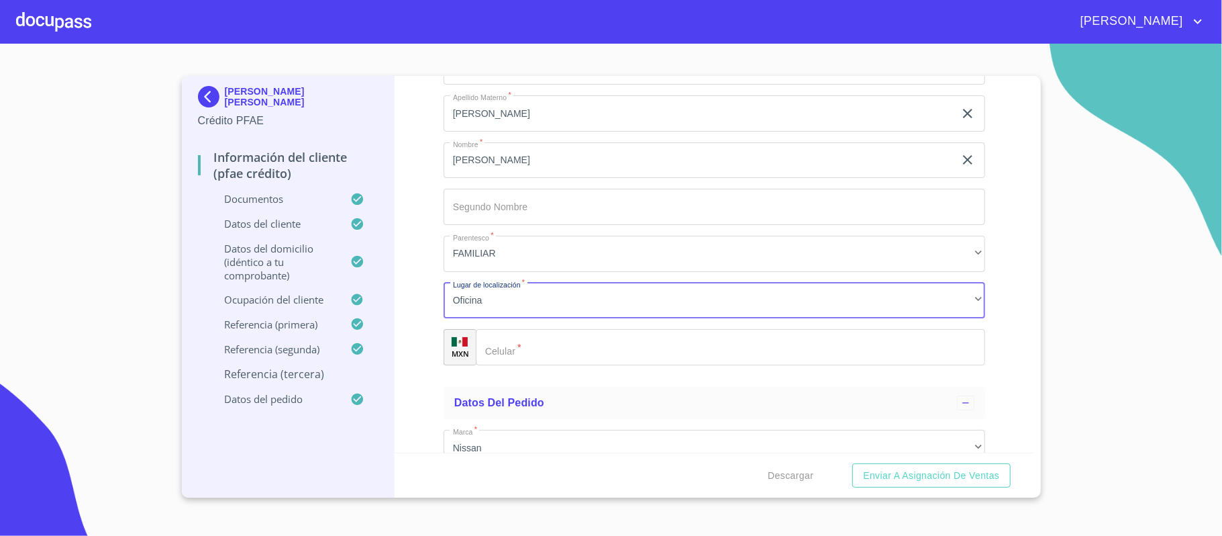
click at [540, 354] on input "Documento de identificación.   *" at bounding box center [730, 347] width 509 height 36
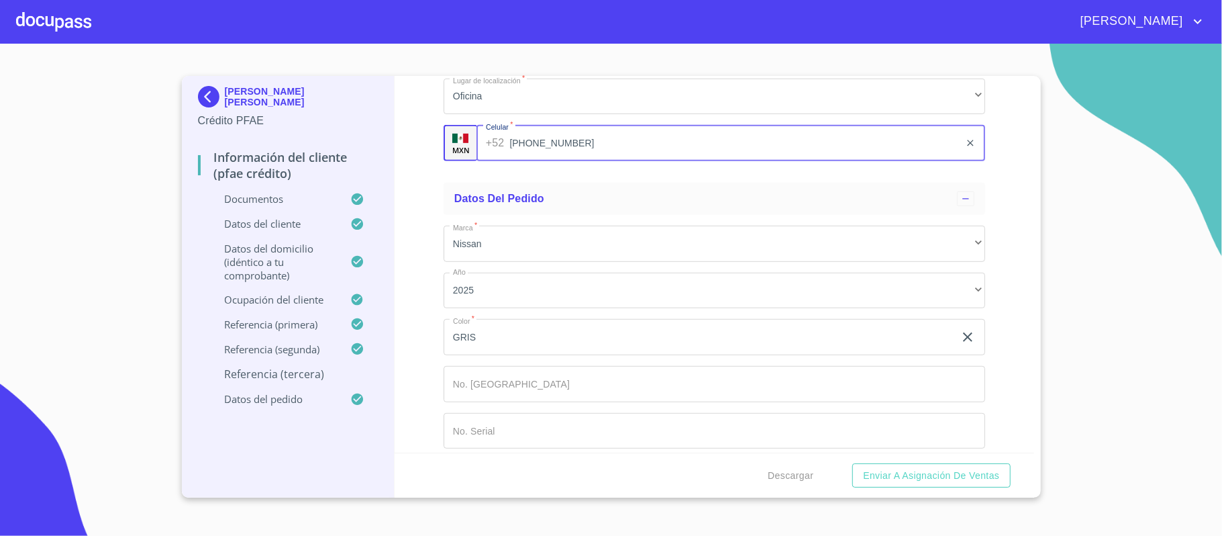
scroll to position [7866, 0]
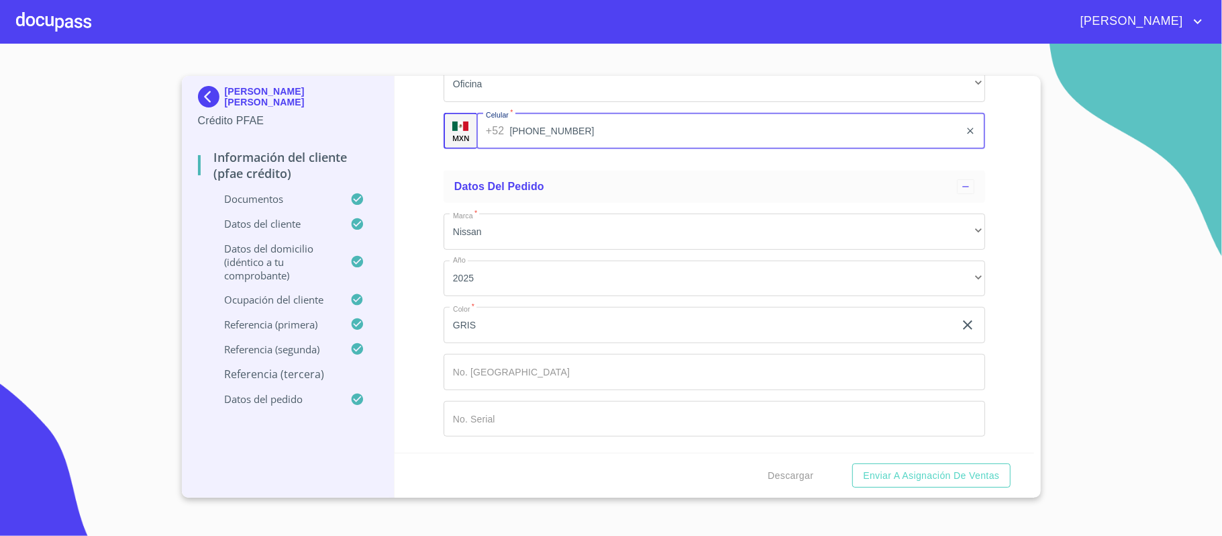
type input "[PHONE_NUMBER]"
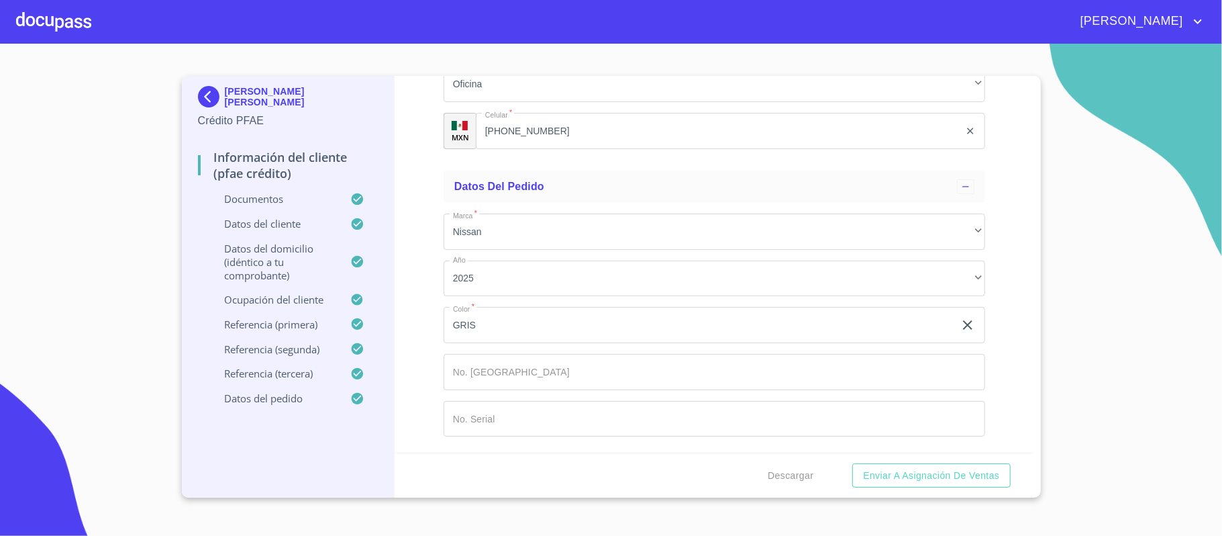
click at [674, 462] on div "Descargar Enviar a Asignación de Ventas" at bounding box center [715, 475] width 640 height 46
click at [905, 476] on span "Enviar a Asignación de Ventas" at bounding box center [931, 475] width 136 height 17
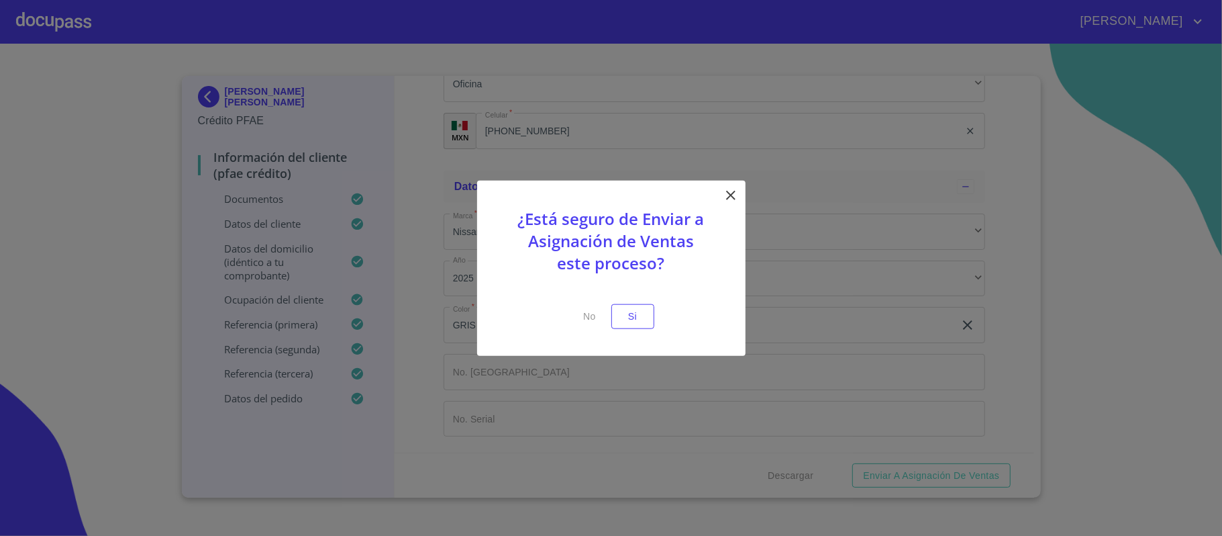
click at [634, 301] on p at bounding box center [611, 295] width 201 height 17
click at [630, 317] on span "Si" at bounding box center [632, 316] width 21 height 17
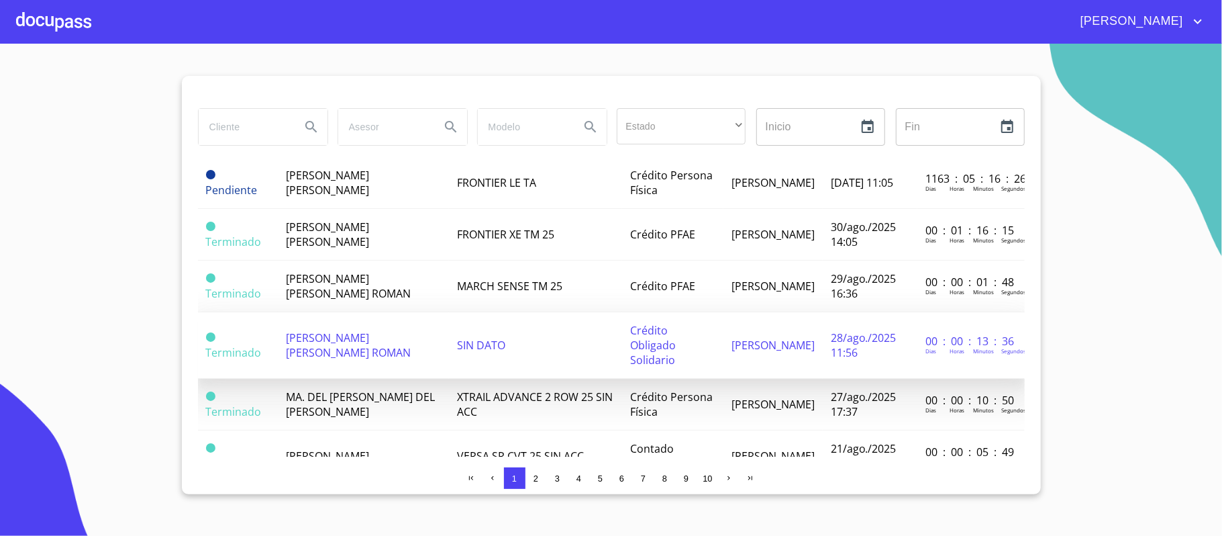
scroll to position [805, 0]
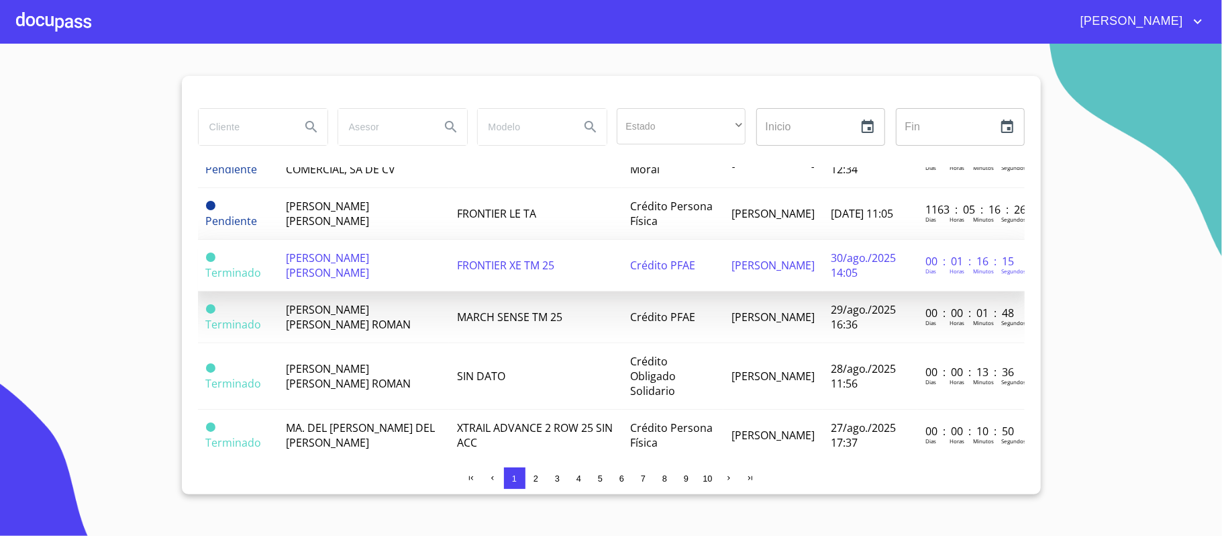
click at [328, 270] on span "[PERSON_NAME] [PERSON_NAME]" at bounding box center [327, 265] width 83 height 30
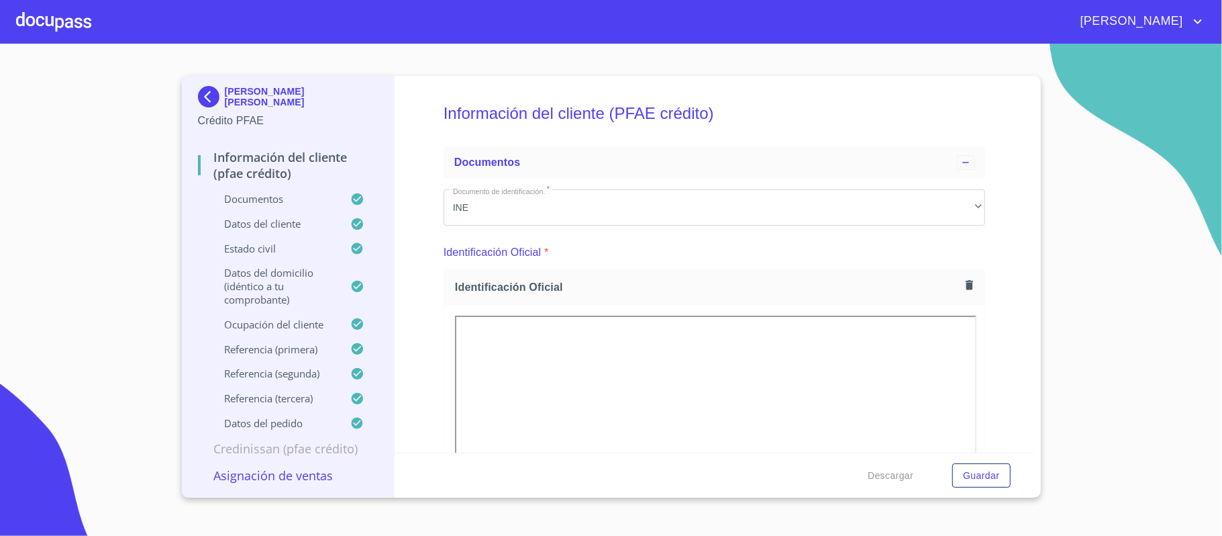
click at [987, 293] on div "Información del cliente (PFAE crédito) Documentos Documento de identificación. …" at bounding box center [715, 264] width 640 height 376
click at [893, 474] on span "Descargar" at bounding box center [891, 475] width 46 height 17
click at [1160, 16] on span "[PERSON_NAME]" at bounding box center [1129, 21] width 119 height 21
click at [1188, 27] on li "Salir" at bounding box center [1184, 28] width 44 height 24
